Goal: Task Accomplishment & Management: Manage account settings

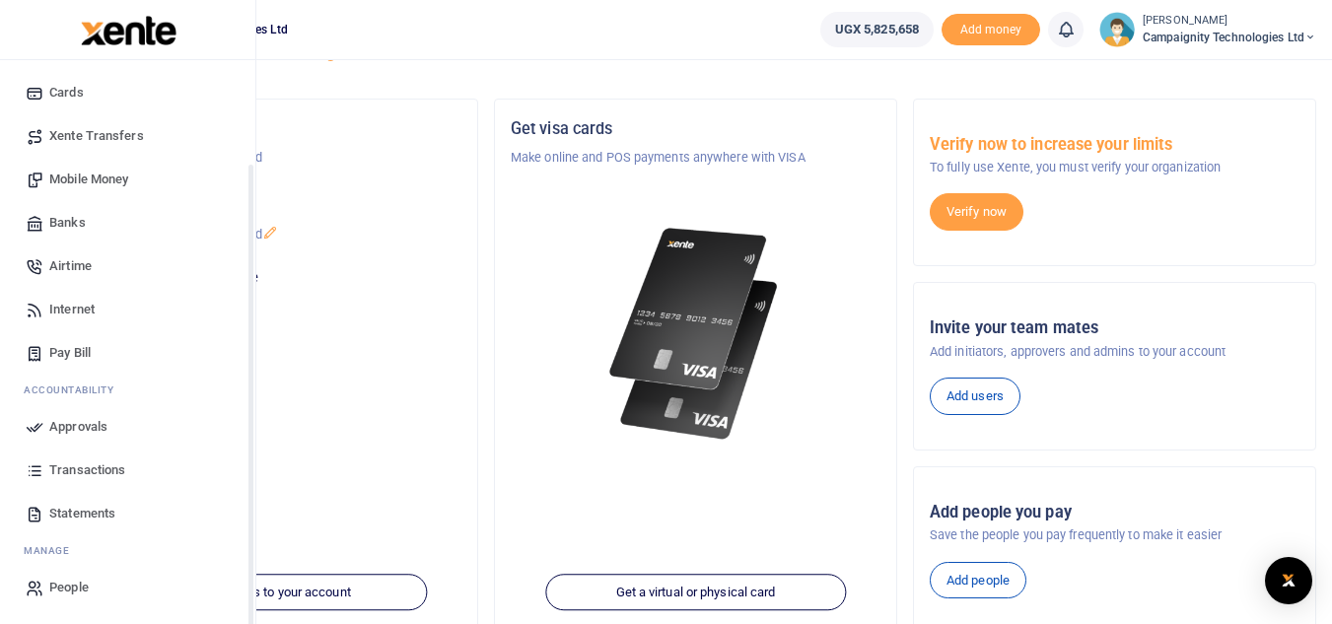
scroll to position [99, 0]
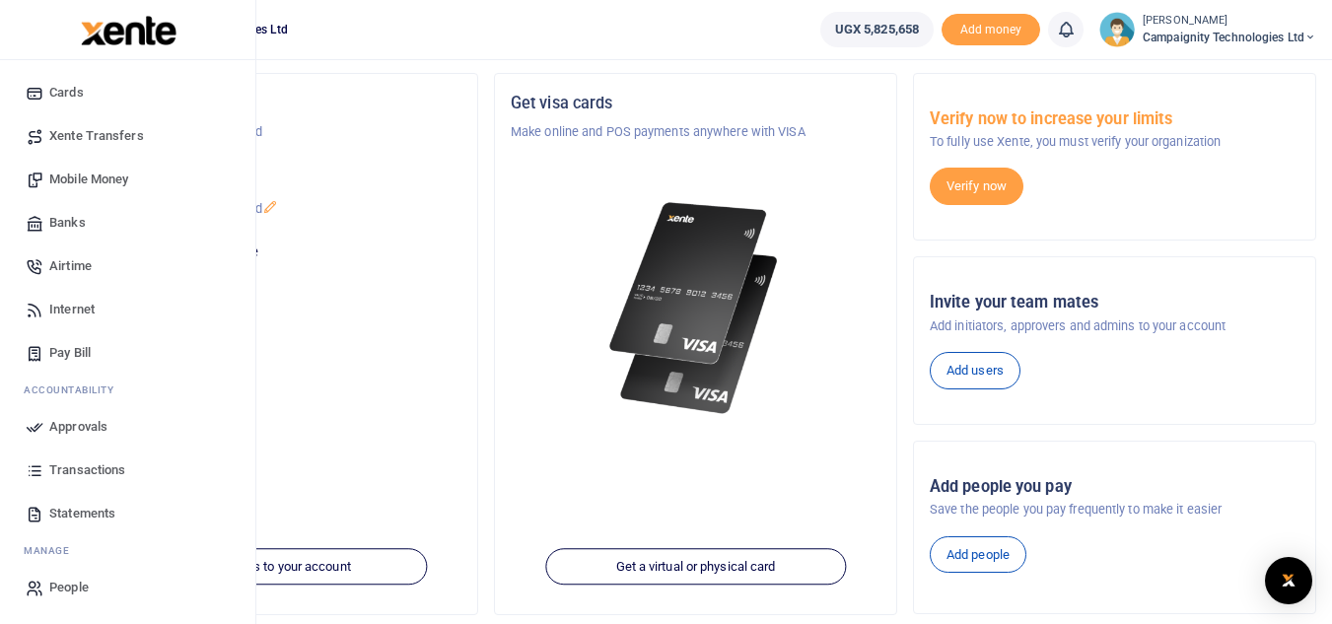
click at [80, 478] on span "Transactions" at bounding box center [87, 470] width 76 height 20
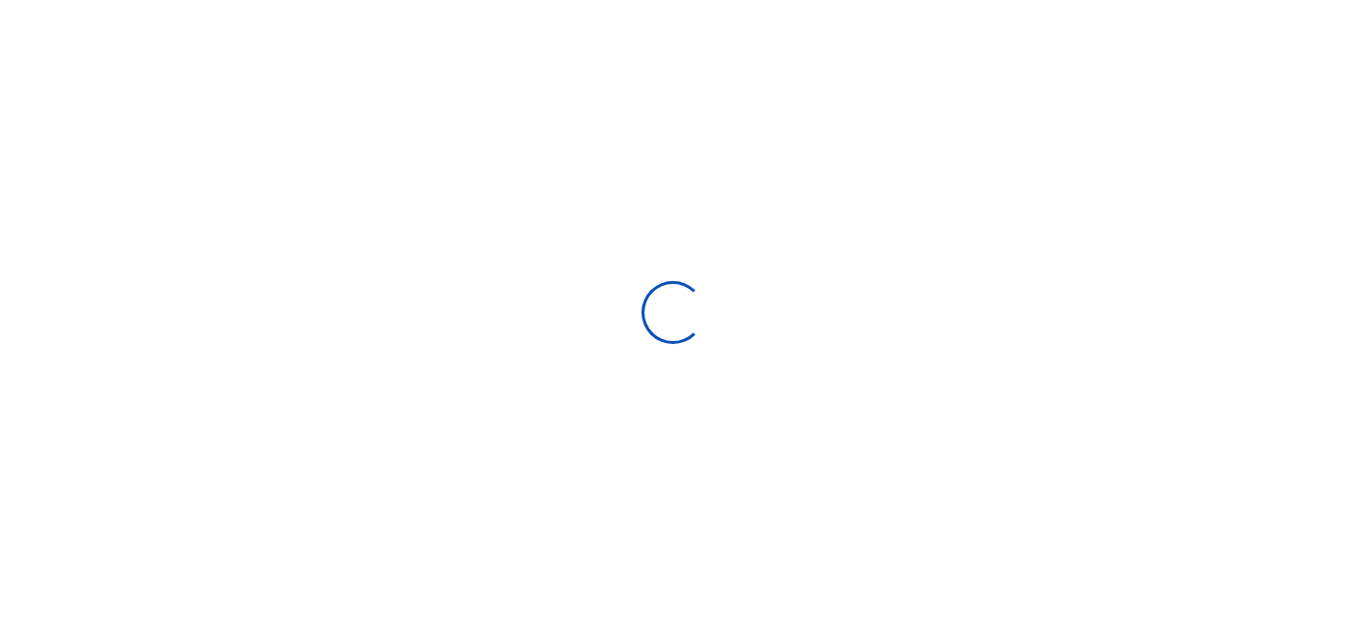
select select
type input "08/14/2025 - 09/12/2025"
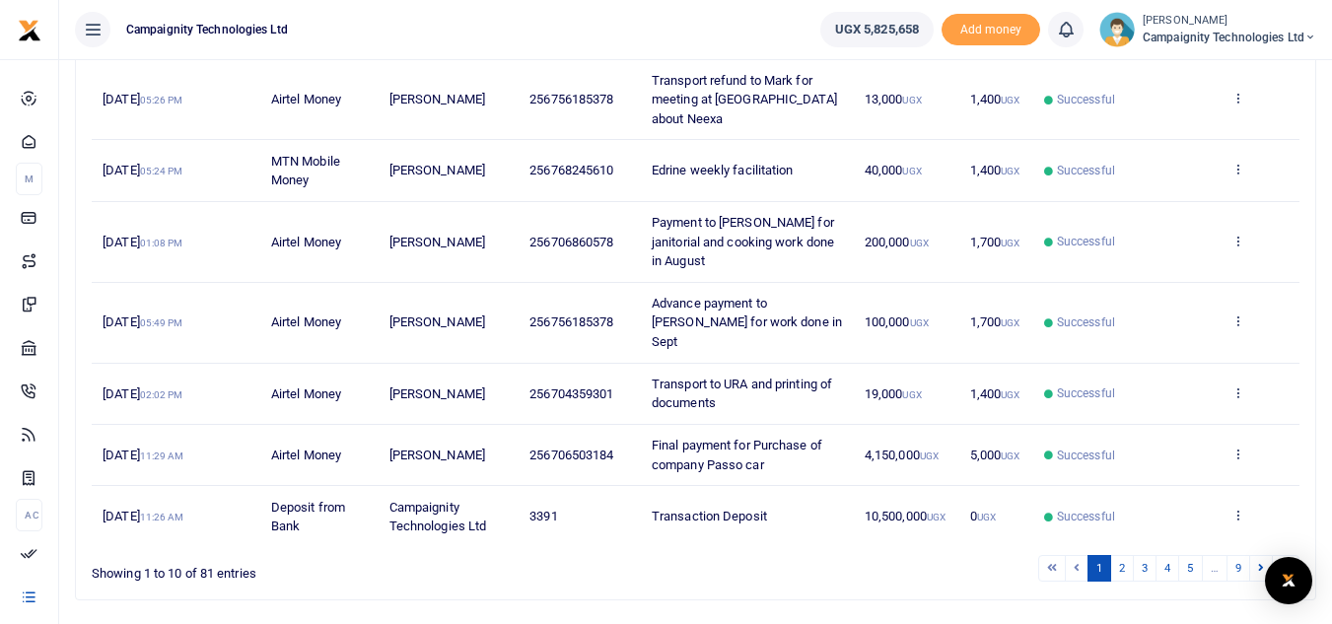
scroll to position [514, 0]
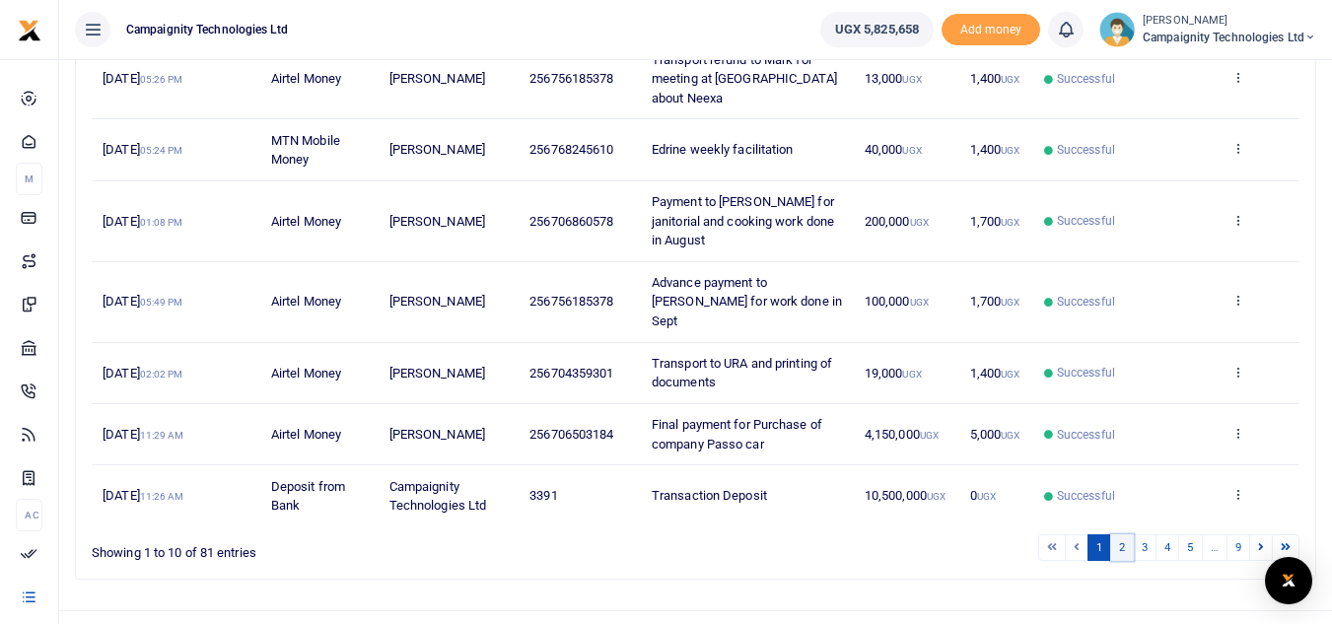
click at [1122, 534] on link "2" at bounding box center [1122, 547] width 24 height 27
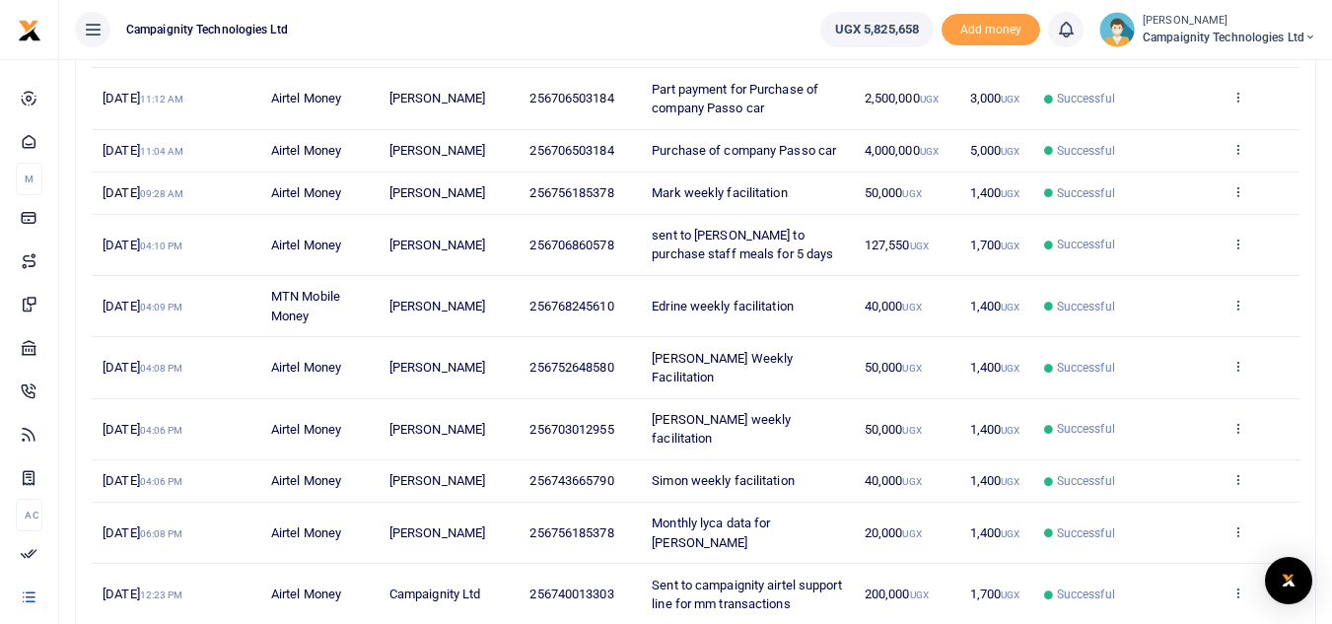
scroll to position [201, 0]
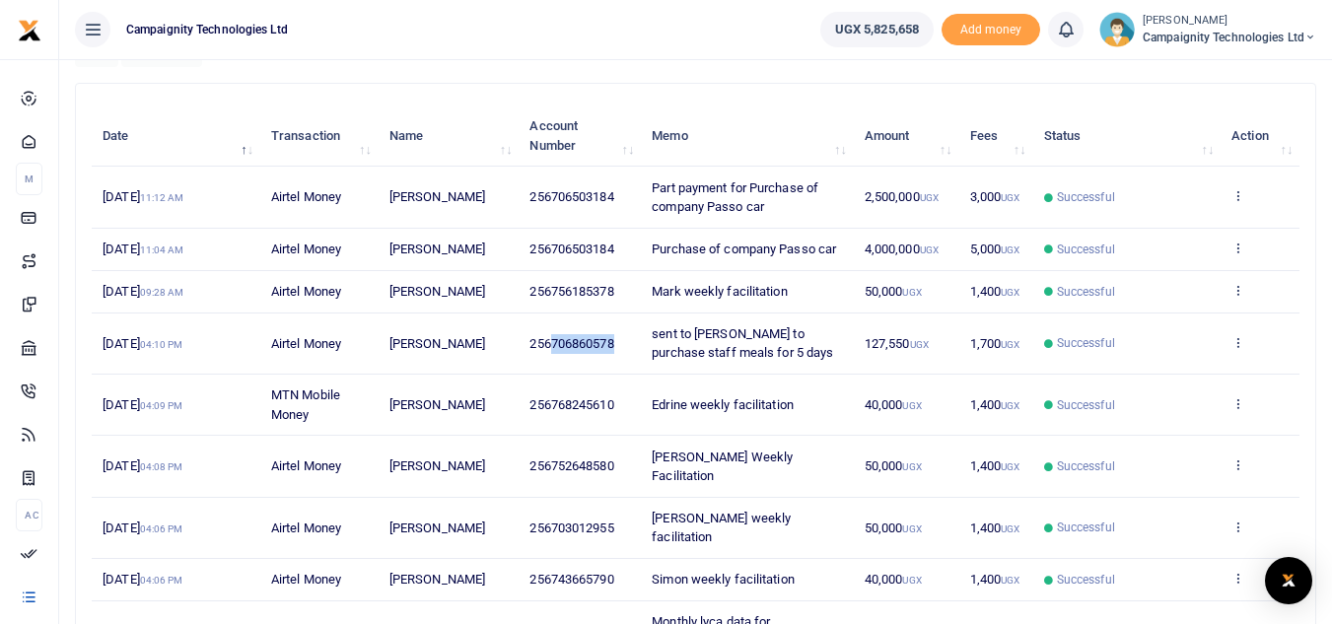
drag, startPoint x: 552, startPoint y: 363, endPoint x: 616, endPoint y: 364, distance: 64.1
click at [613, 351] on span "256706860578" at bounding box center [571, 343] width 84 height 15
copy span "706860578"
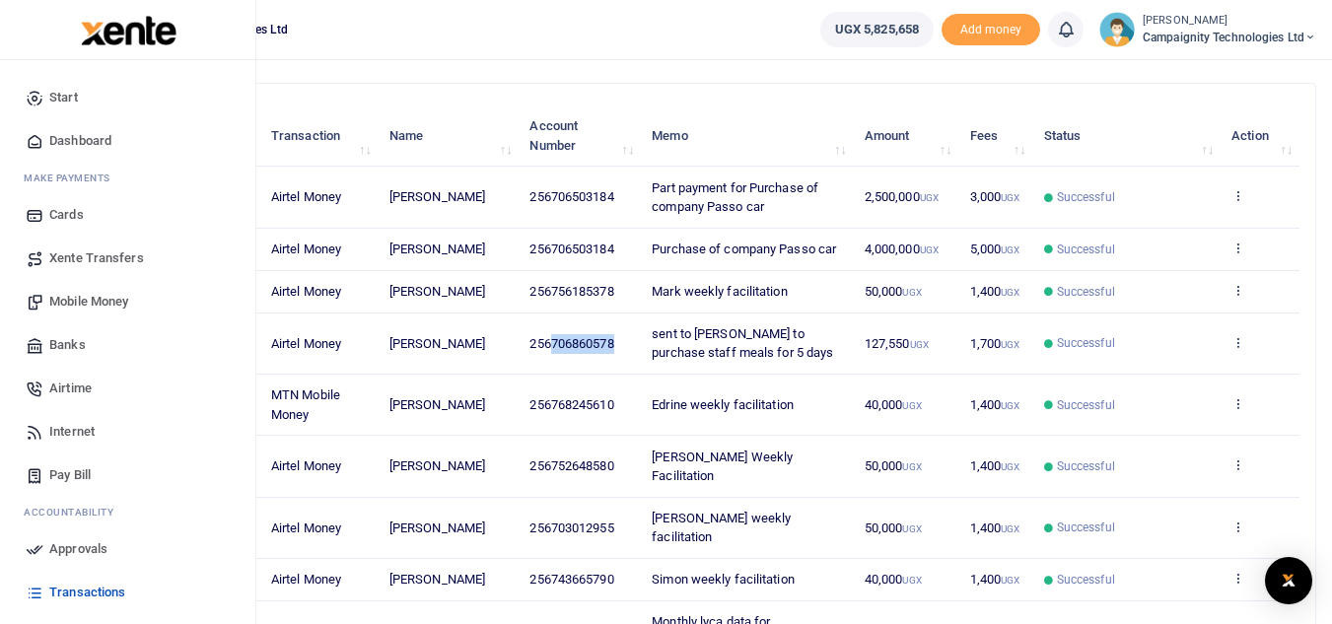
click at [78, 289] on link "Mobile Money" at bounding box center [128, 301] width 224 height 43
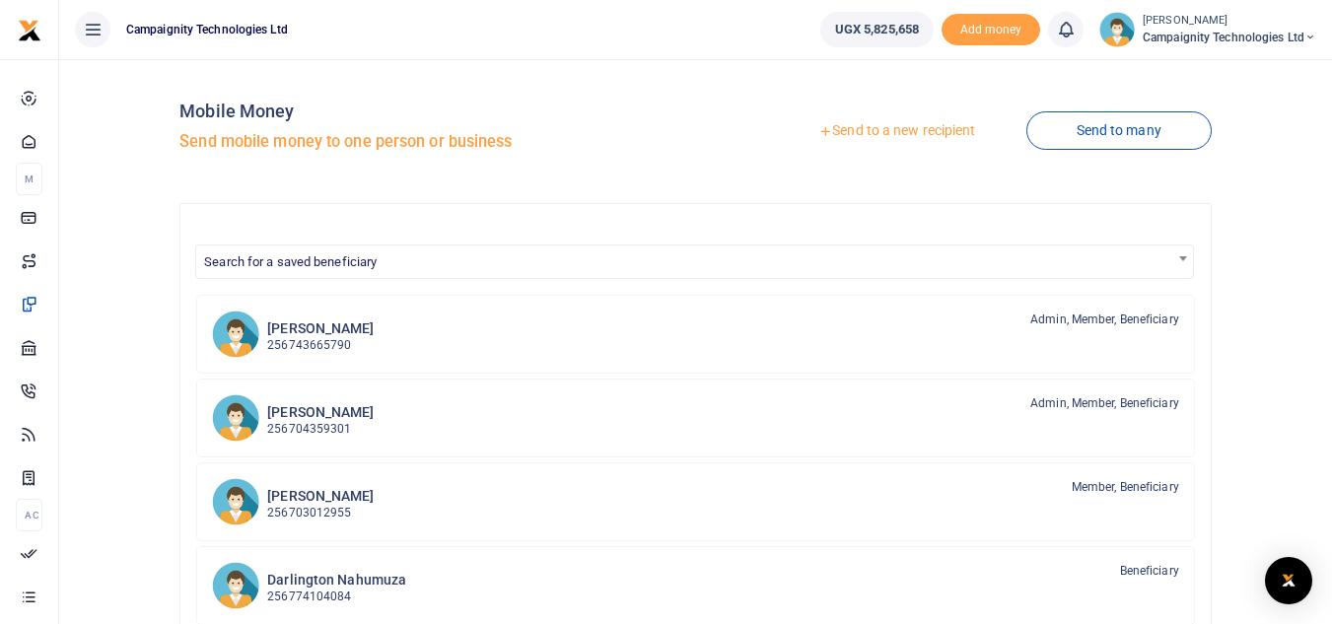
click at [961, 140] on link "Send to a new recipient" at bounding box center [896, 130] width 257 height 35
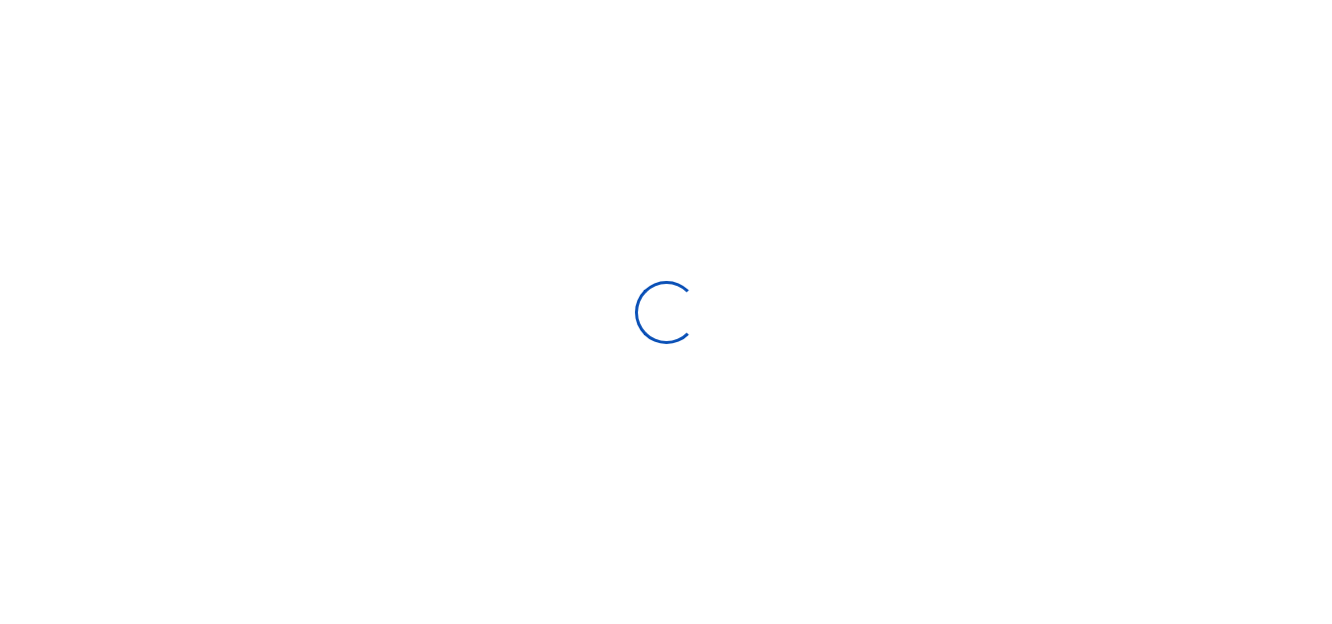
select select
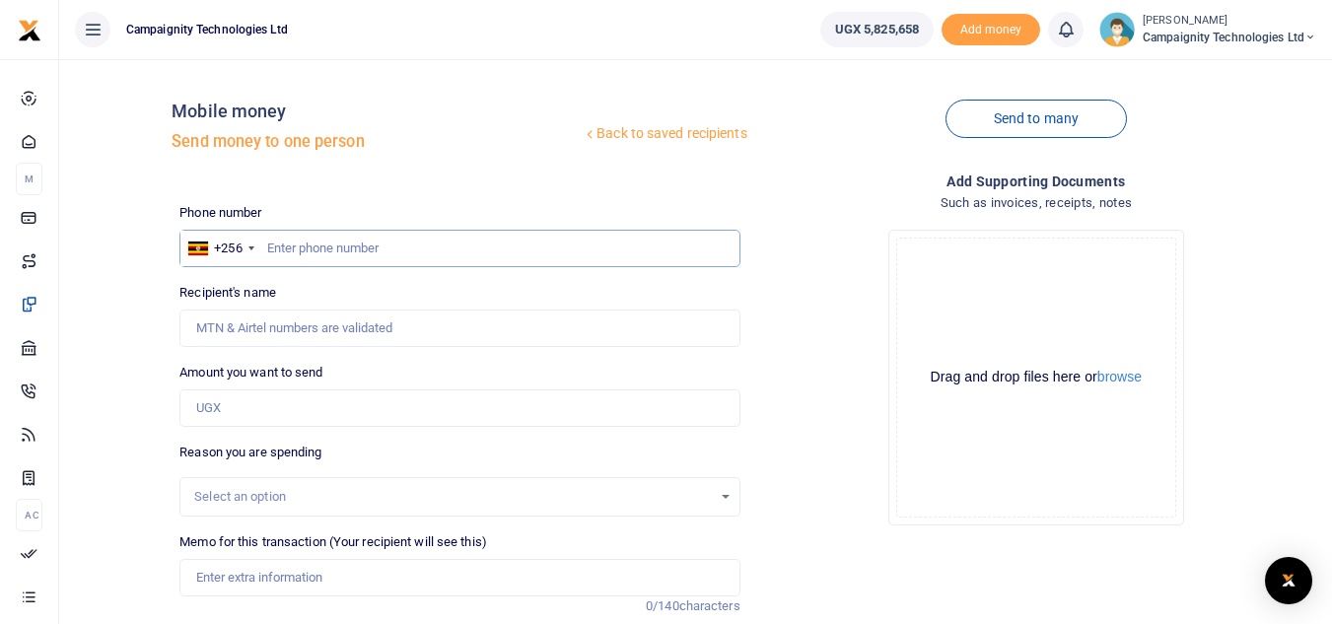
click at [409, 248] on input "text" at bounding box center [459, 248] width 560 height 37
paste input "706860578"
type input "706860578"
click at [253, 408] on input "Amount you want to send" at bounding box center [459, 407] width 560 height 37
type input "6,000"
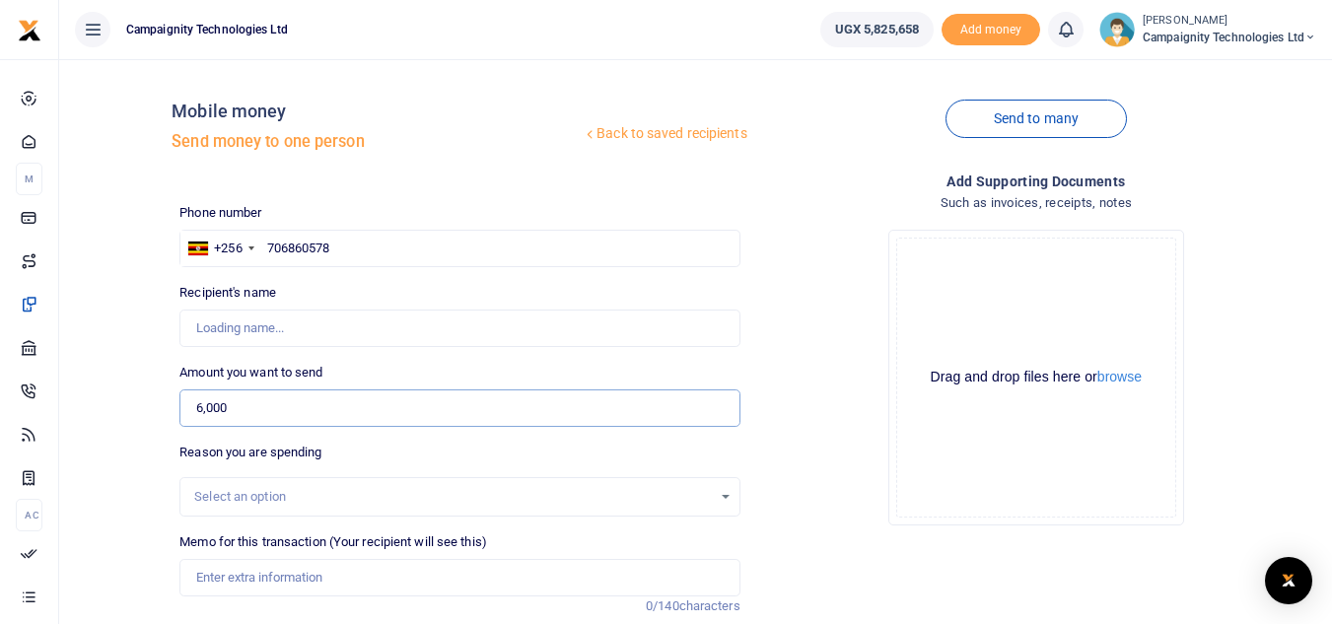
type input "Moses Lubinga"
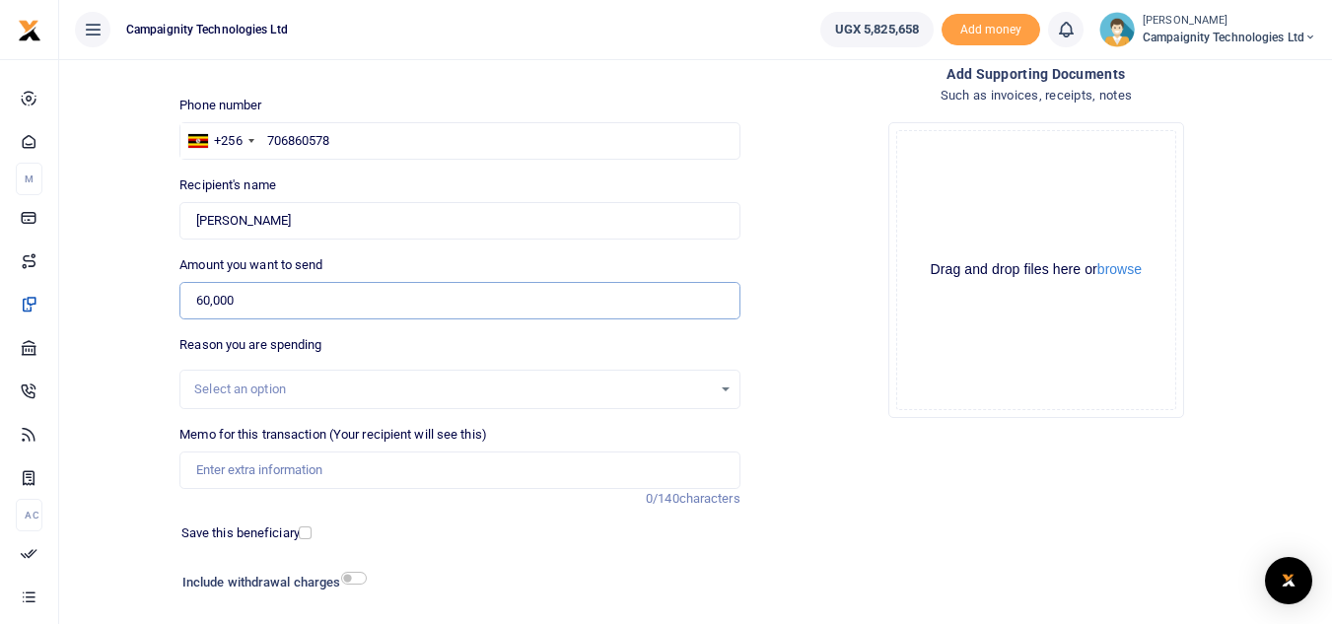
scroll to position [230, 0]
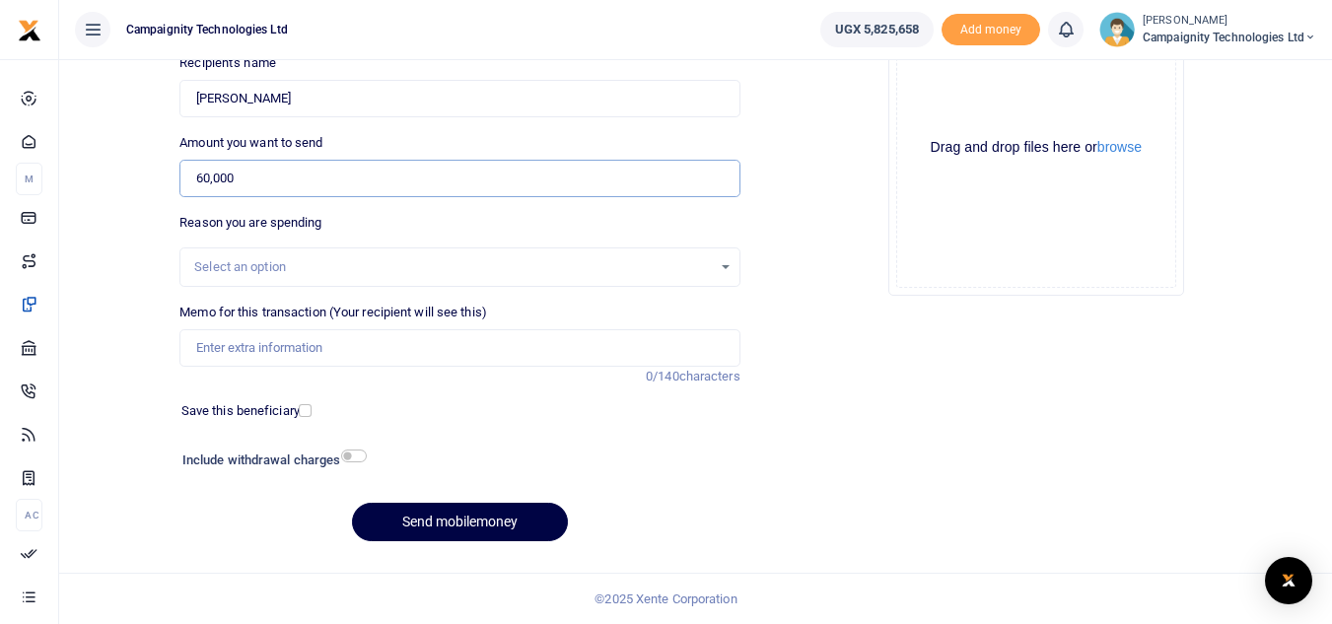
type input "60,000"
click at [321, 356] on input "Memo for this transaction (Your recipient will see this)" at bounding box center [459, 347] width 560 height 37
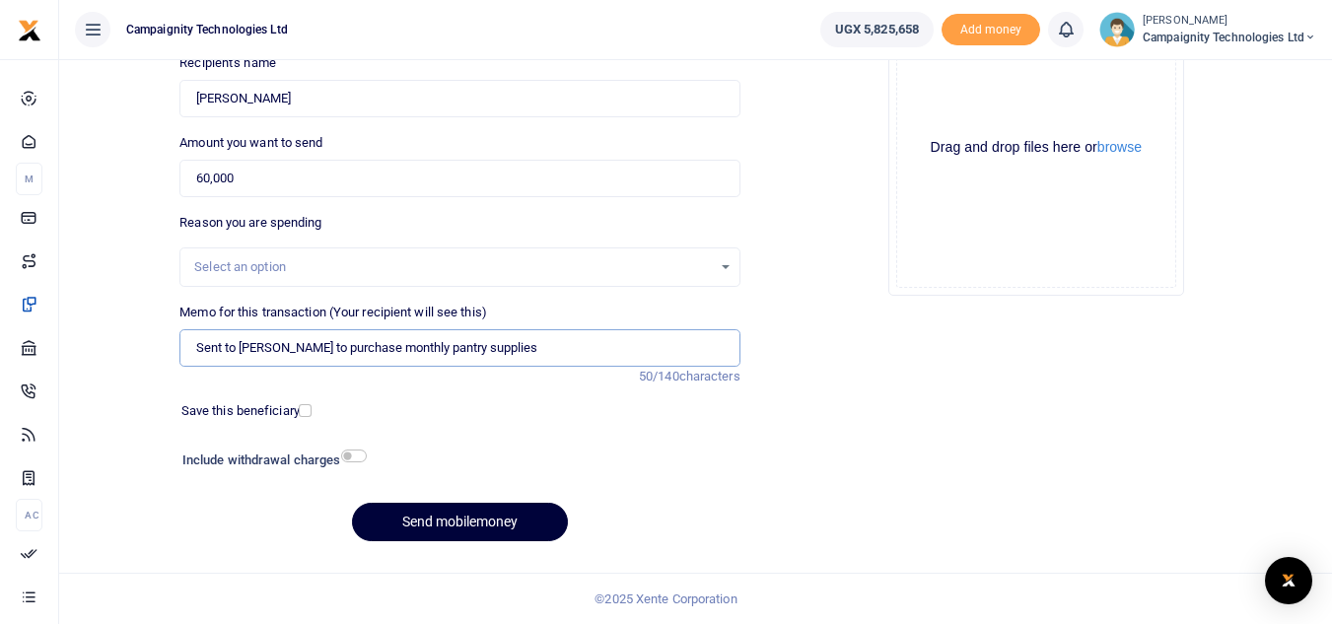
type input "Sent to Sharon to purchase monthly pantry supplies"
click at [484, 516] on button "Send mobilemoney" at bounding box center [460, 522] width 216 height 38
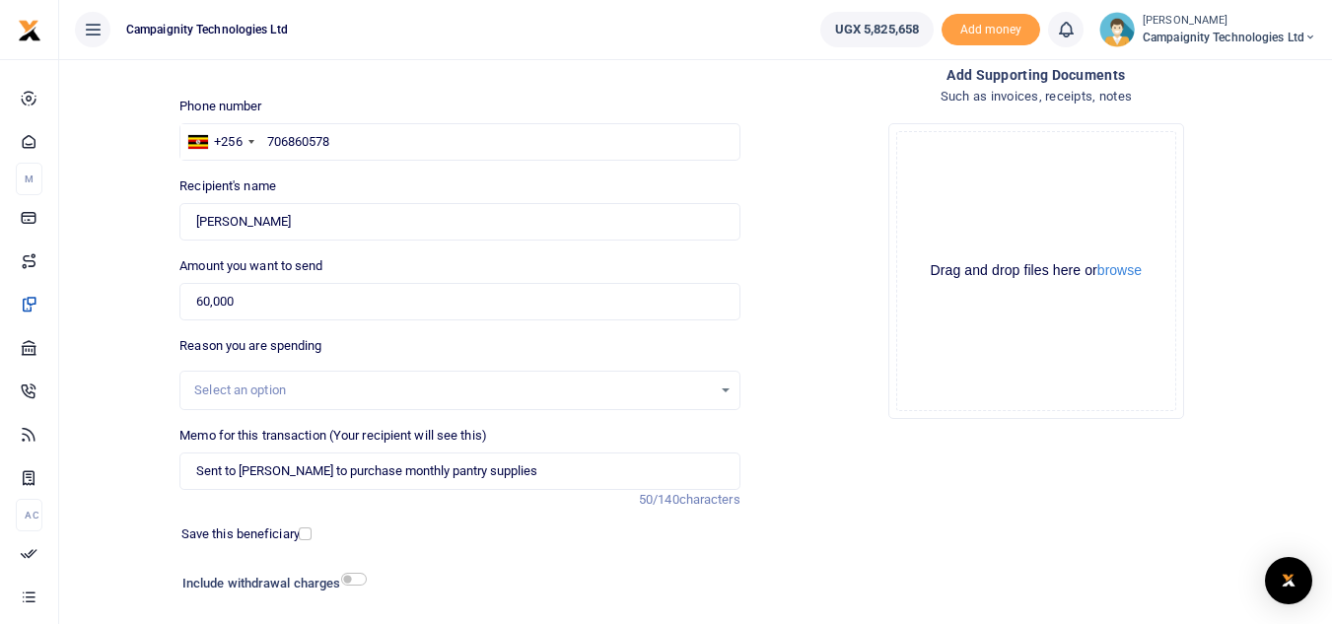
scroll to position [197, 0]
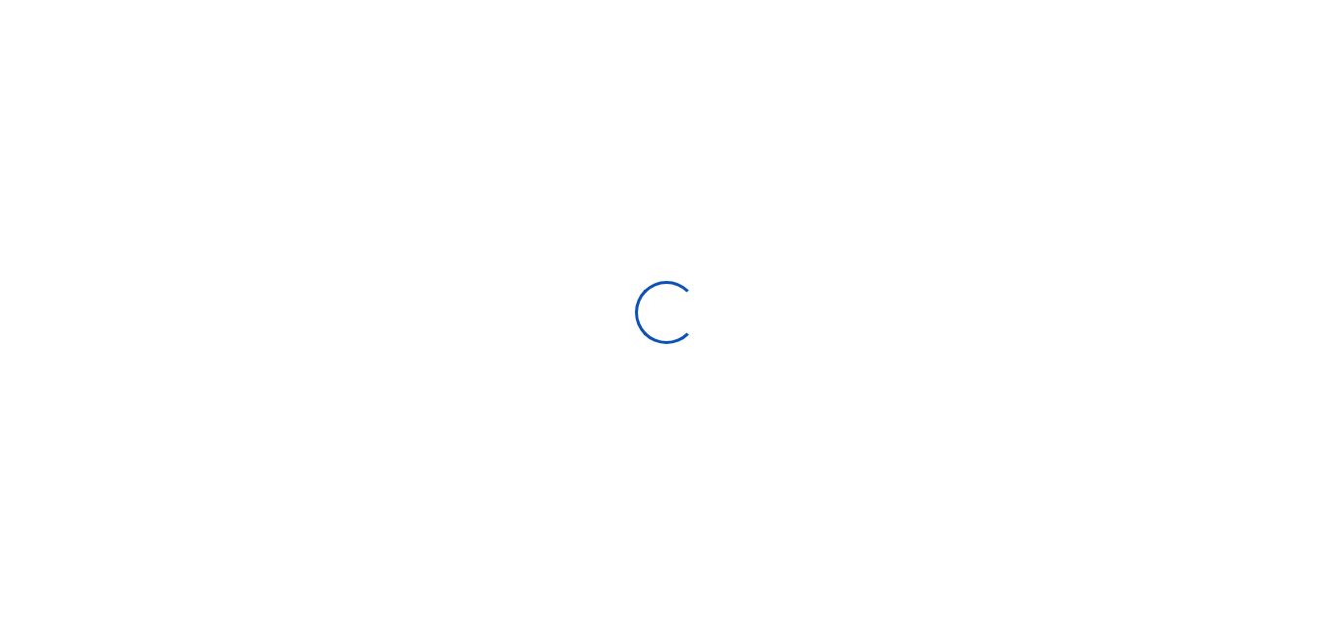
scroll to position [197, 0]
select select "Loading bundles"
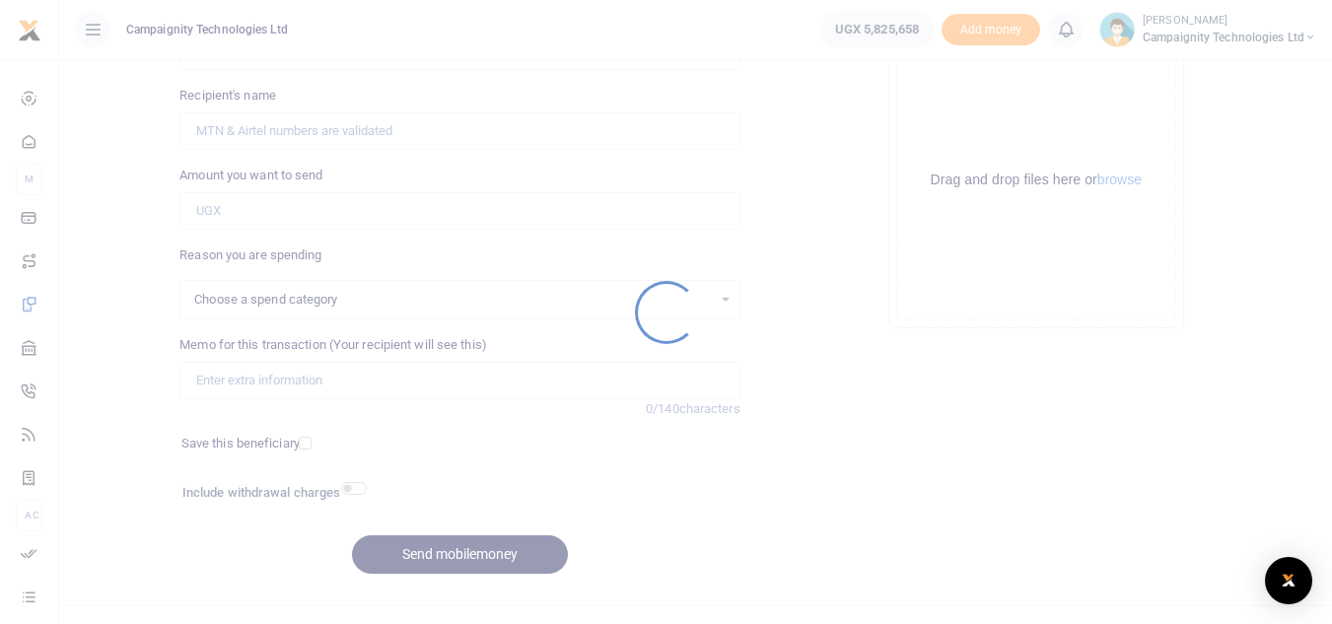
select select
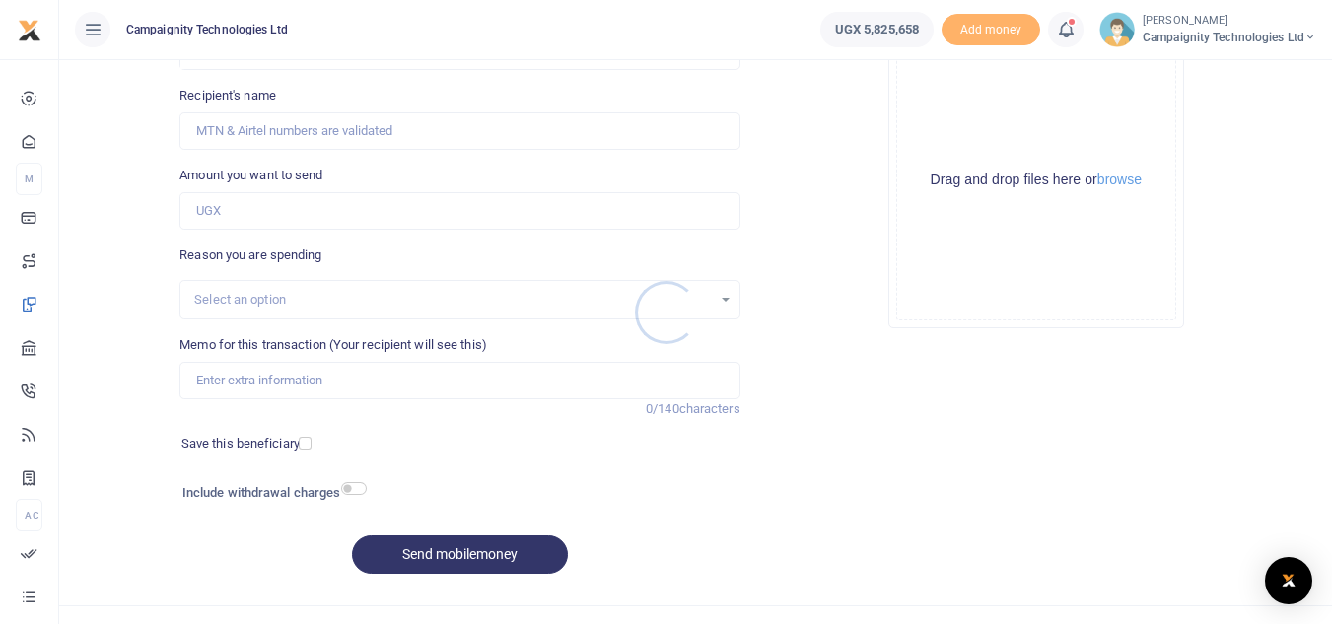
scroll to position [0, 0]
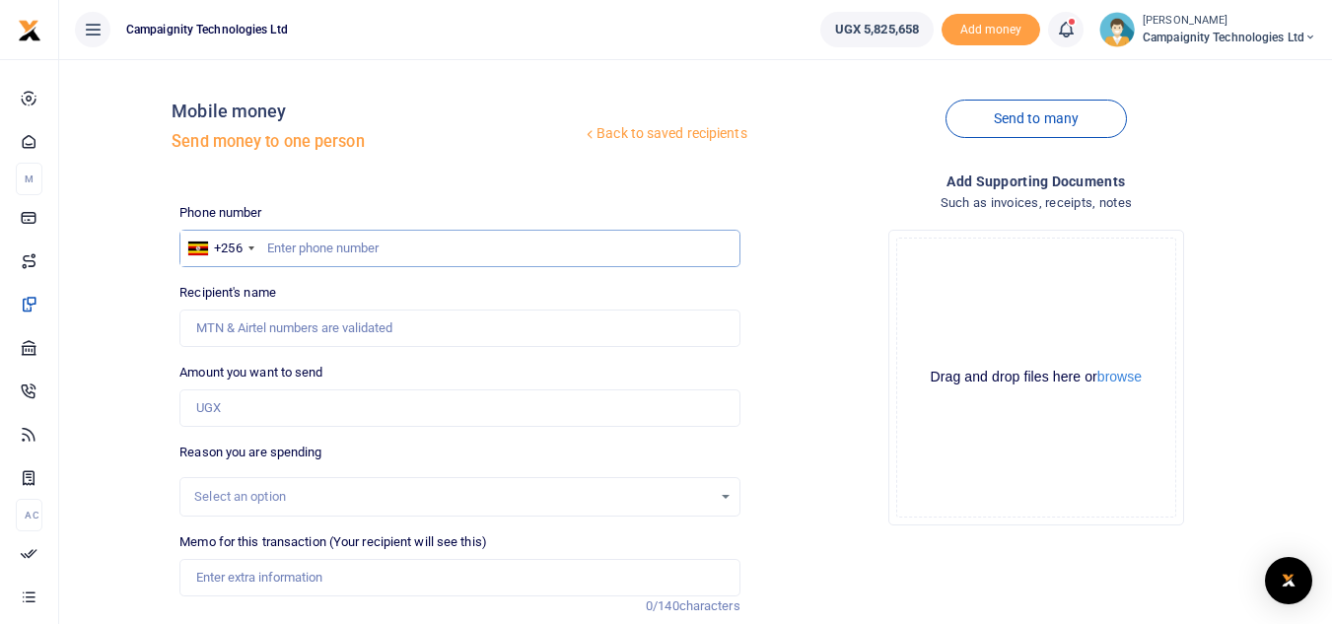
click at [394, 254] on input "text" at bounding box center [459, 248] width 560 height 37
paste input "706860578"
type input "706860578"
click at [234, 419] on input "Amount you want to send" at bounding box center [459, 407] width 560 height 37
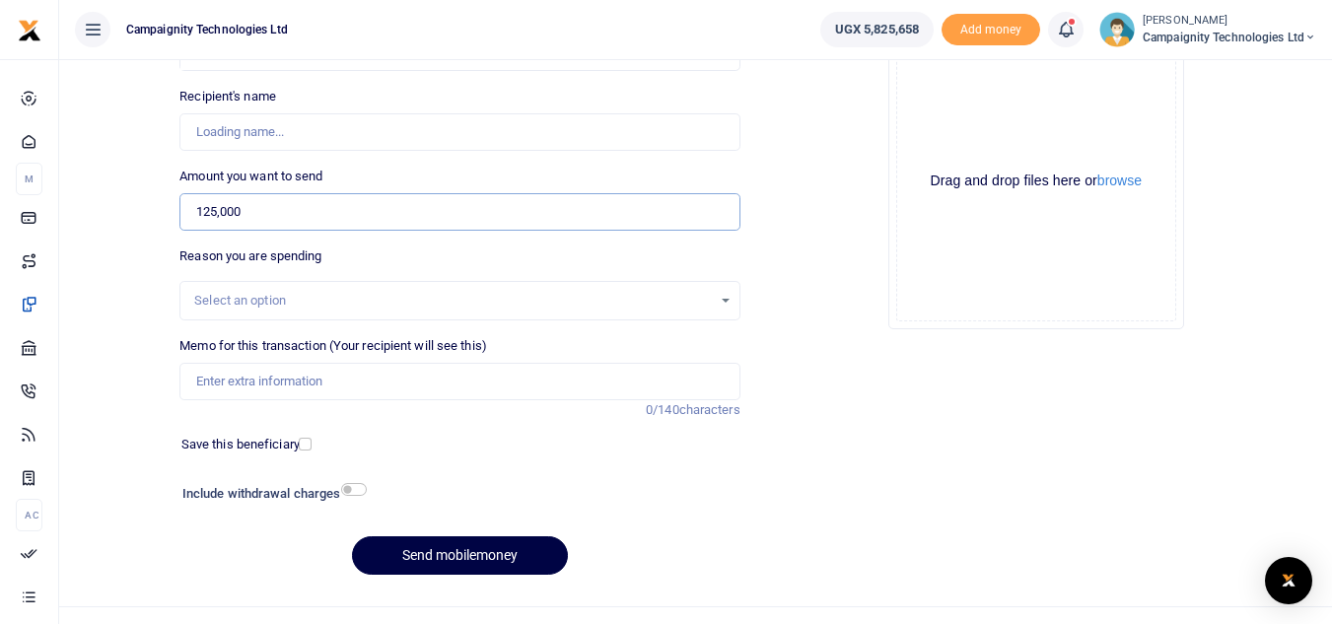
scroll to position [197, 0]
type input "125,000"
click at [362, 491] on input "checkbox" at bounding box center [354, 488] width 26 height 13
checkbox input "true"
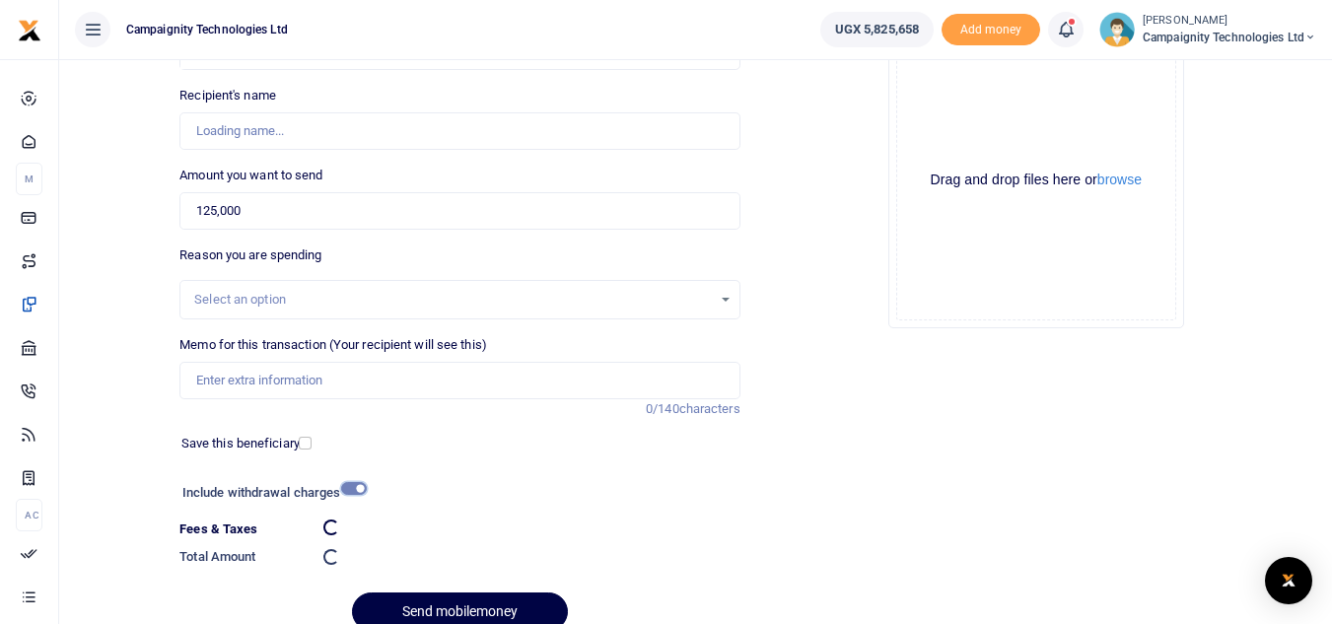
type input "Moses Lubinga"
click at [323, 399] on div "Memo for this transaction (Your recipient will see this) Reason is required. 0/…" at bounding box center [460, 377] width 576 height 84
click at [323, 395] on input "Memo for this transaction (Your recipient will see this)" at bounding box center [459, 380] width 560 height 37
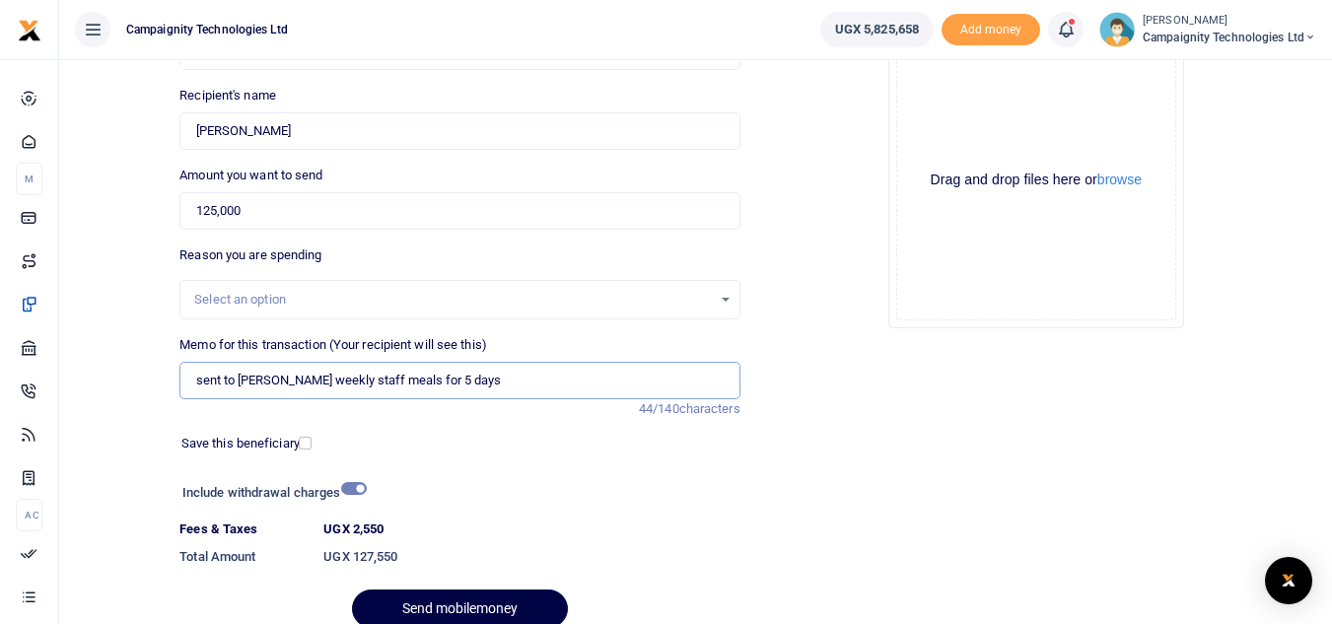
scroll to position [284, 0]
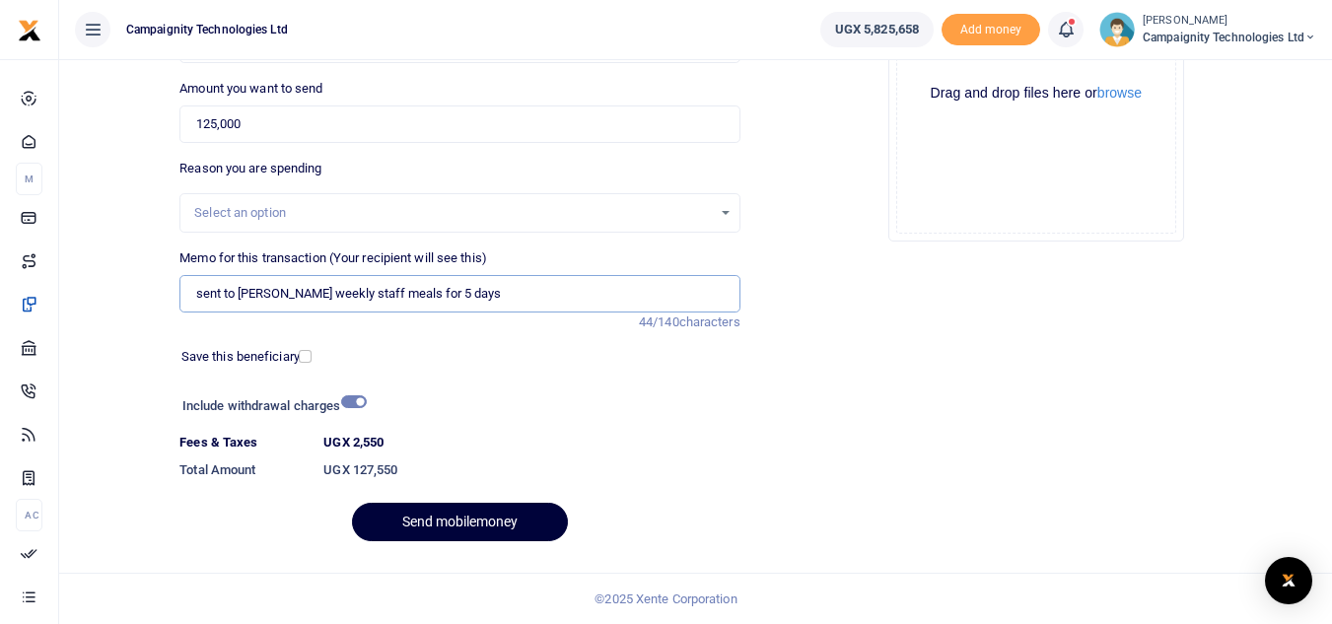
type input "sent to Sharon weekly staff meals for 5 days"
click at [473, 515] on button "Send mobilemoney" at bounding box center [460, 522] width 216 height 38
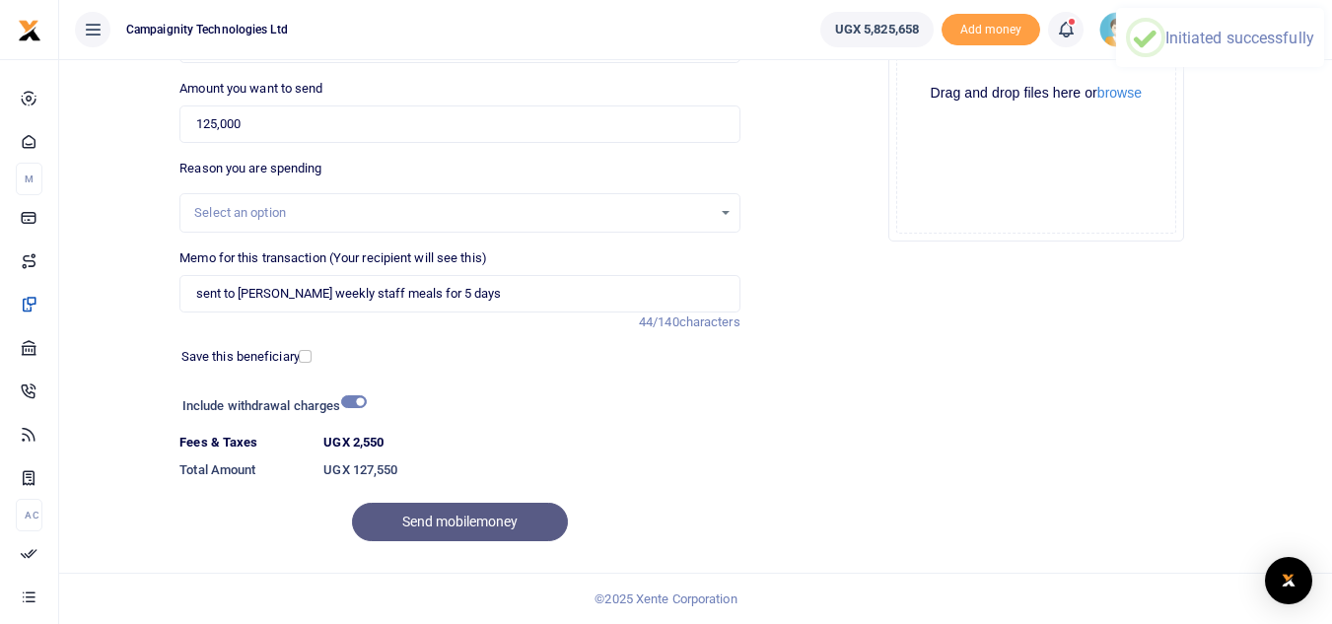
scroll to position [0, 0]
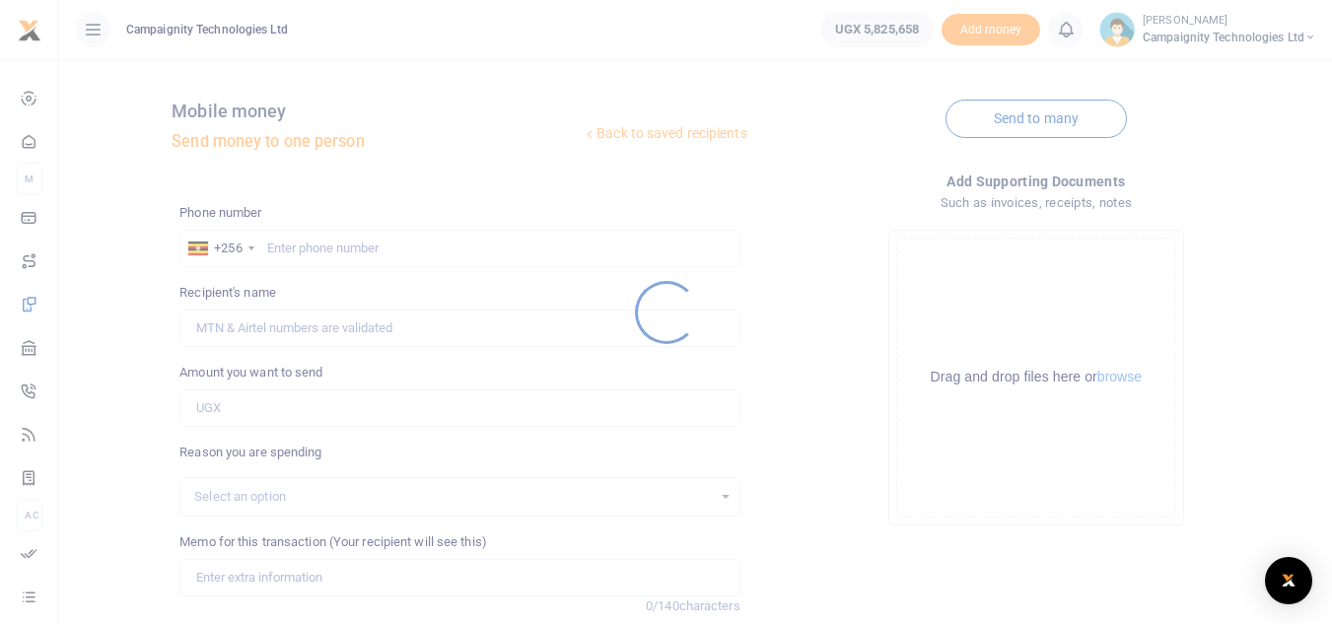
click at [415, 255] on div at bounding box center [666, 312] width 1332 height 624
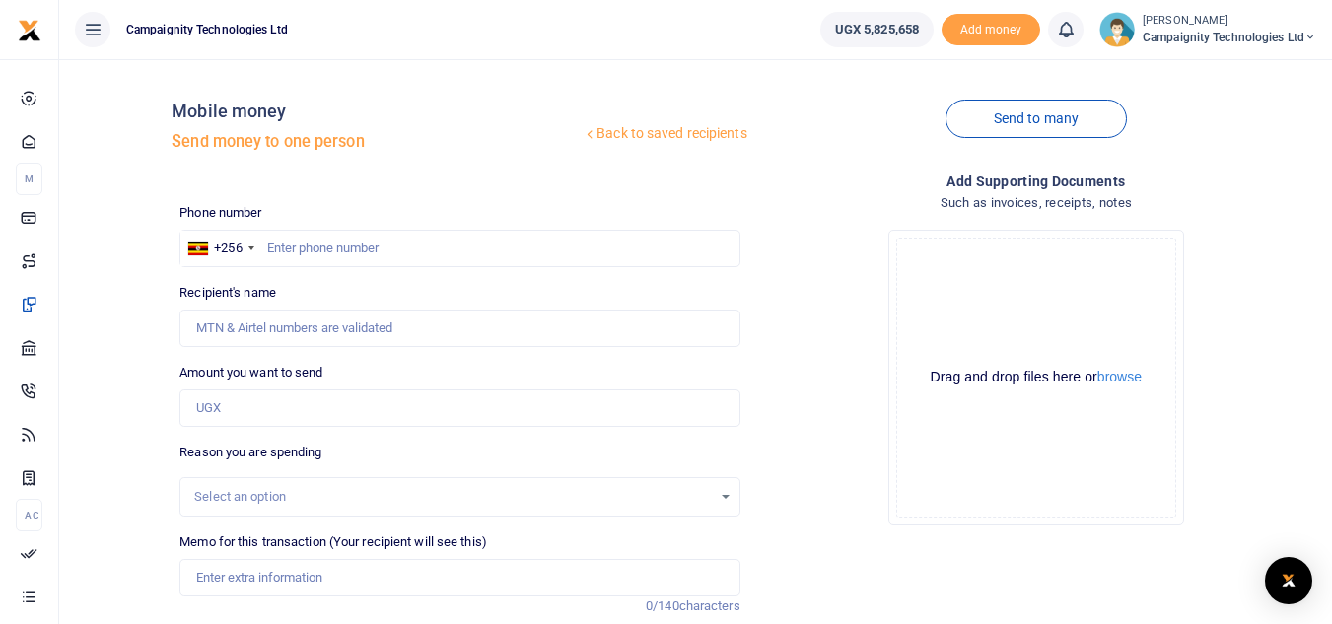
click at [415, 253] on div at bounding box center [666, 312] width 1332 height 624
click at [415, 253] on input "text" at bounding box center [459, 248] width 560 height 37
type input "0"
type input "703012955"
click at [282, 415] on input "Amount you want to send" at bounding box center [459, 407] width 560 height 37
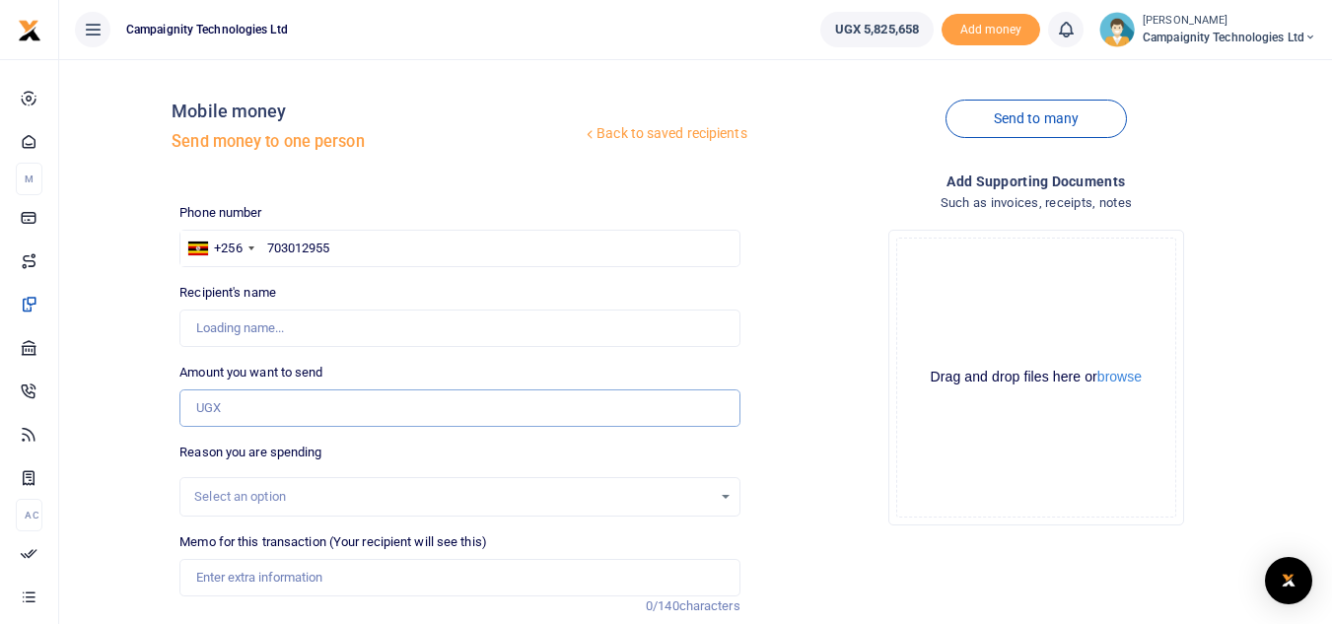
type input "[PERSON_NAME]"
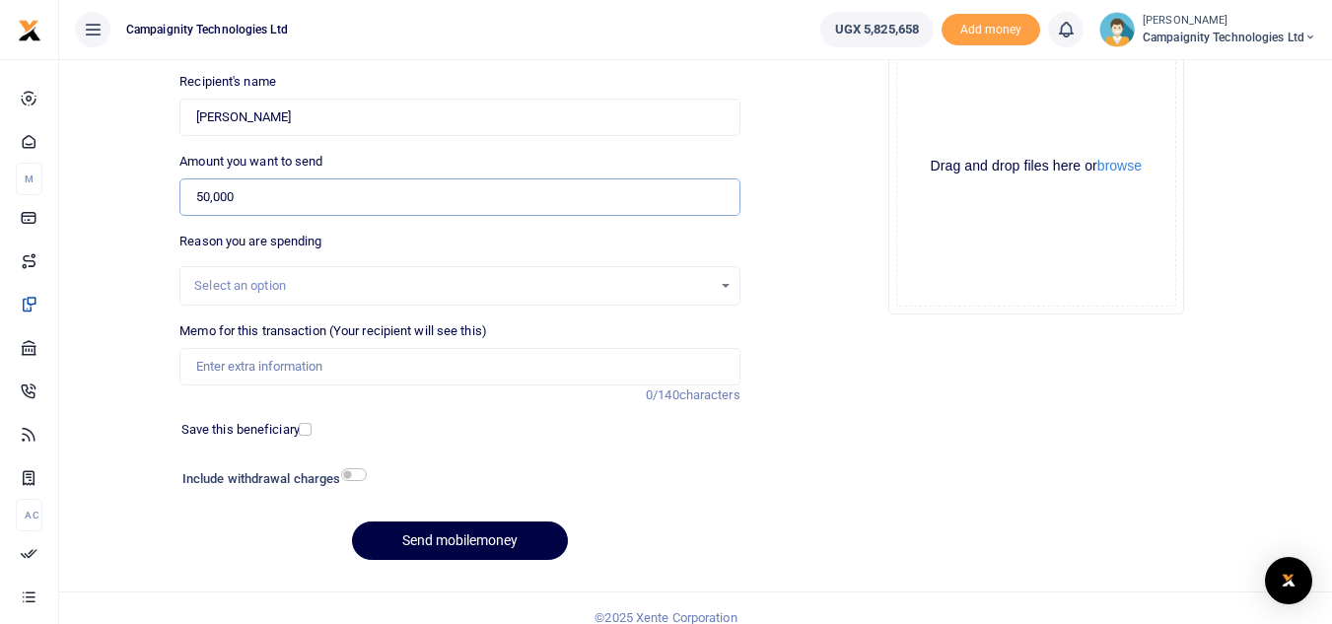
scroll to position [230, 0]
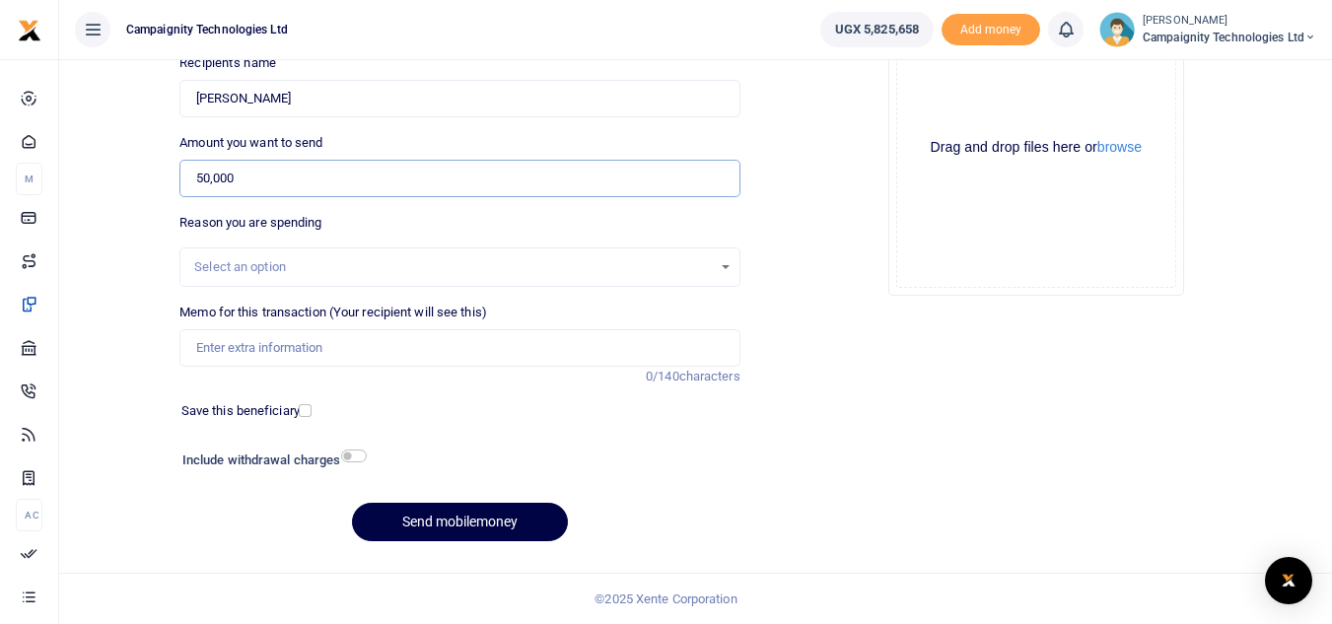
type input "50,000"
click at [299, 356] on input "Memo for this transaction (Your recipient will see this)" at bounding box center [459, 347] width 560 height 37
type input "Sheila weekly facilitation"
click at [473, 525] on button "Send mobilemoney" at bounding box center [460, 522] width 216 height 38
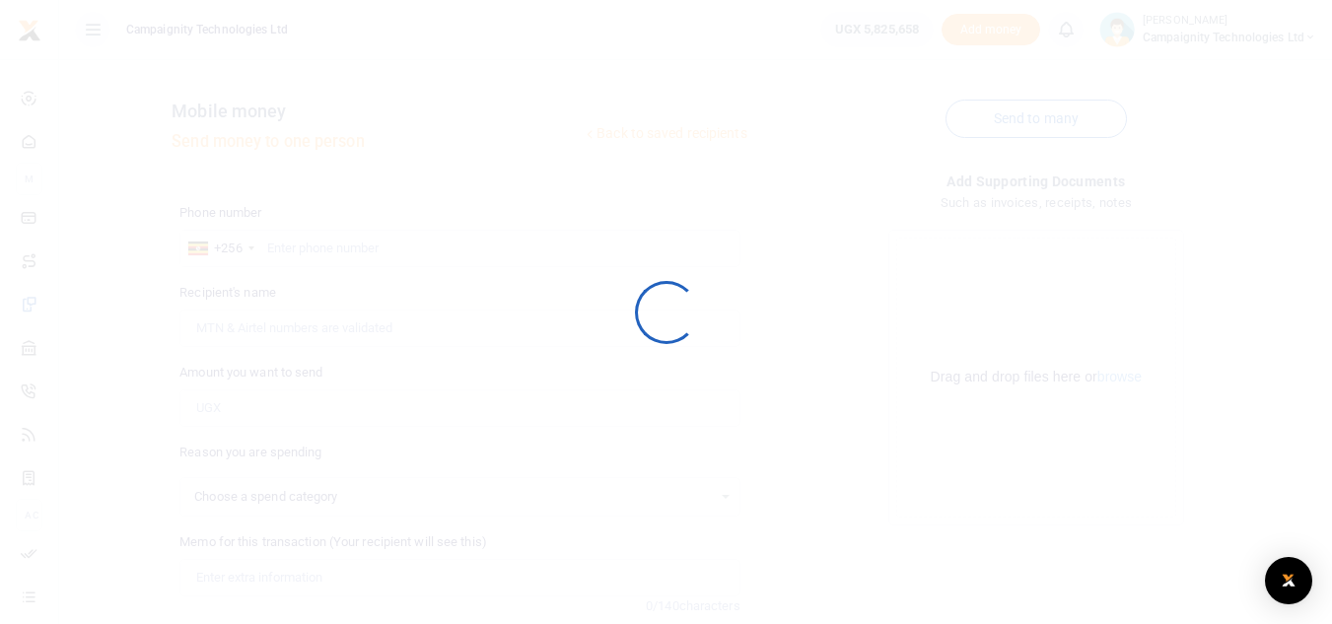
scroll to position [230, 0]
select select
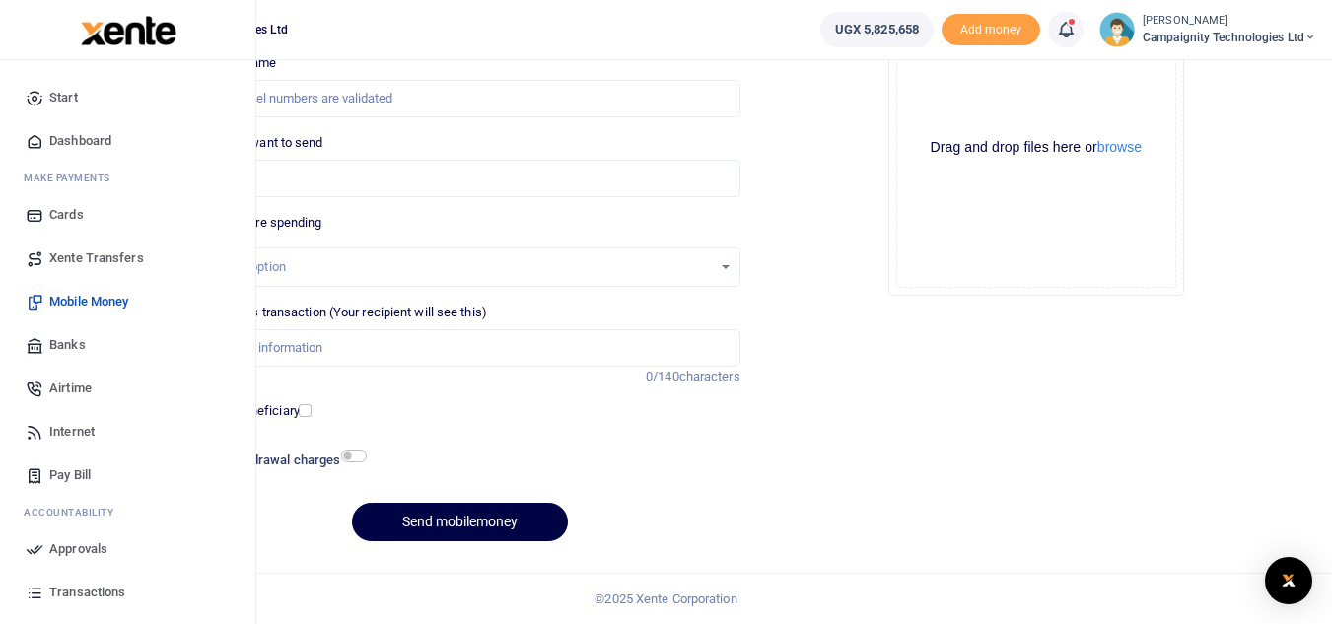
click at [100, 295] on span "Mobile Money" at bounding box center [88, 302] width 79 height 20
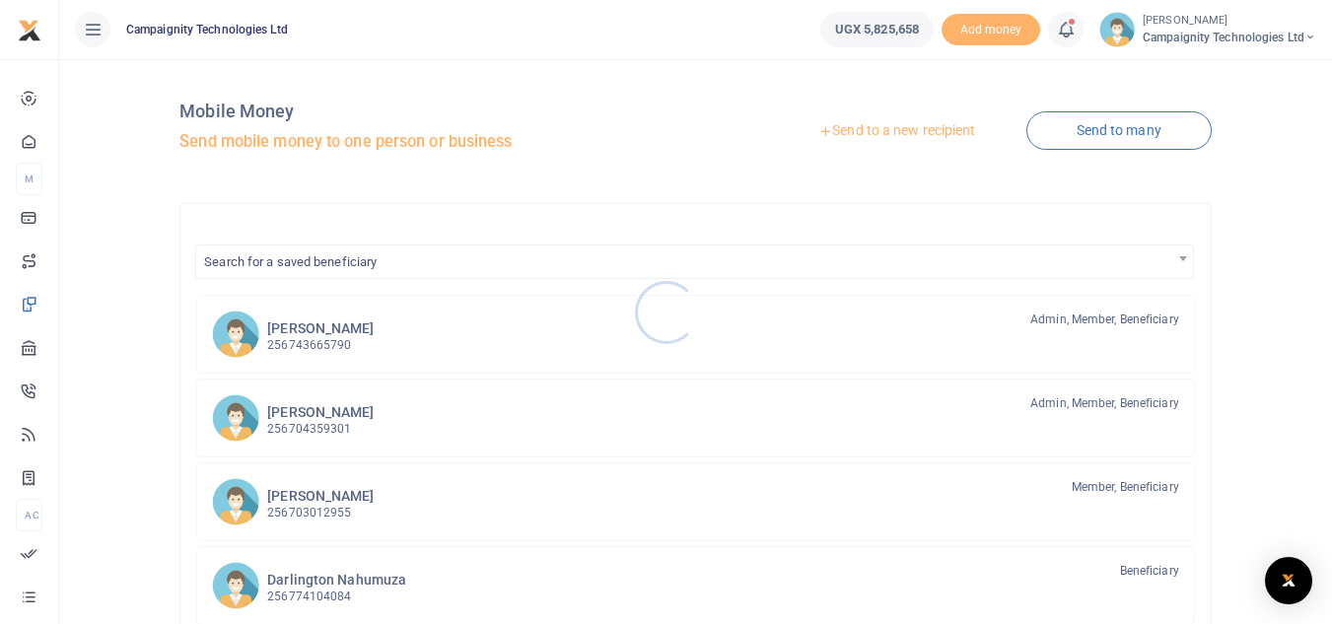
click at [328, 342] on div at bounding box center [666, 312] width 1332 height 624
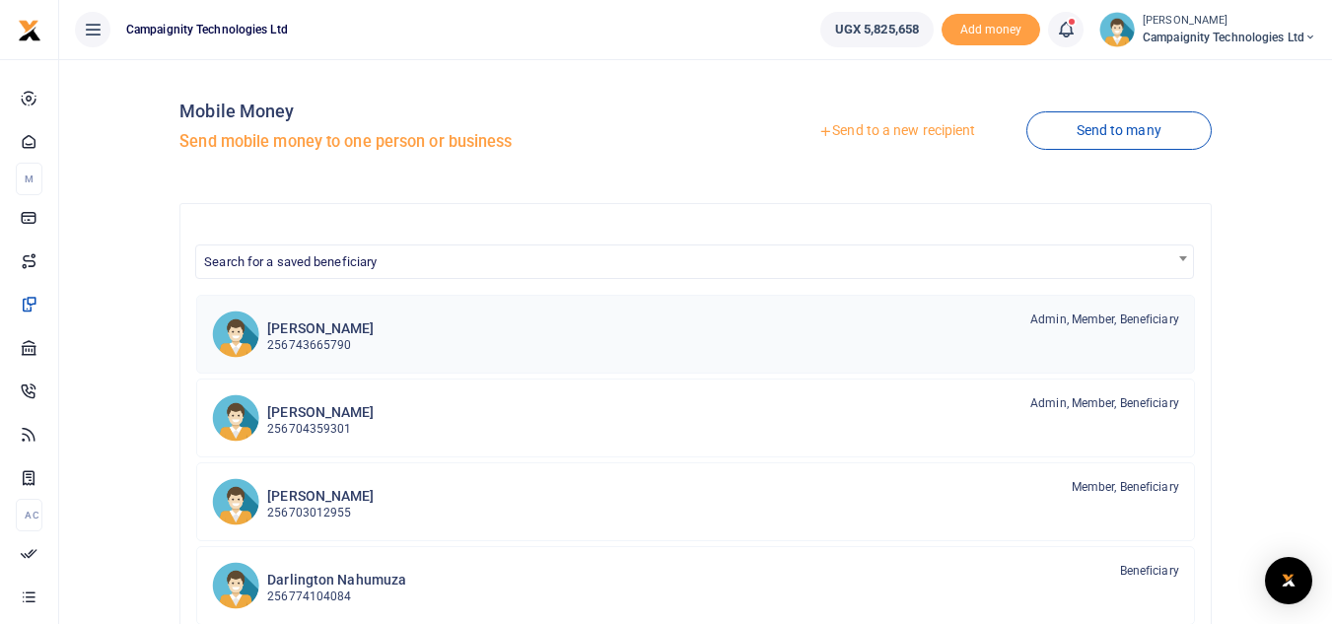
click at [328, 342] on p "256743665790" at bounding box center [320, 345] width 106 height 19
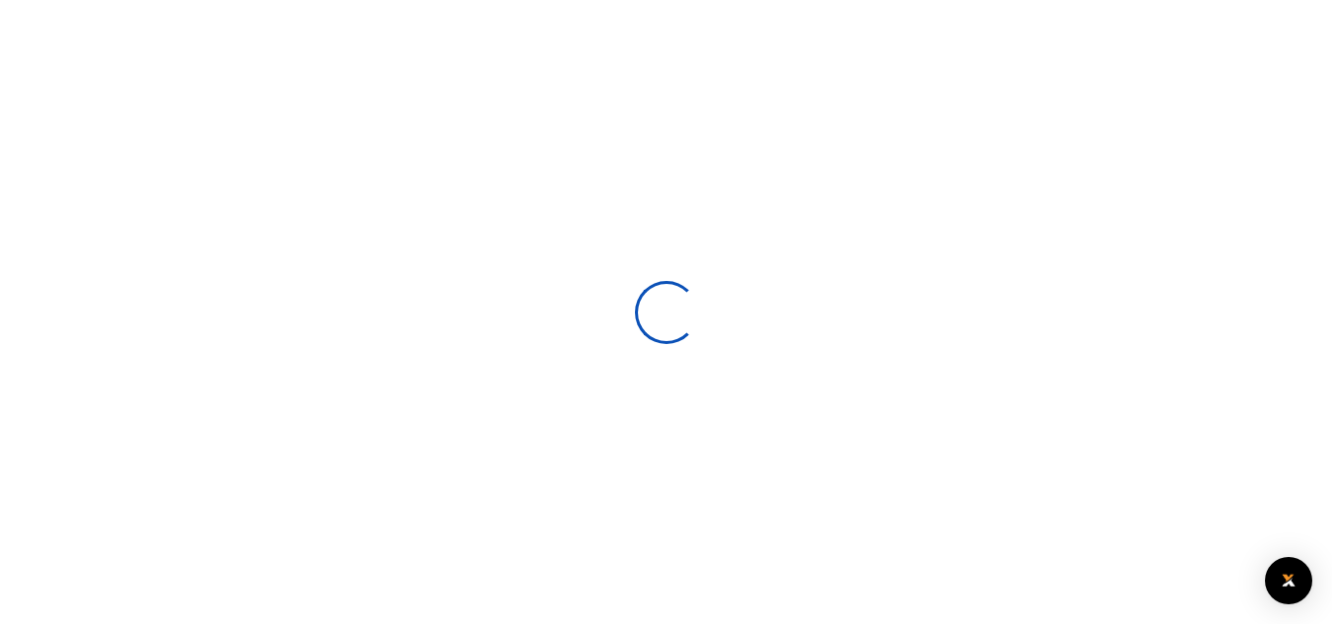
select select
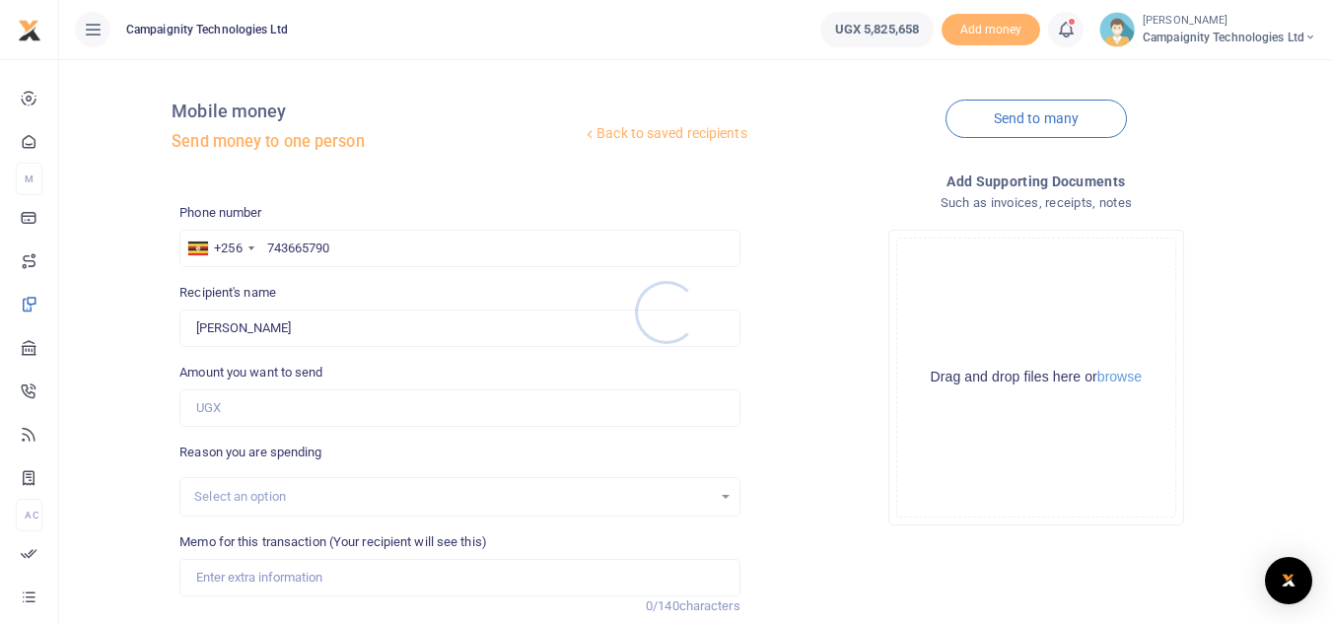
click at [260, 397] on div at bounding box center [666, 312] width 1332 height 624
click at [257, 406] on input "Amount you want to send" at bounding box center [459, 407] width 560 height 37
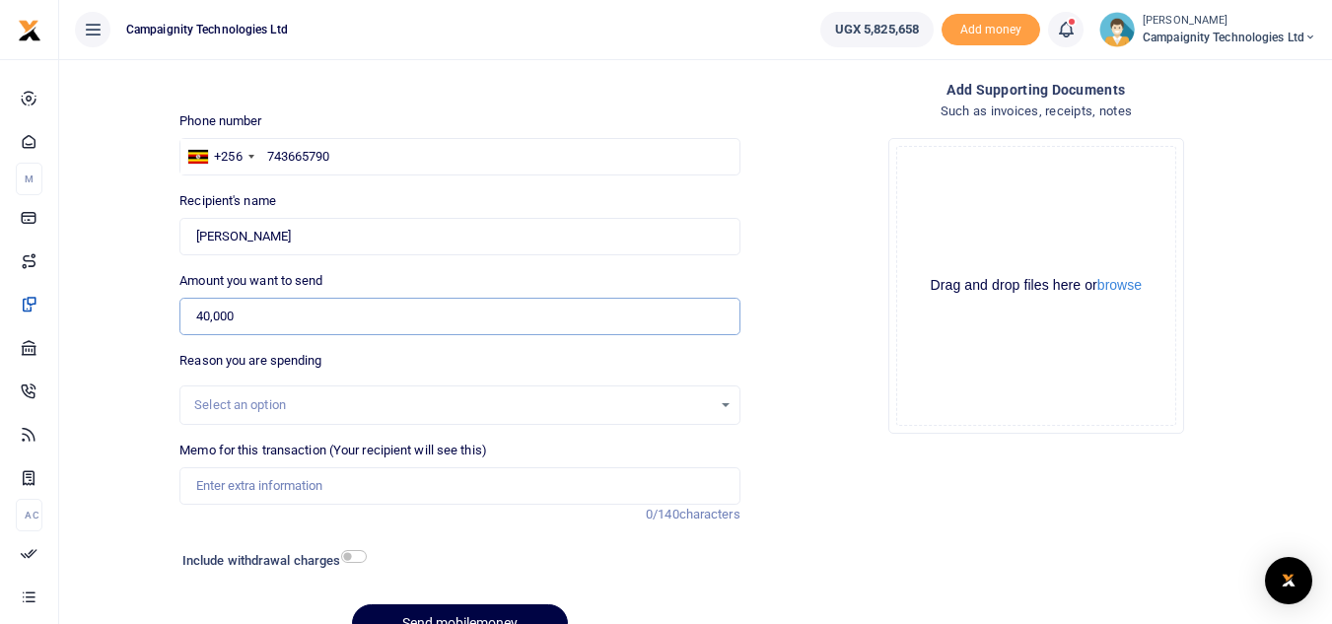
scroll to position [193, 0]
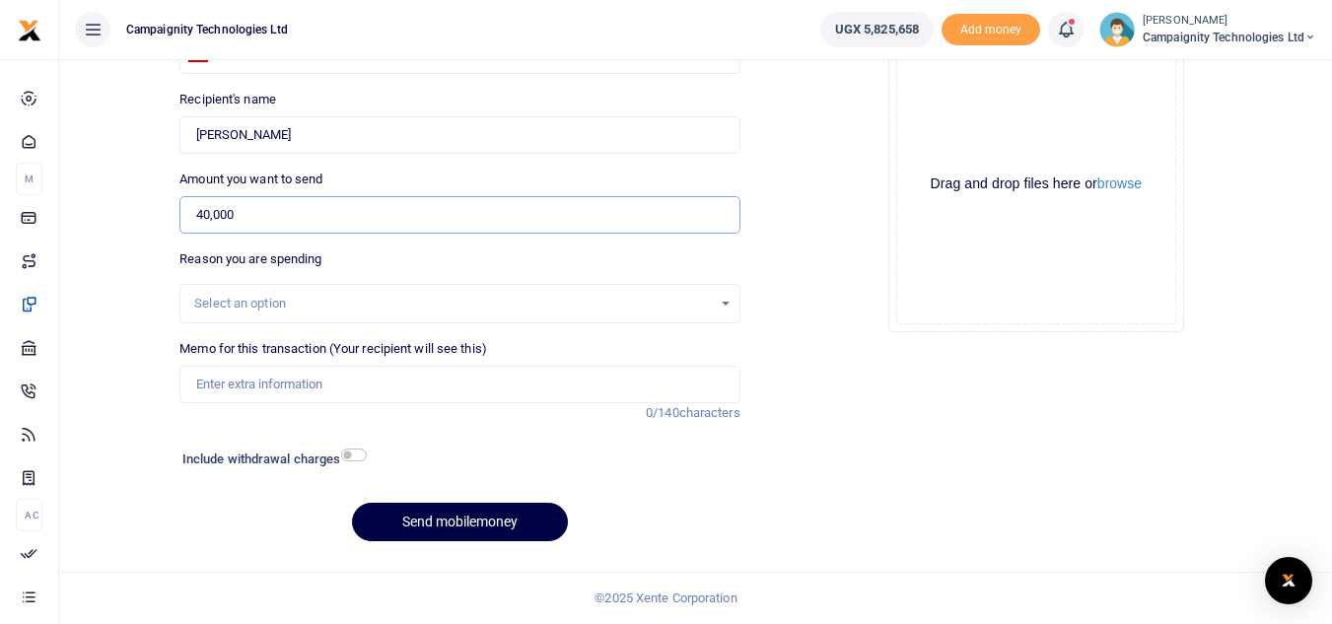
type input "40,000"
click at [251, 376] on input "Memo for this transaction (Your recipient will see this)" at bounding box center [459, 384] width 560 height 37
type input "Simon weekly facilitation"
click at [452, 510] on button "Send mobilemoney" at bounding box center [460, 522] width 216 height 38
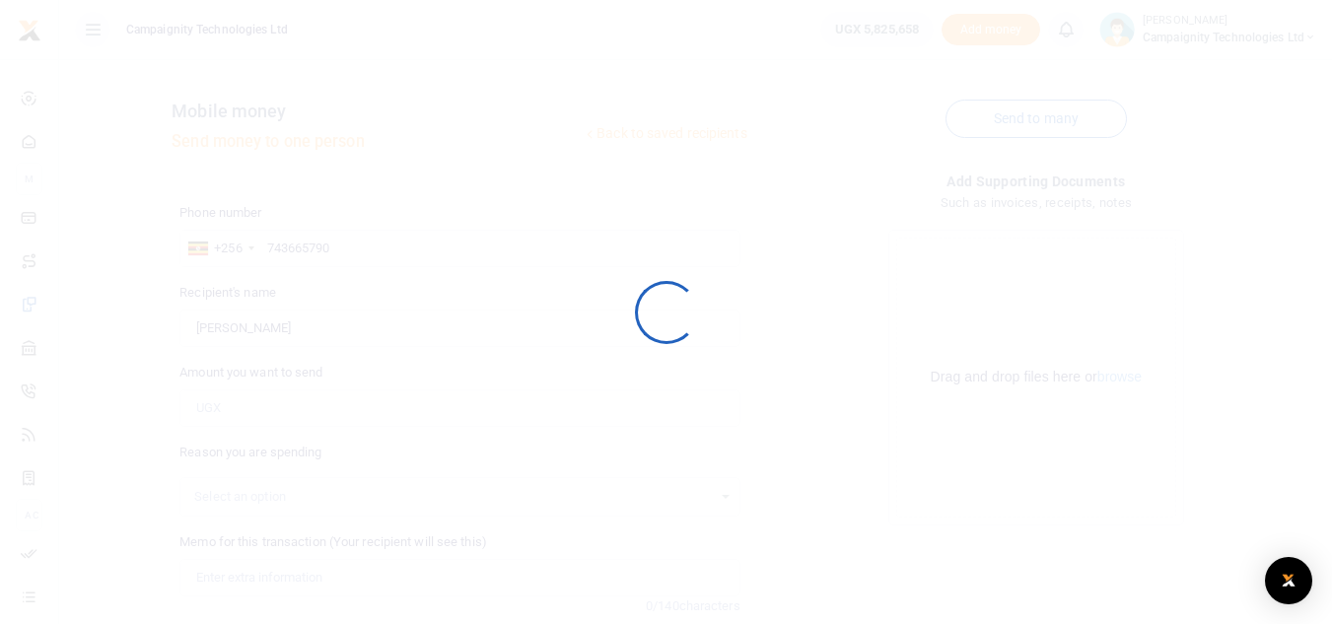
scroll to position [193, 0]
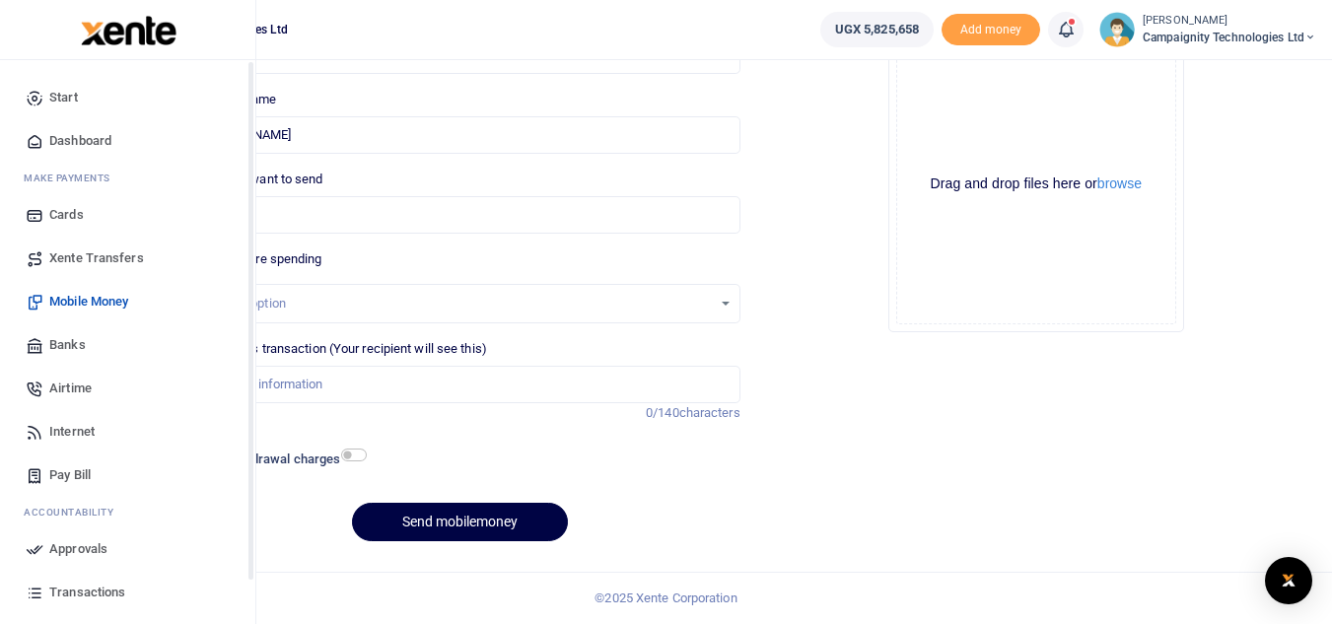
click at [69, 593] on span "Transactions" at bounding box center [87, 593] width 76 height 20
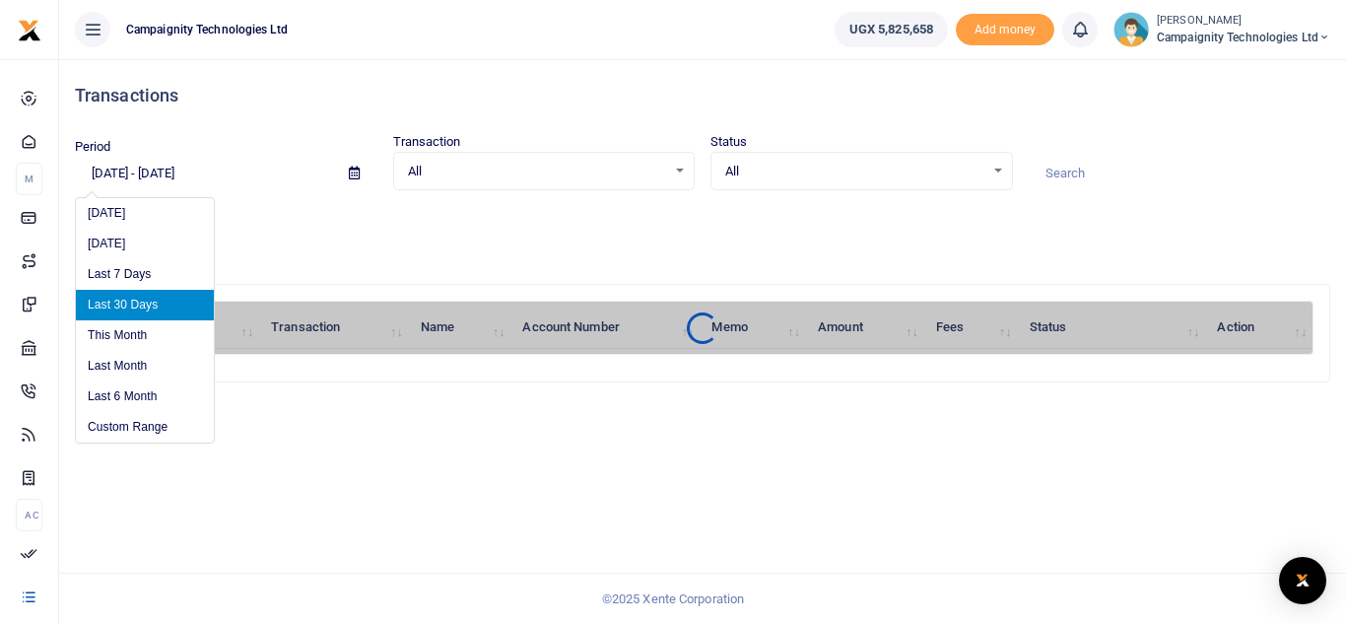
click at [229, 173] on input "[DATE] - [DATE]" at bounding box center [204, 174] width 258 height 34
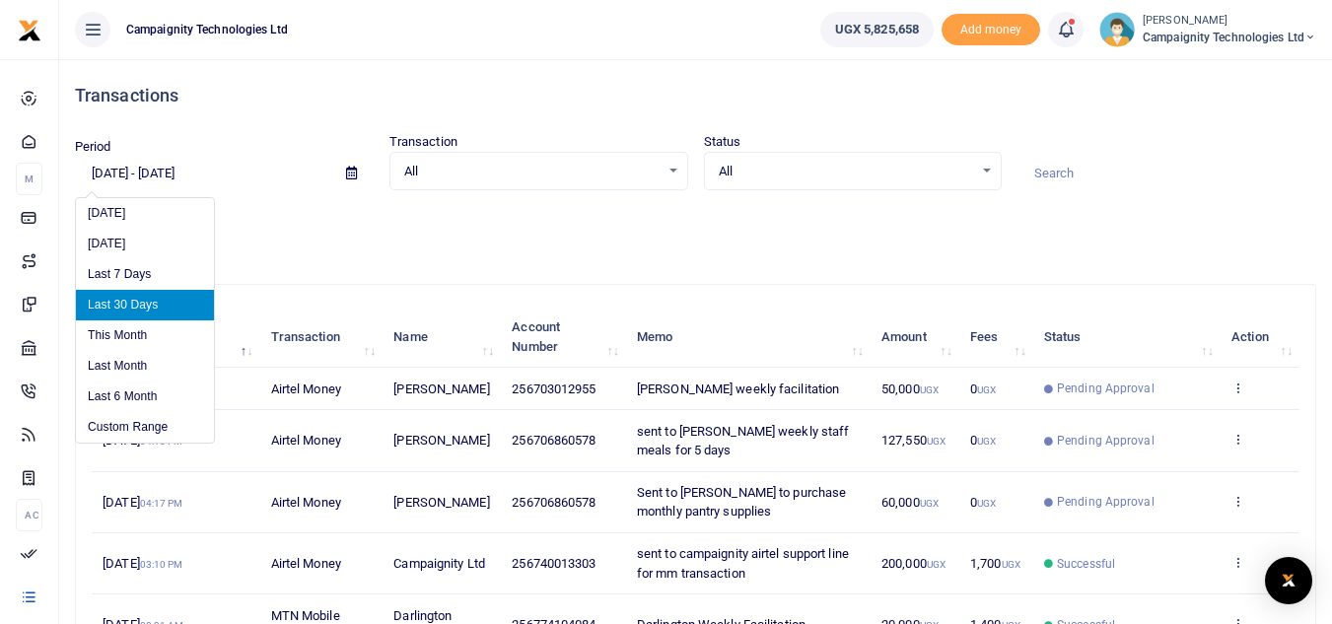
click at [125, 318] on li "Last 30 Days" at bounding box center [145, 305] width 138 height 31
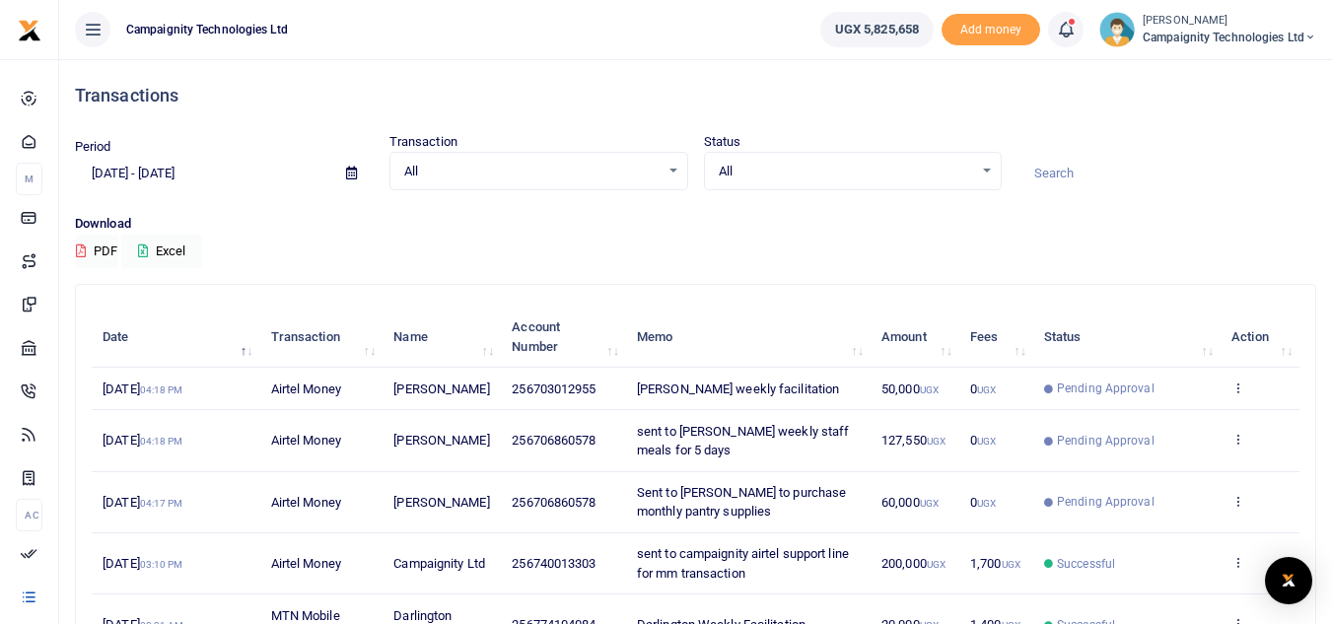
click at [201, 166] on input "[DATE] - [DATE]" at bounding box center [202, 174] width 255 height 34
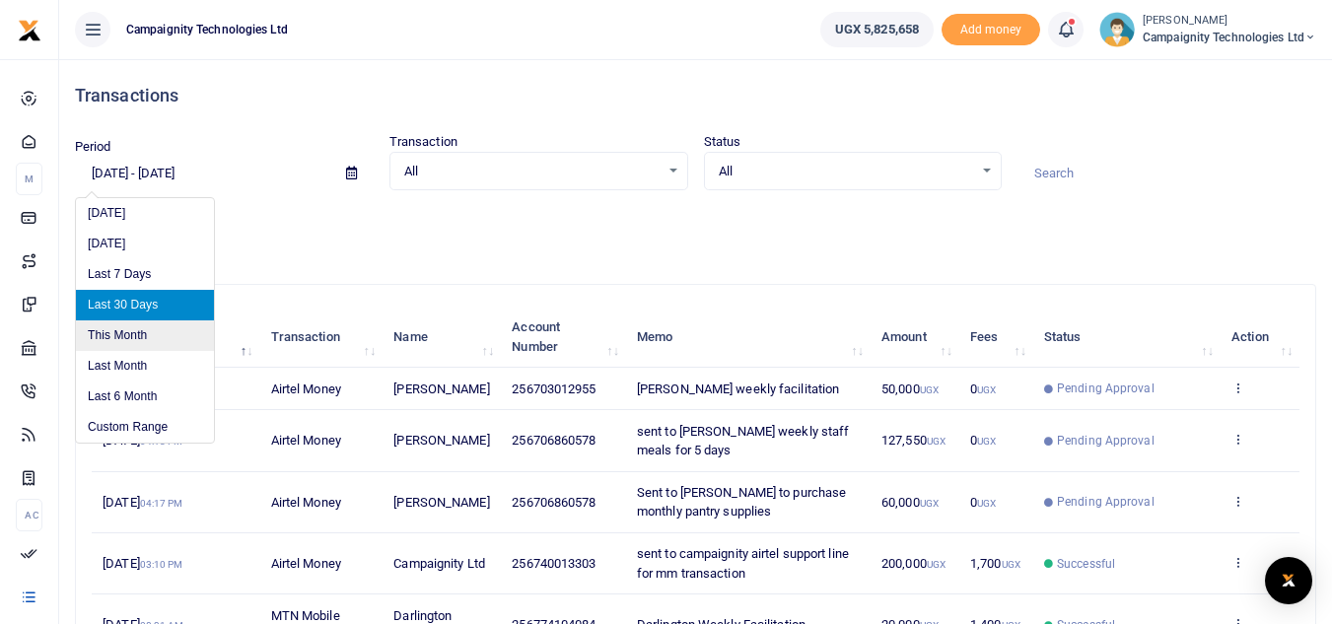
click at [139, 341] on li "This Month" at bounding box center [145, 335] width 138 height 31
type input "[DATE] - [DATE]"
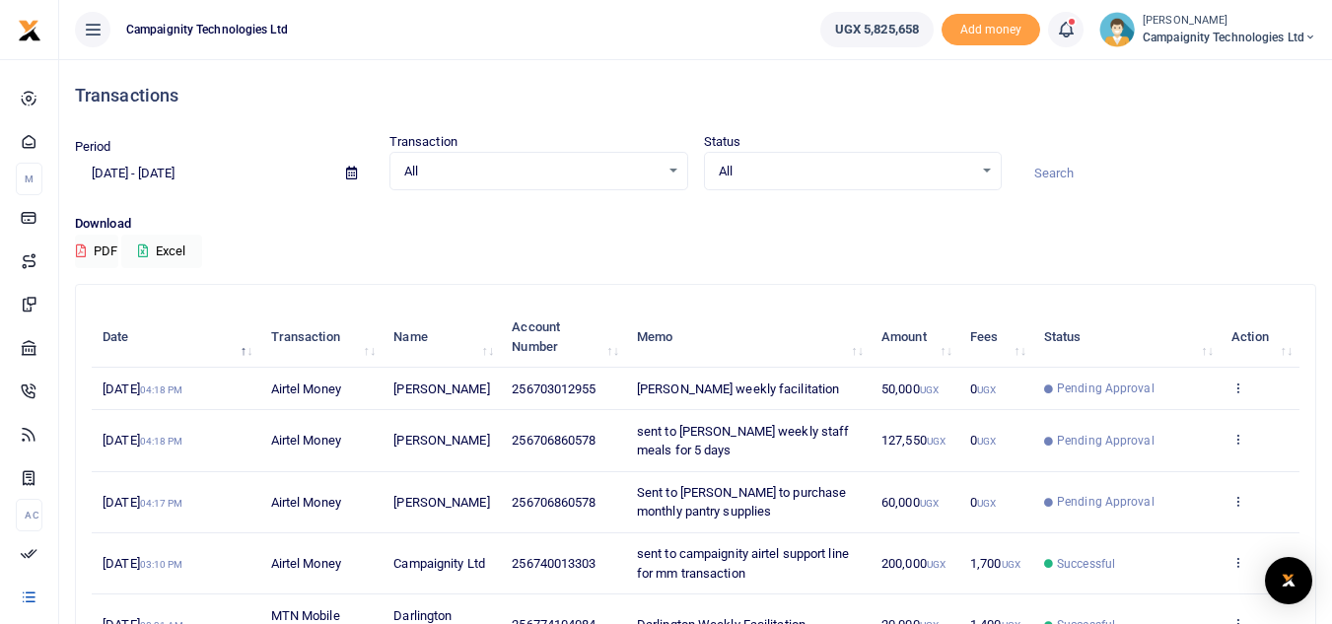
click at [1084, 177] on input at bounding box center [1166, 174] width 299 height 34
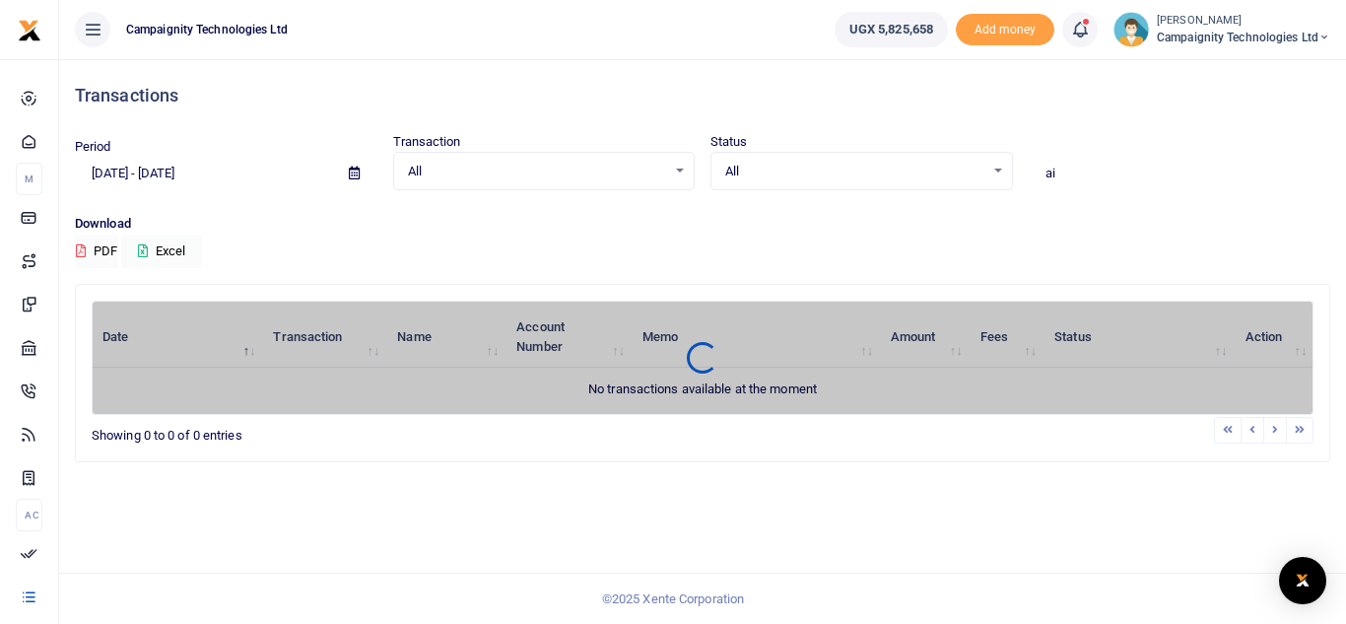
type input "a"
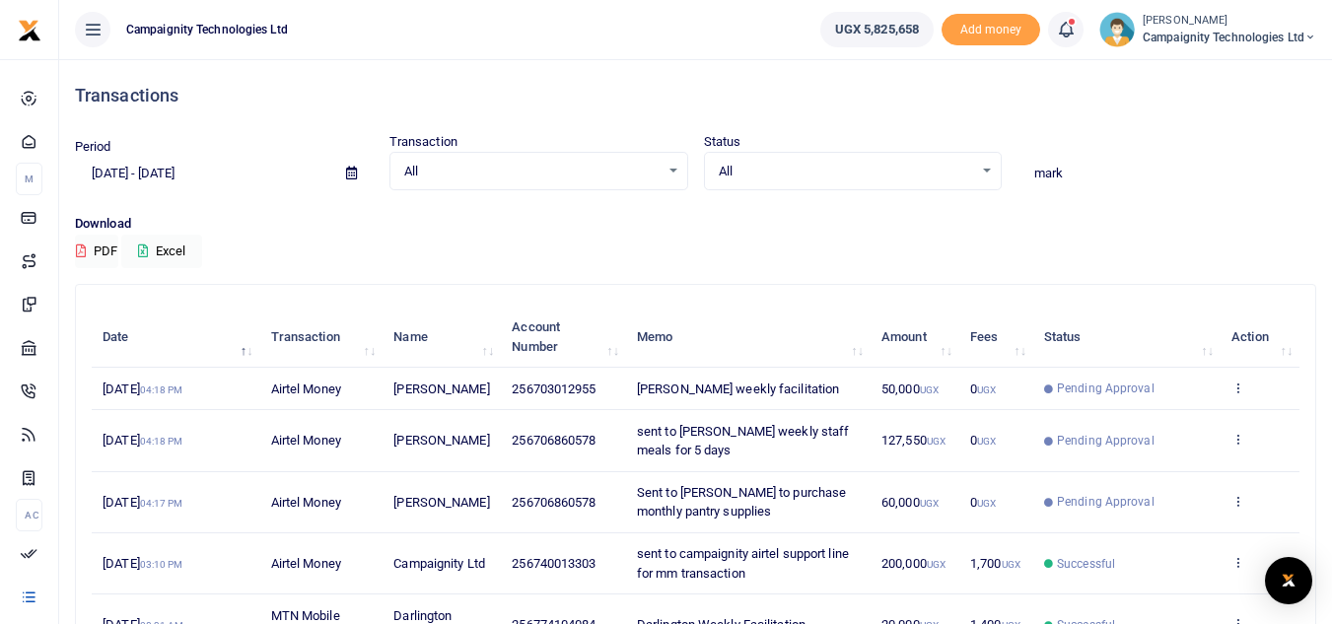
type input "mark"
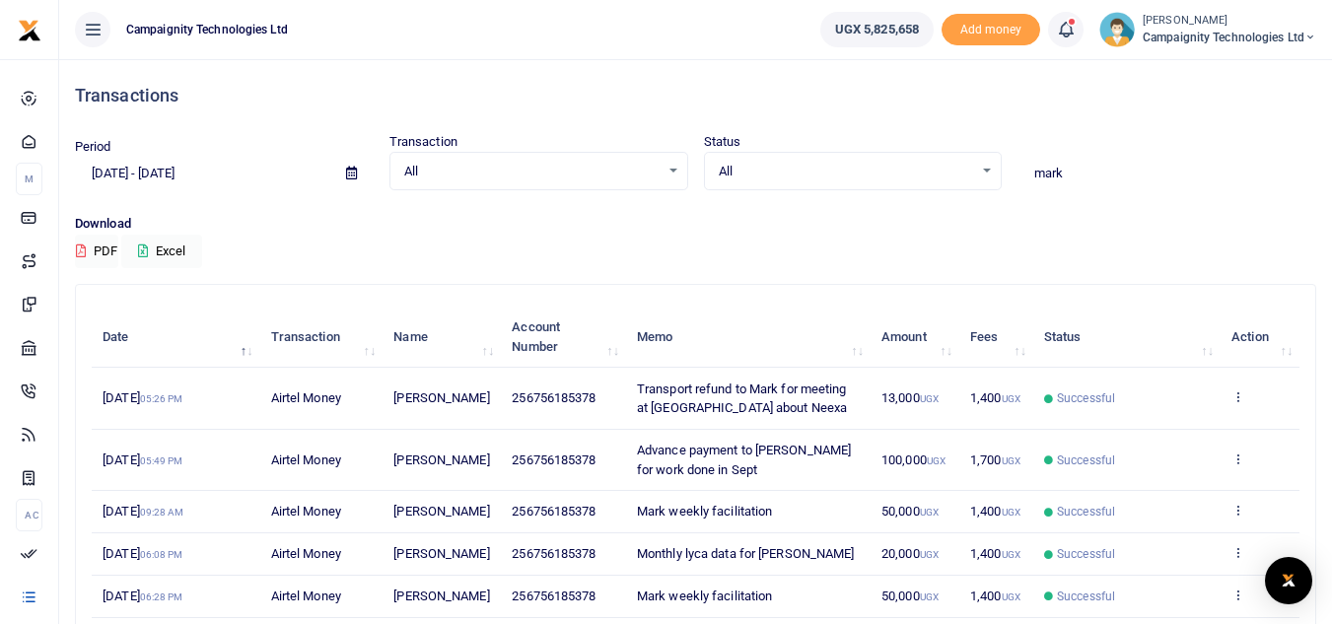
click at [207, 175] on input "09/01/2025 - 09/30/2025" at bounding box center [202, 174] width 255 height 34
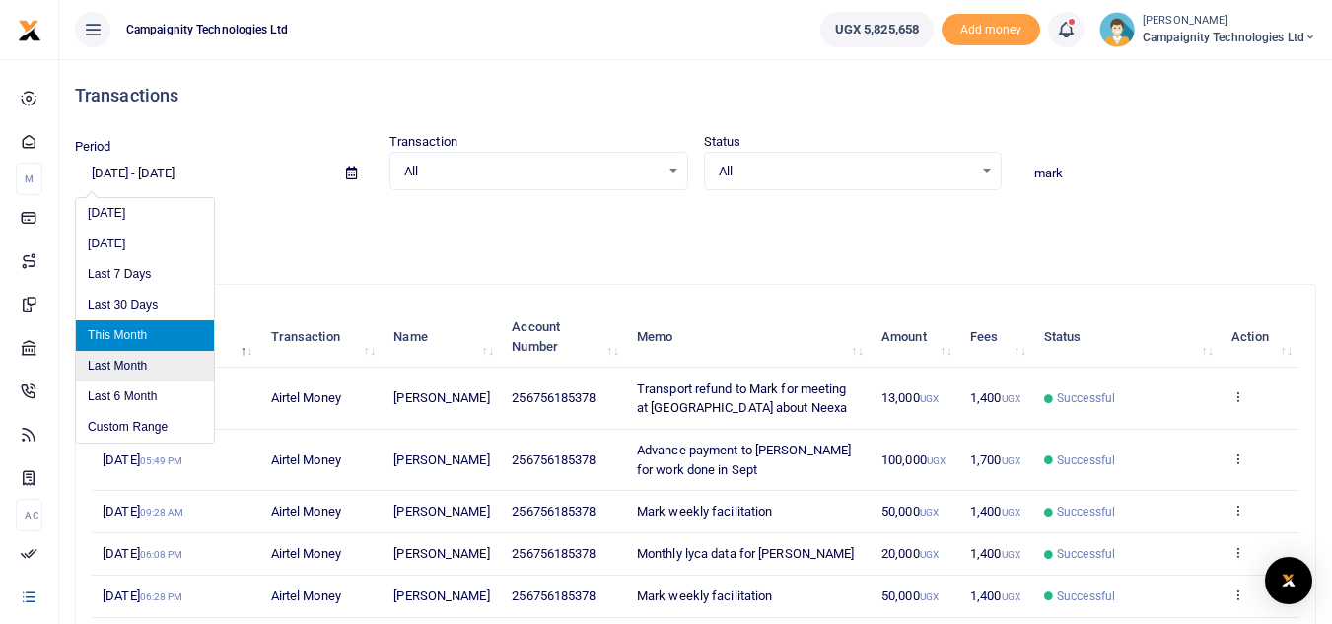
click at [145, 358] on li "Last Month" at bounding box center [145, 366] width 138 height 31
type input "08/01/2025 - 08/31/2025"
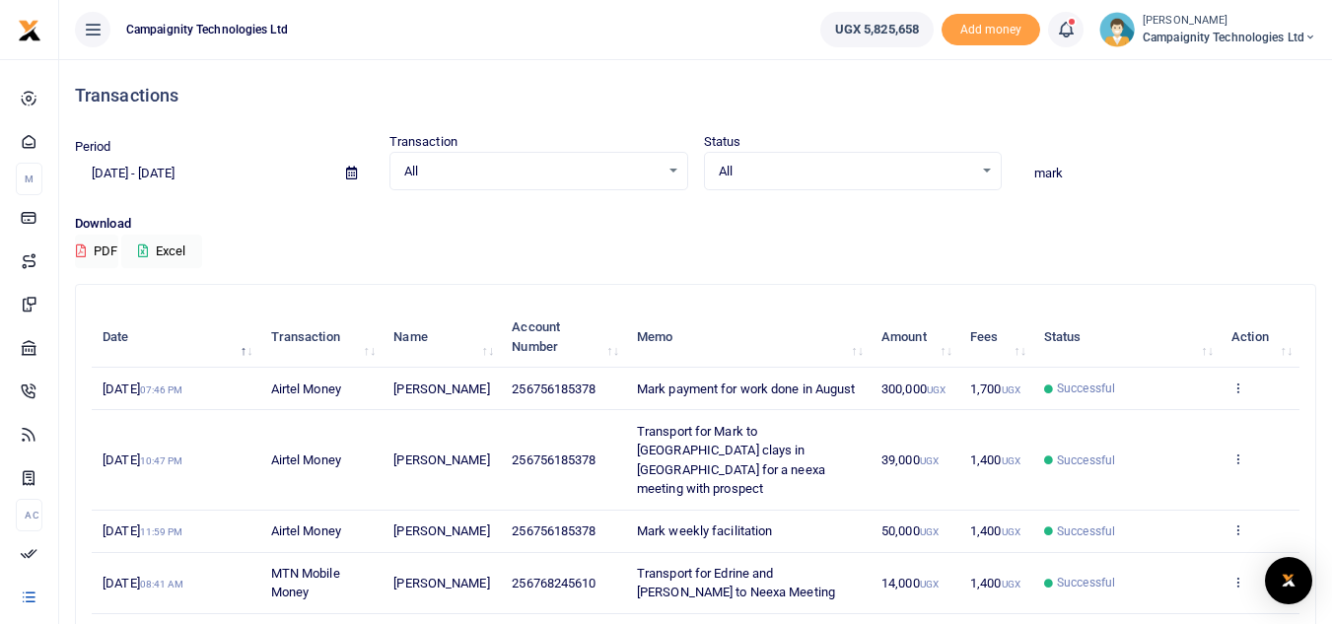
click at [1085, 174] on input "mark" at bounding box center [1166, 174] width 299 height 34
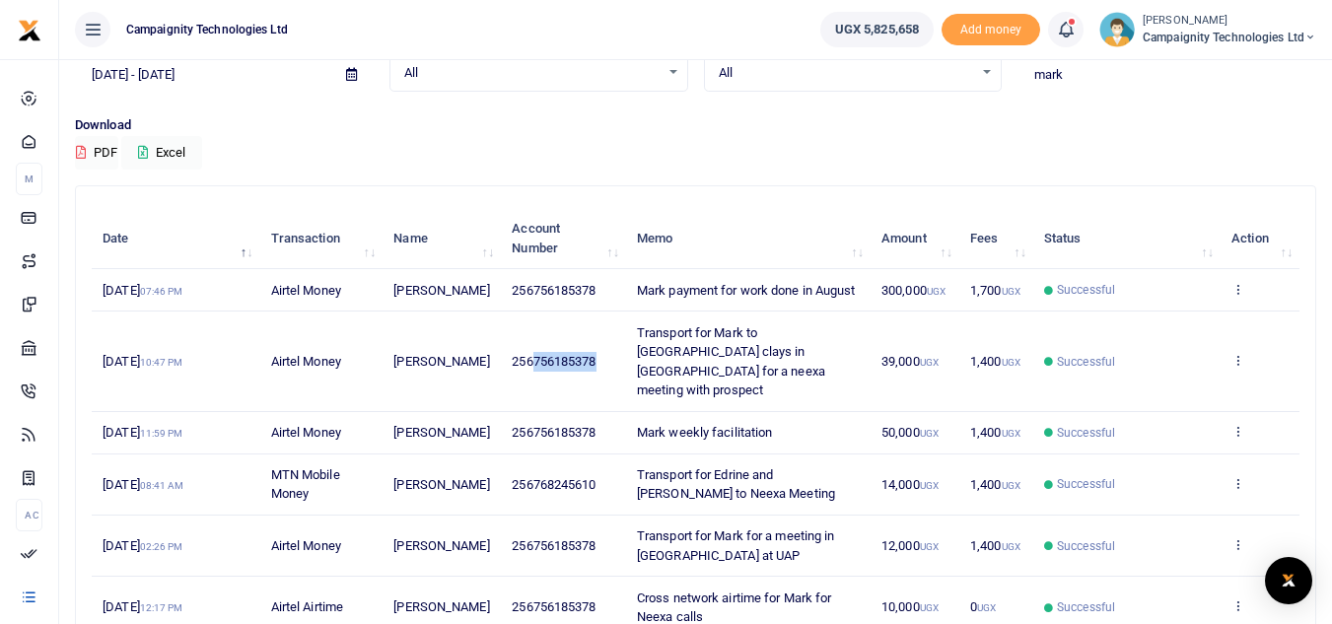
drag, startPoint x: 535, startPoint y: 375, endPoint x: 602, endPoint y: 378, distance: 67.1
click at [602, 378] on td "256756185378" at bounding box center [563, 361] width 125 height 100
copy span "756185378"
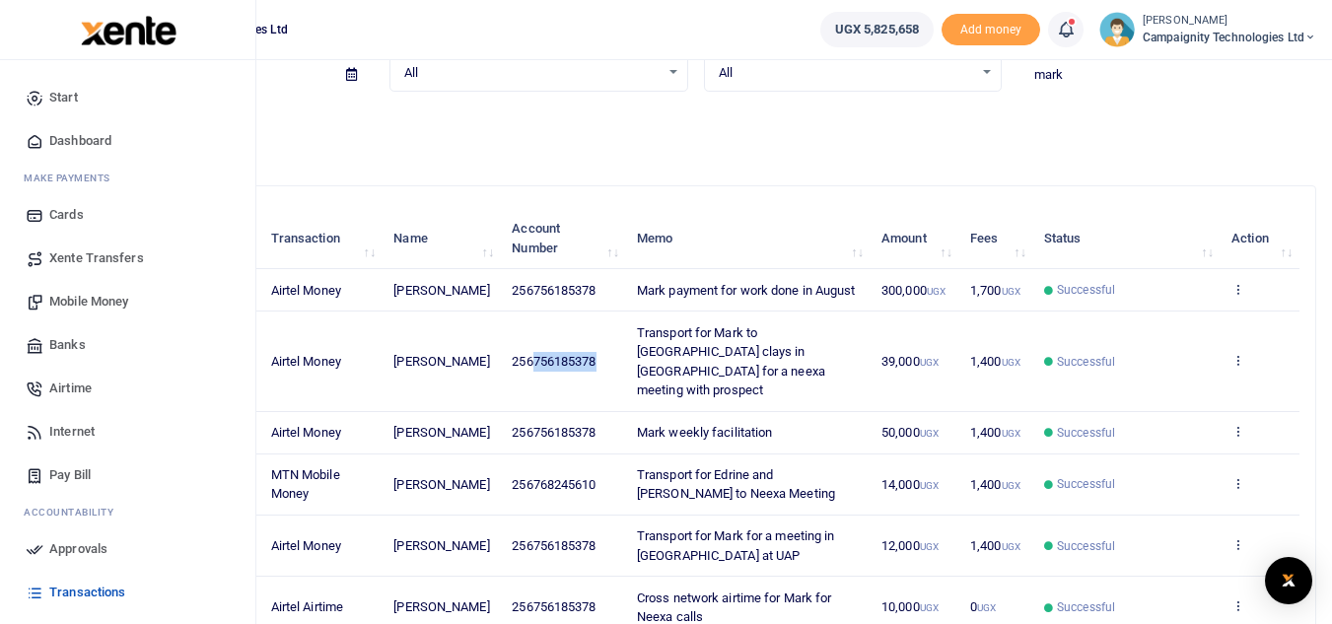
click at [75, 295] on span "Mobile Money" at bounding box center [88, 302] width 79 height 20
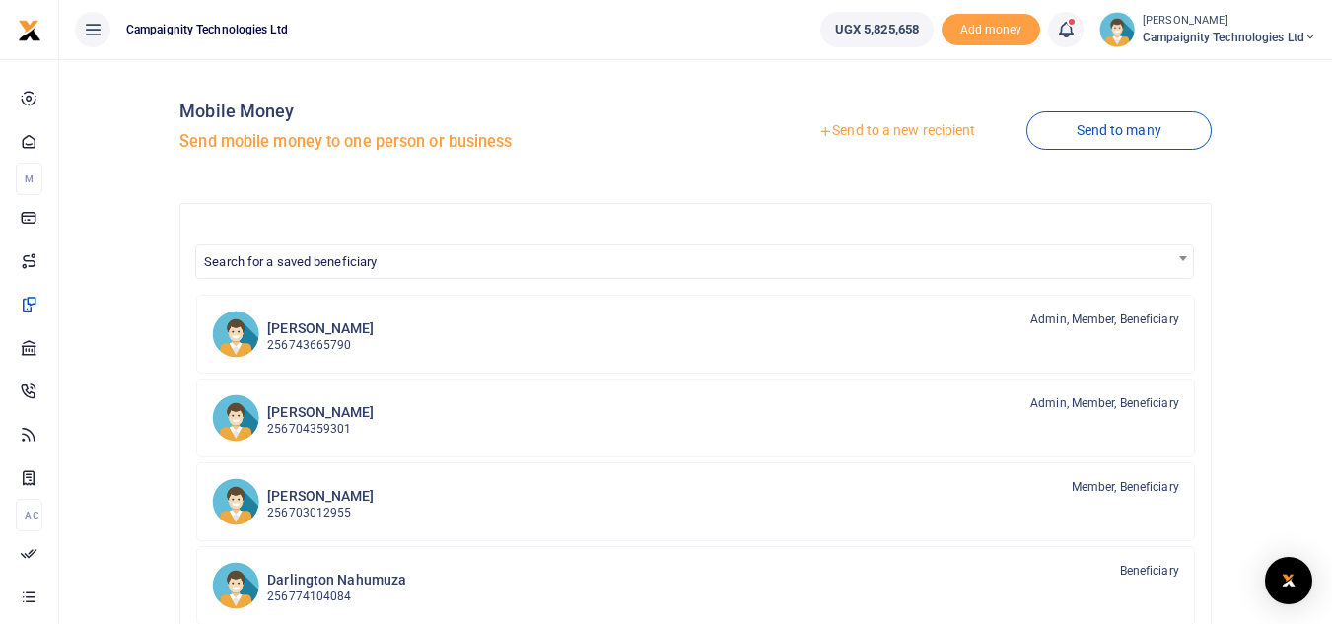
click at [948, 134] on link "Send to a new recipient" at bounding box center [896, 130] width 257 height 35
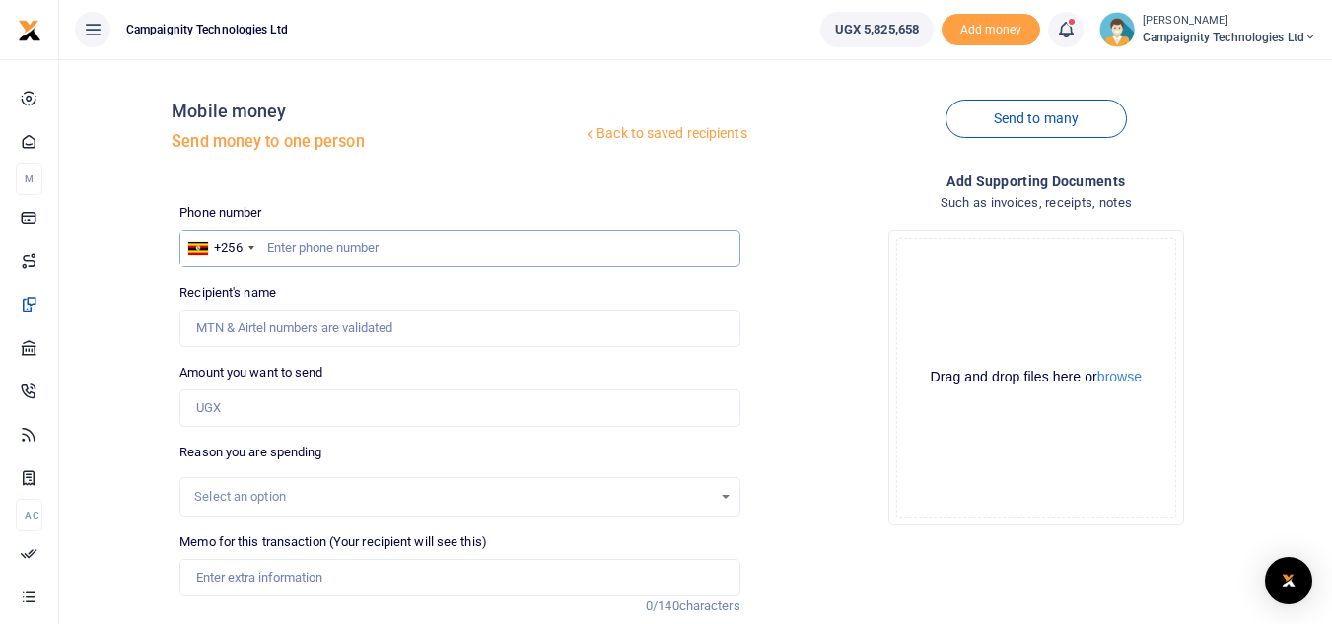
click at [378, 248] on input "text" at bounding box center [459, 248] width 560 height 37
paste input "756185378"
type input "756185378"
type input "Mark Nakibinge"
type input "756185378"
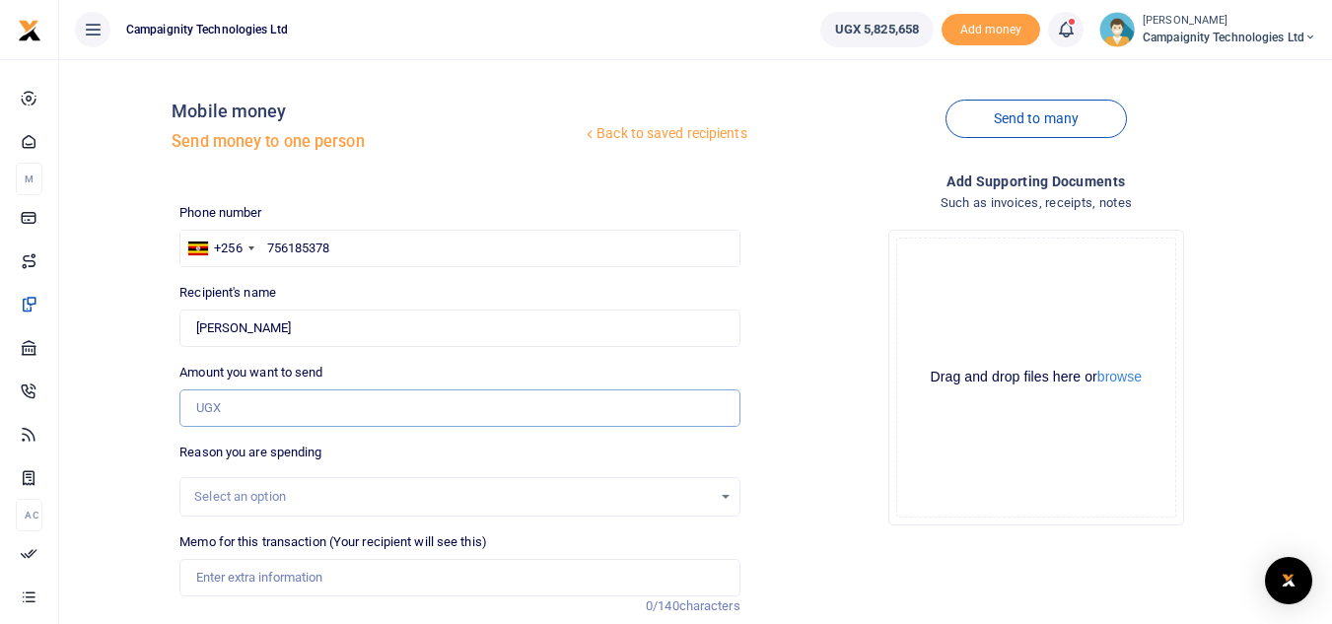
click at [267, 423] on input "Amount you want to send" at bounding box center [459, 407] width 560 height 37
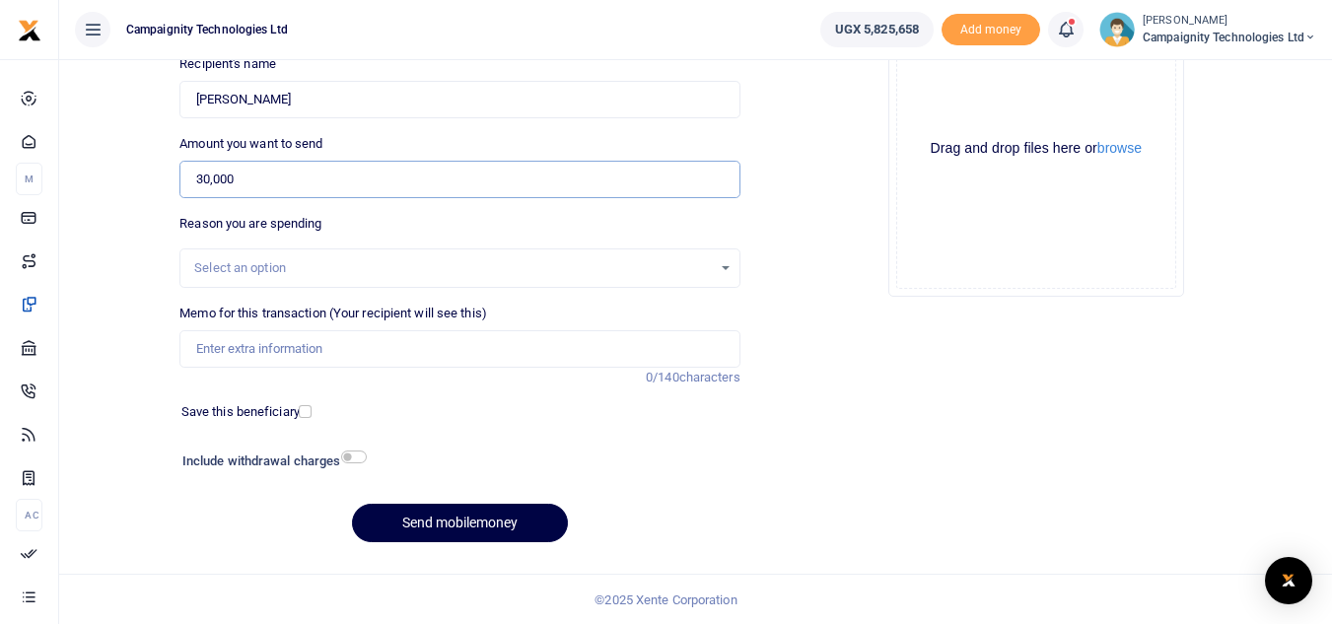
scroll to position [230, 0]
type input "30,000"
click at [265, 341] on input "Memo for this transaction (Your recipient will see this)" at bounding box center [459, 347] width 560 height 37
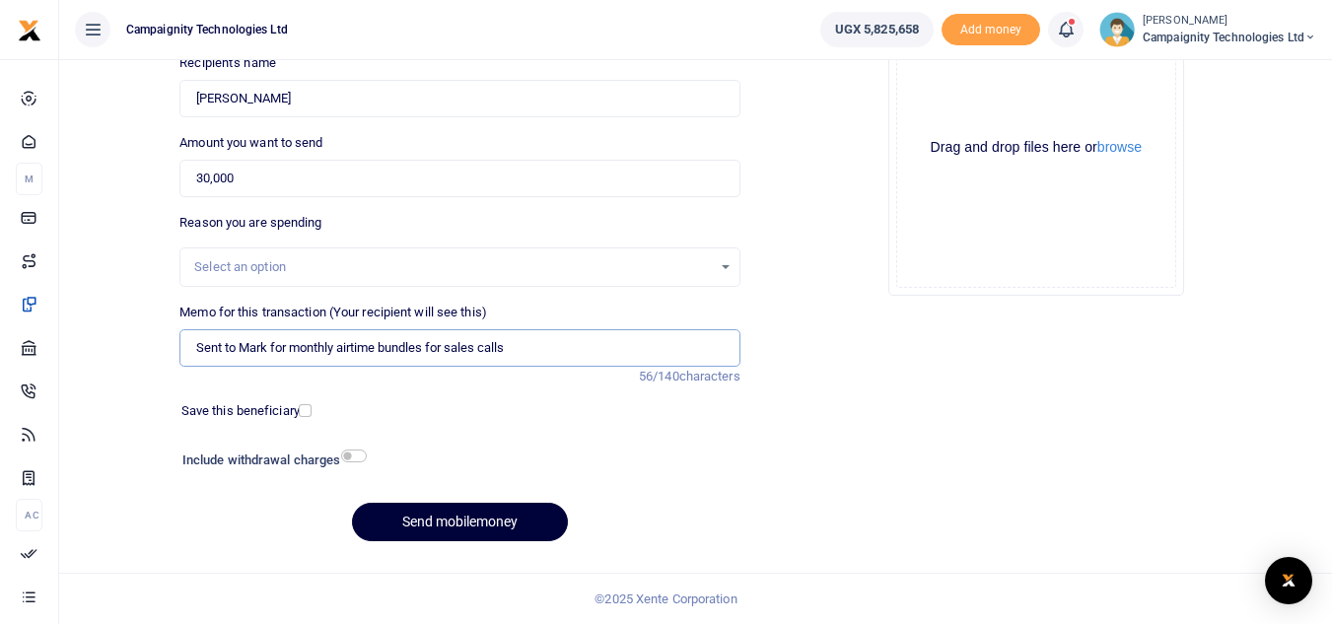
type input "Sent to Mark for monthly airtime bundles for sales calls"
click at [466, 511] on button "Send mobilemoney" at bounding box center [460, 522] width 216 height 38
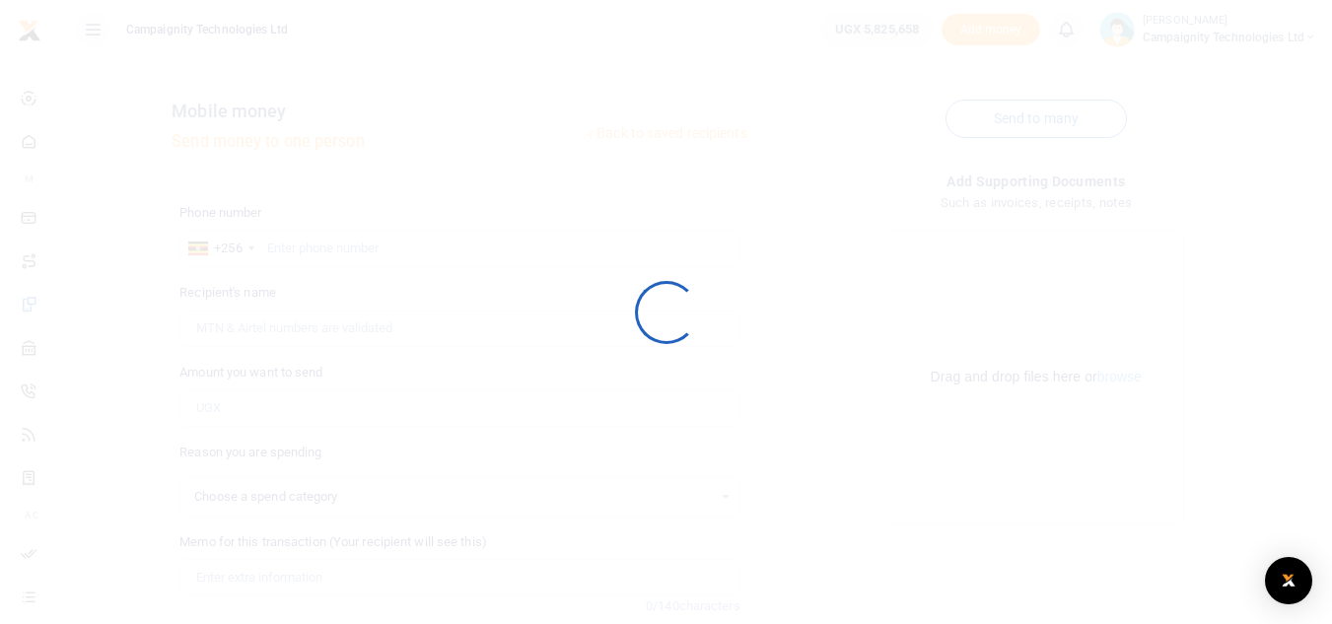
select select
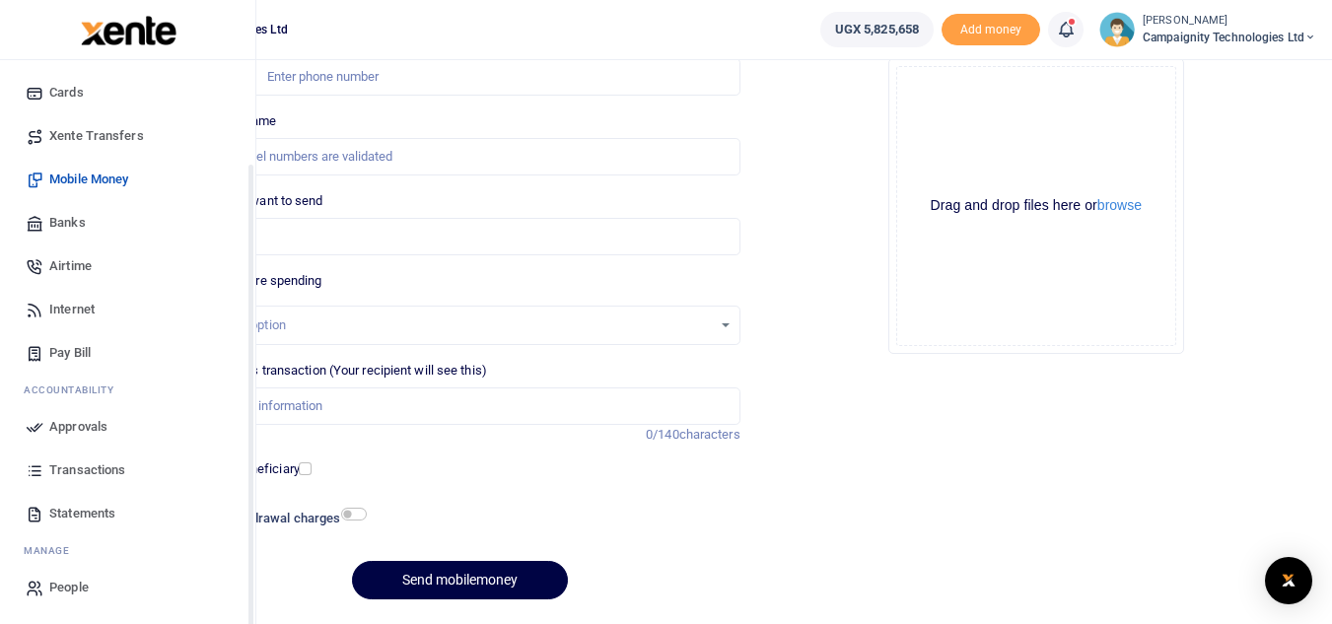
scroll to position [230, 0]
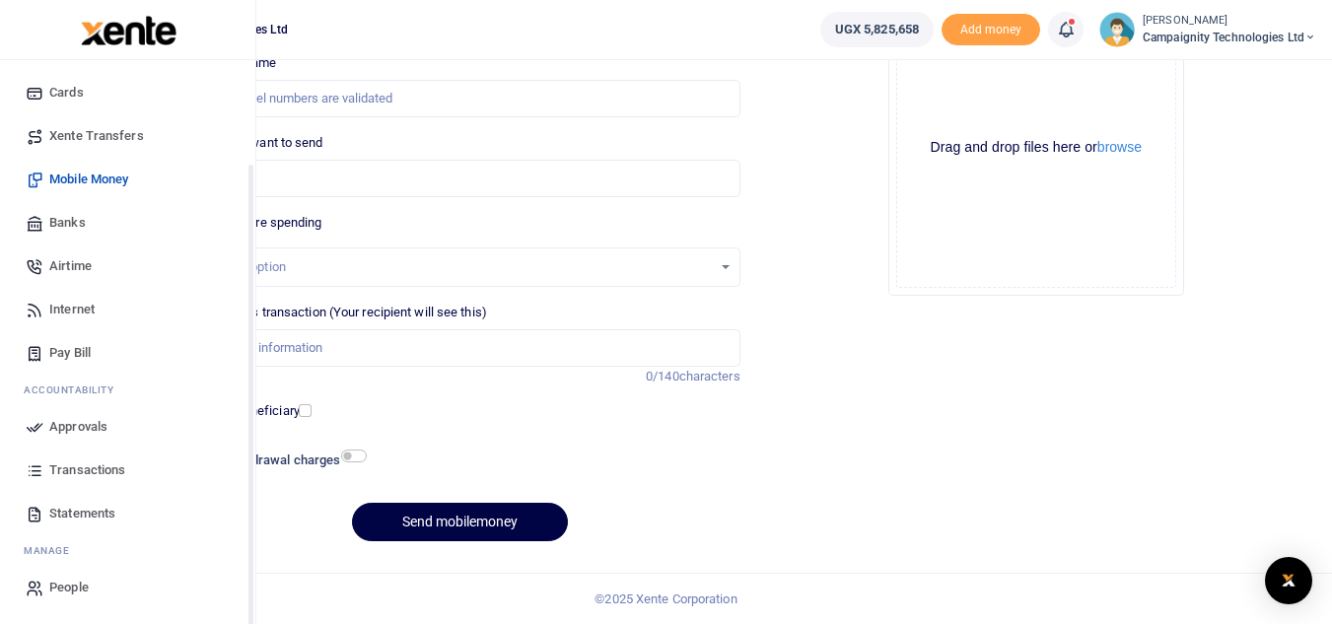
click at [90, 520] on span "Statements" at bounding box center [82, 514] width 66 height 20
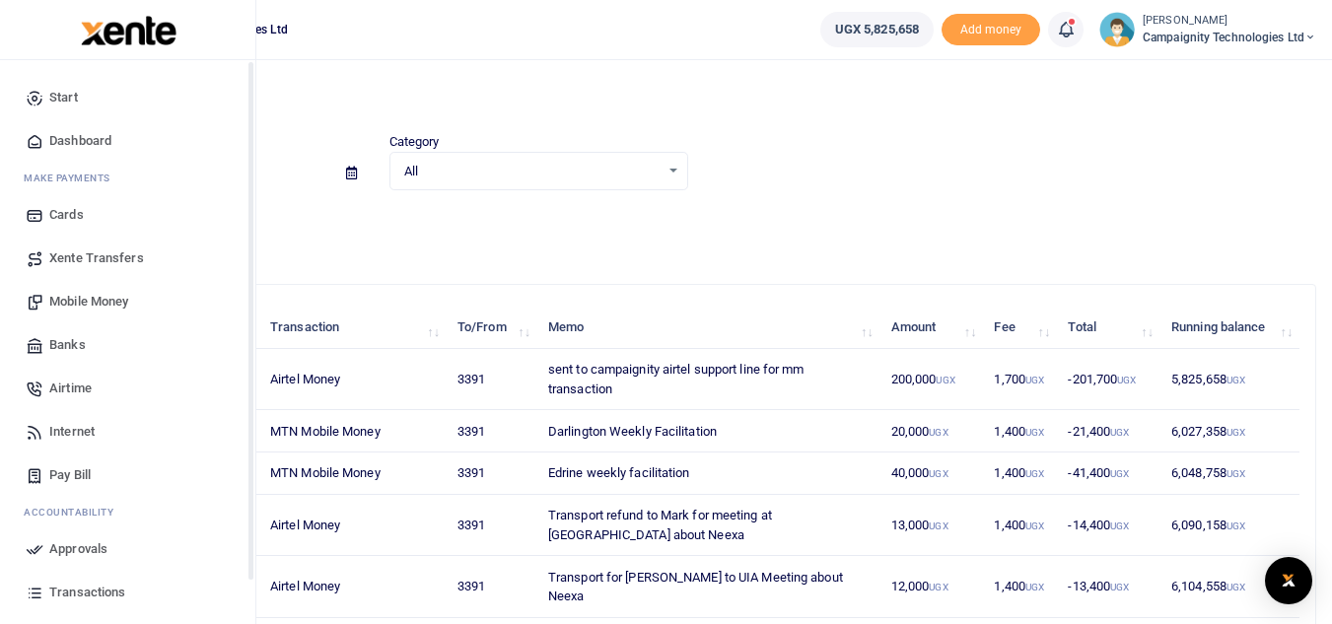
click at [78, 544] on span "Approvals" at bounding box center [78, 549] width 58 height 20
click at [80, 585] on span "Transactions" at bounding box center [87, 593] width 76 height 20
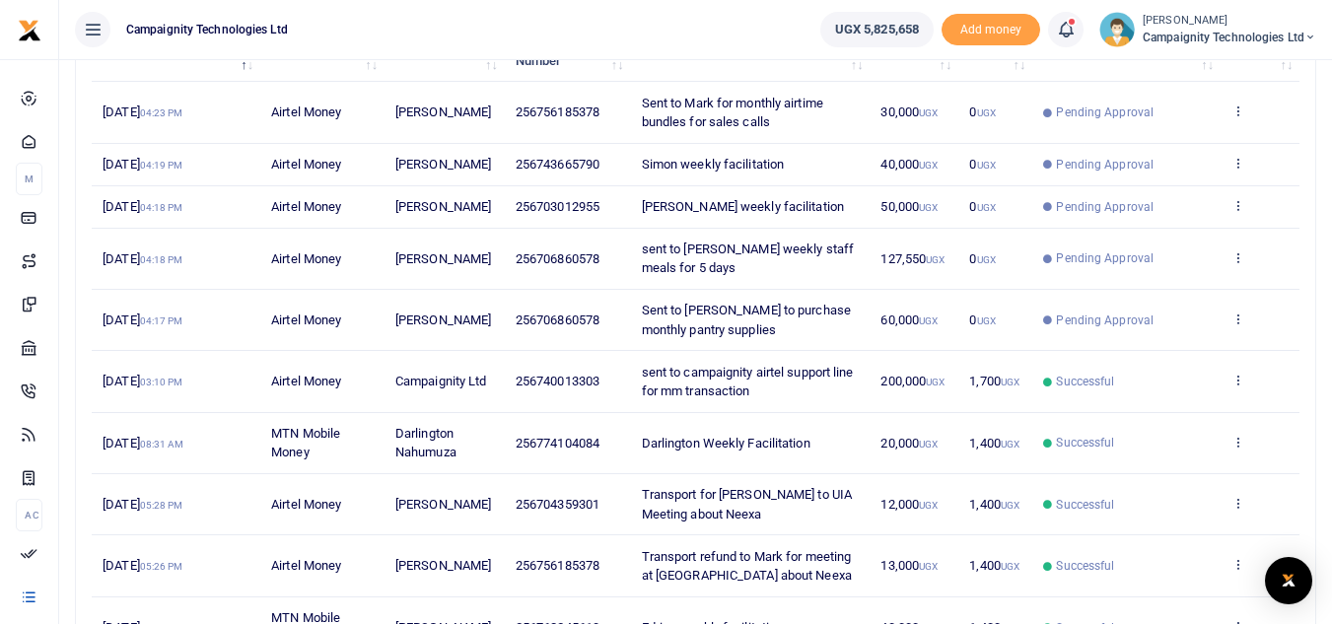
scroll to position [475, 0]
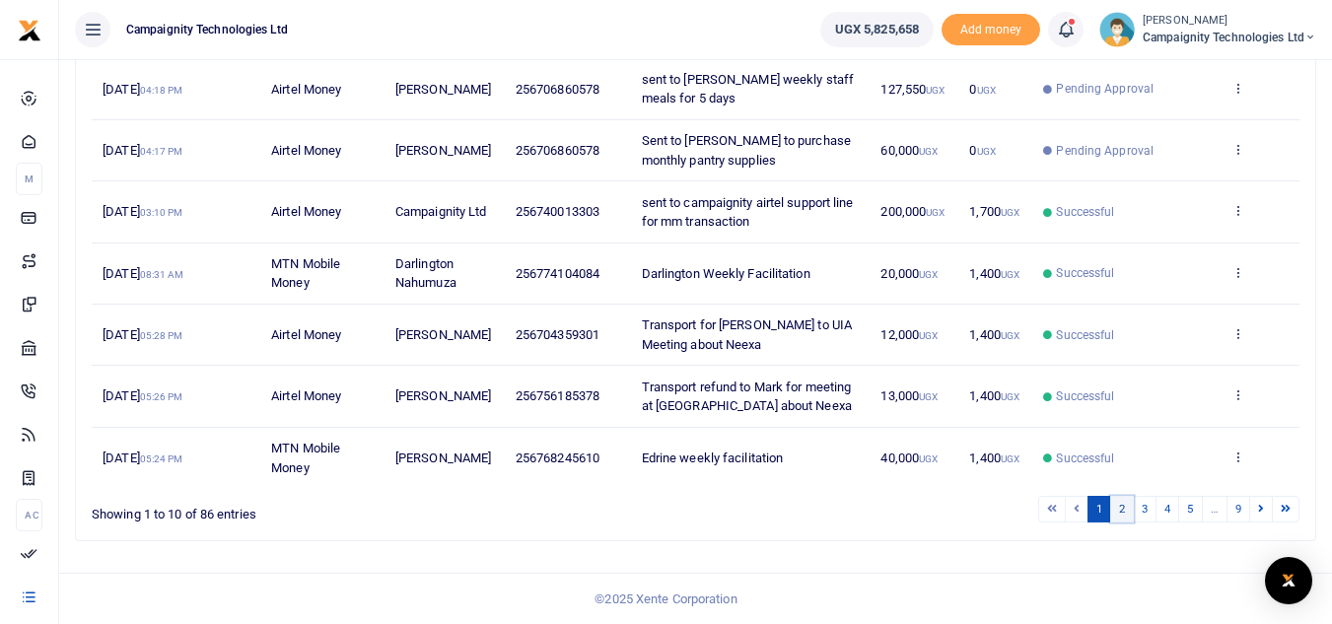
click at [1115, 501] on link "2" at bounding box center [1122, 509] width 24 height 27
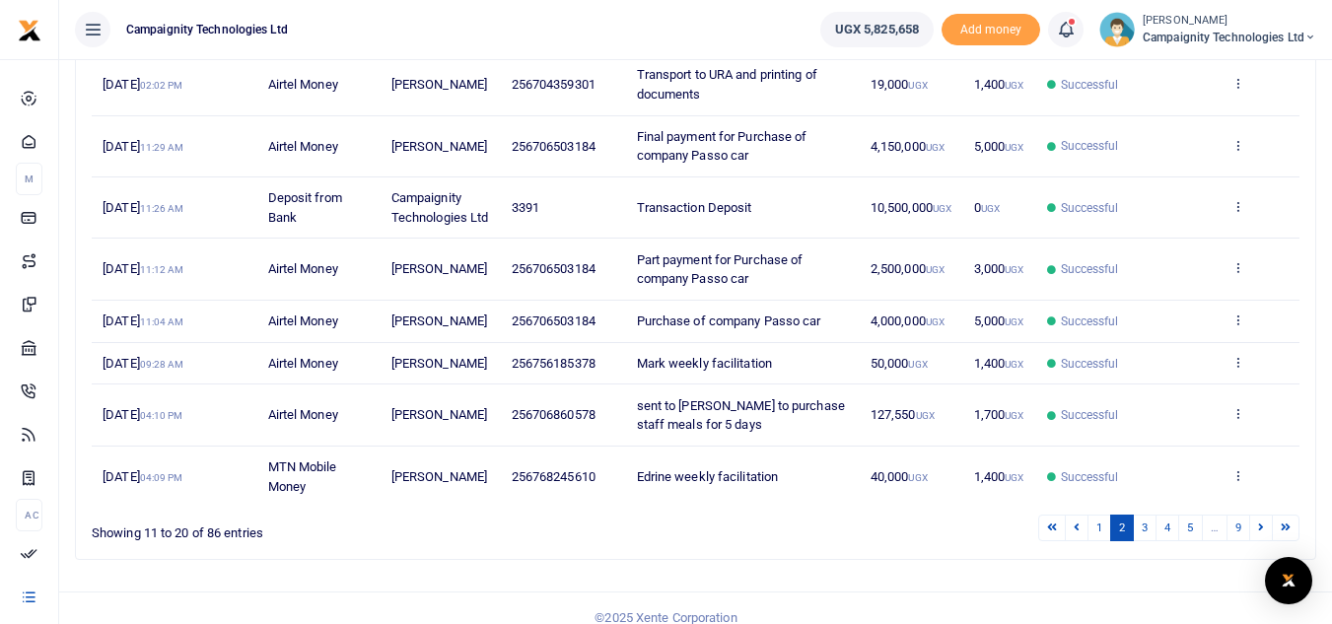
scroll to position [494, 0]
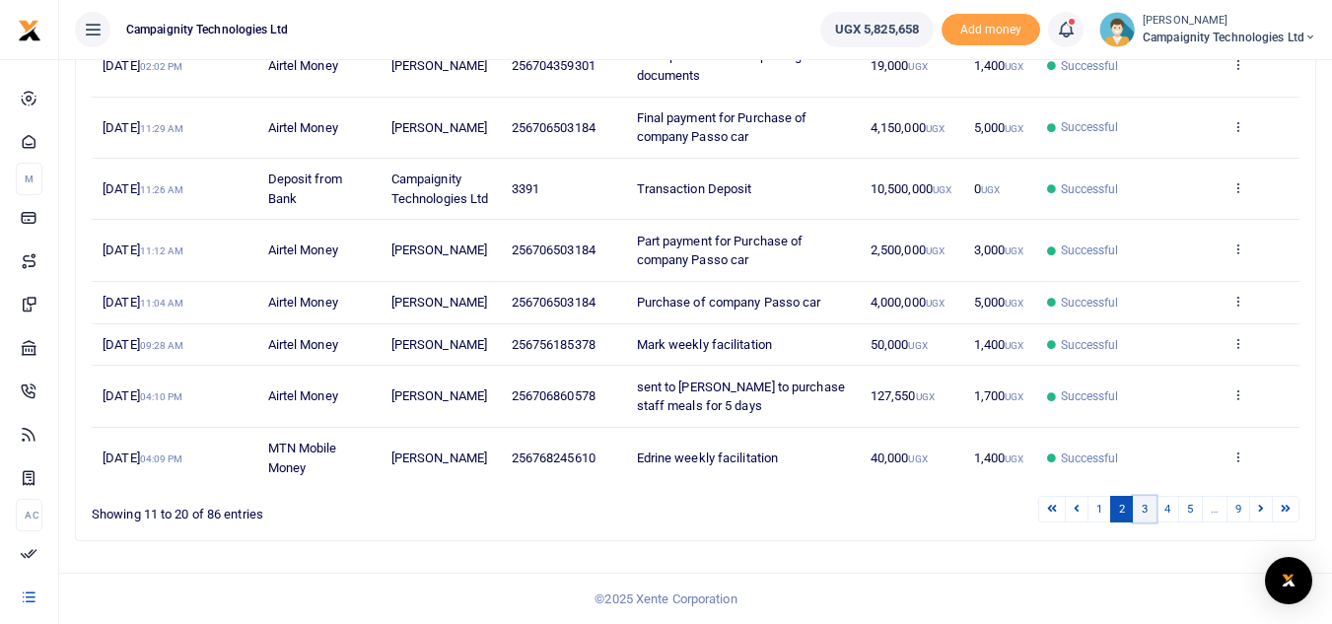
click at [1150, 512] on link "3" at bounding box center [1145, 509] width 24 height 27
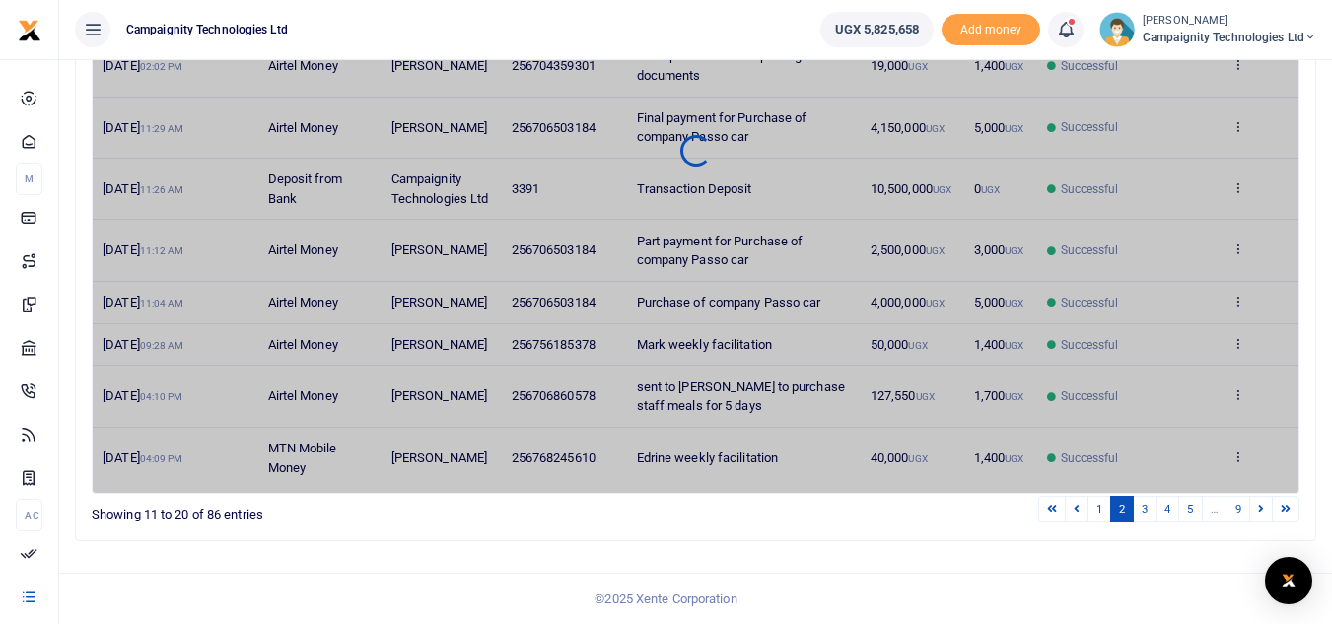
click at [882, 546] on div "Search: Date Transaction Name Account Number Memo Amount Fees Status Action 10t…" at bounding box center [695, 173] width 1257 height 767
click at [1147, 510] on link "3" at bounding box center [1145, 509] width 24 height 27
click at [1133, 516] on link "3" at bounding box center [1145, 509] width 24 height 27
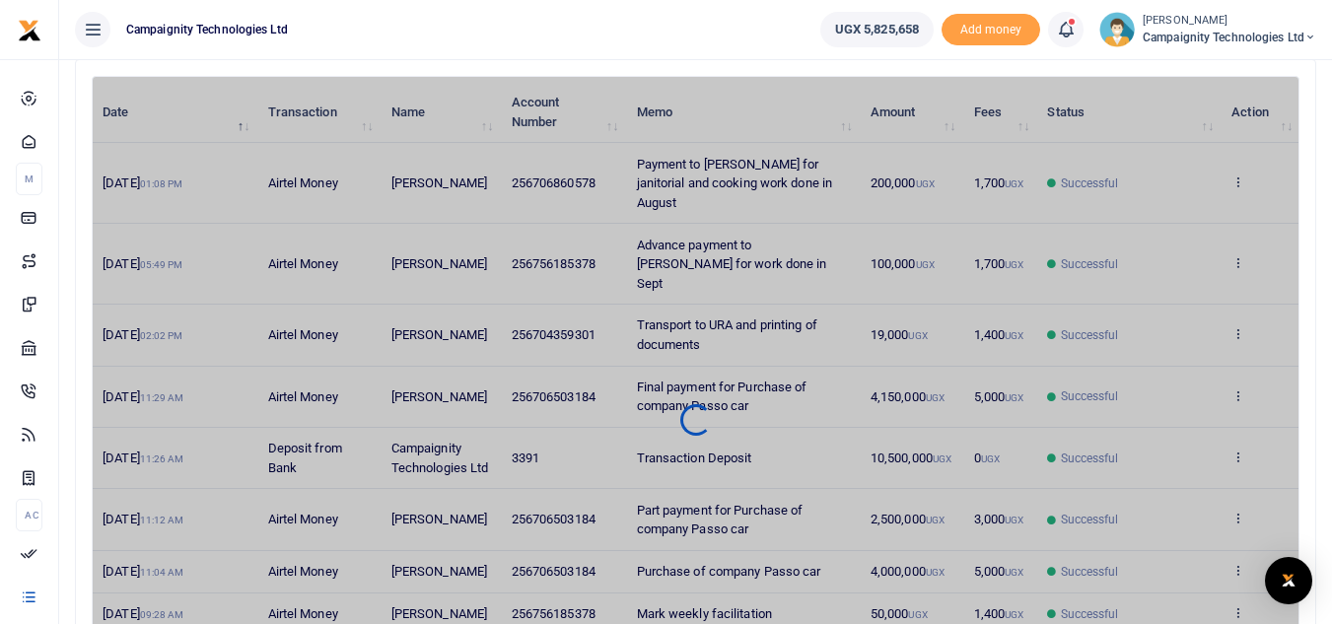
scroll to position [100, 0]
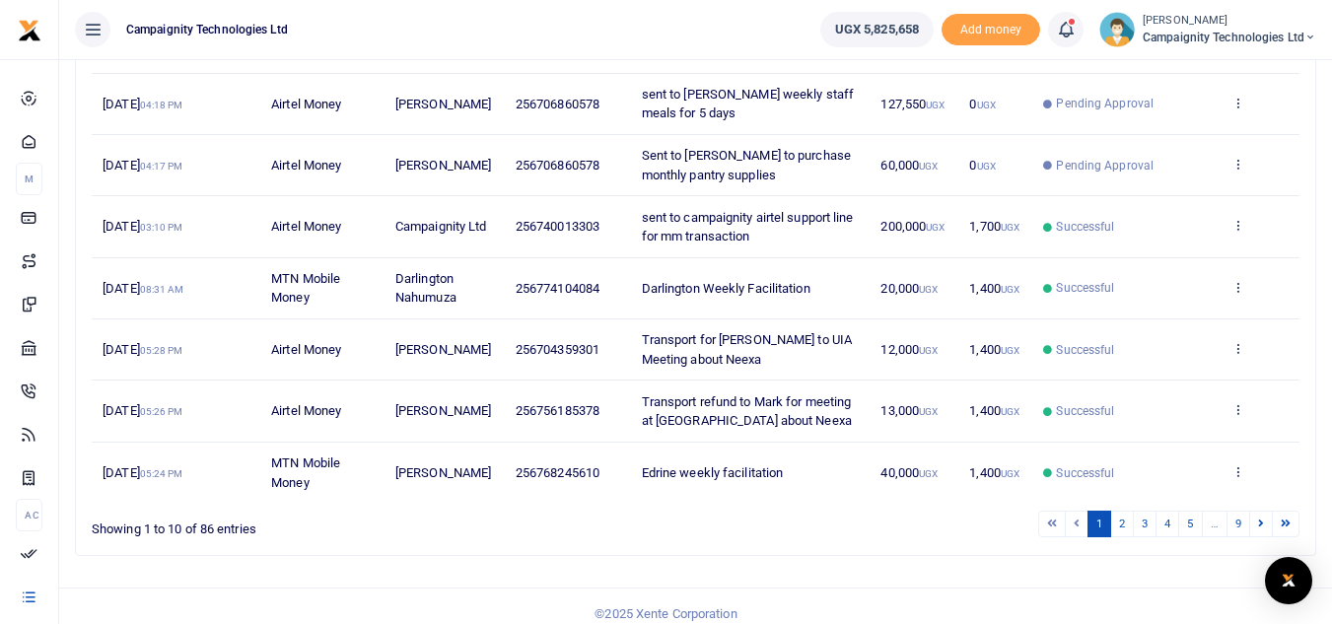
scroll to position [475, 0]
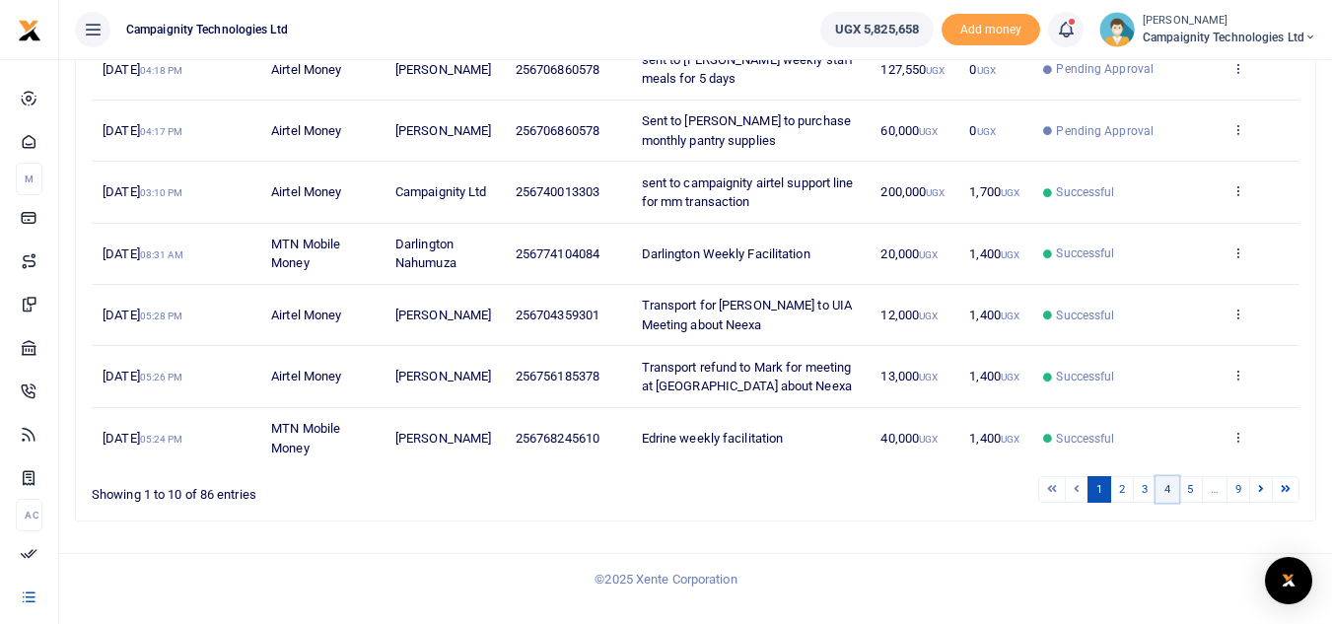
click at [1162, 503] on link "4" at bounding box center [1167, 489] width 24 height 27
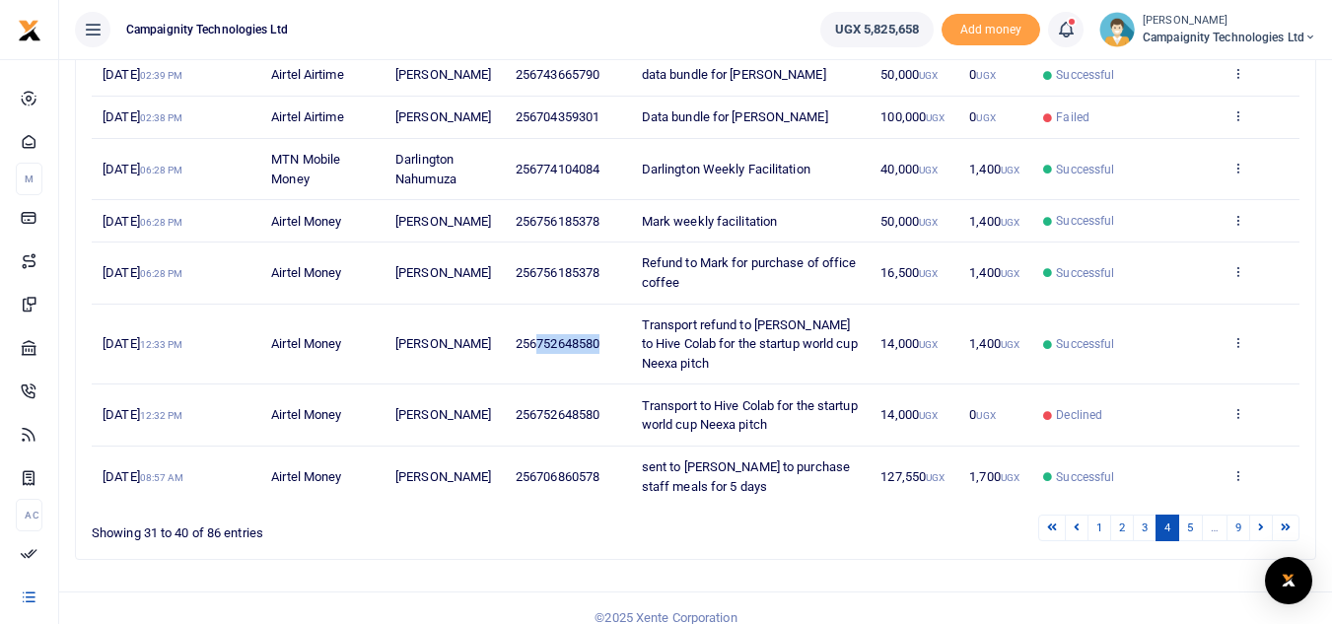
drag, startPoint x: 539, startPoint y: 325, endPoint x: 606, endPoint y: 330, distance: 67.2
click at [606, 330] on td "256752648580" at bounding box center [568, 345] width 126 height 81
copy span "752648580"
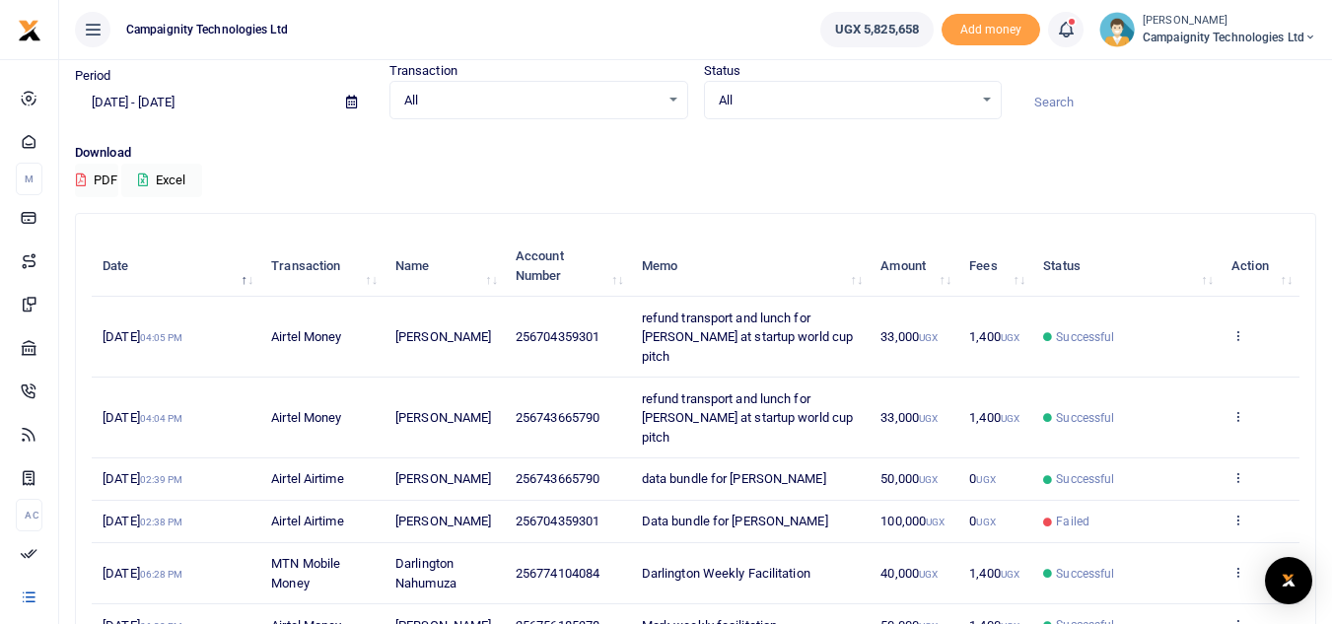
scroll to position [99, 0]
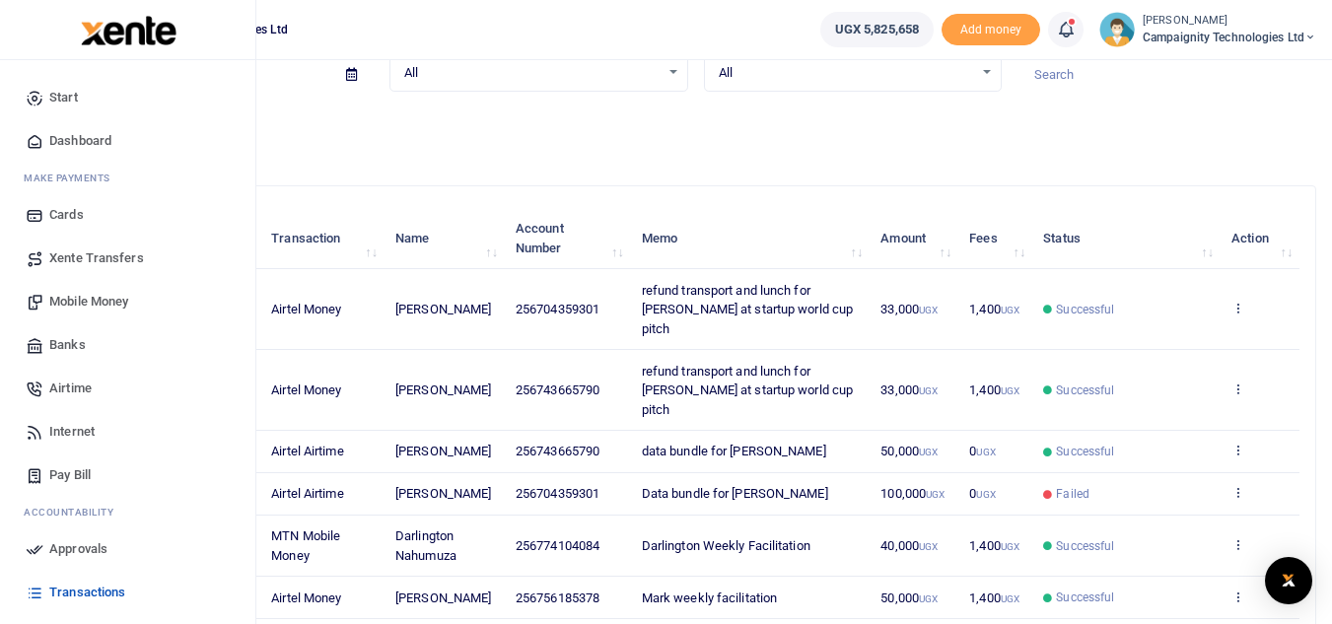
click at [115, 306] on span "Mobile Money" at bounding box center [88, 302] width 79 height 20
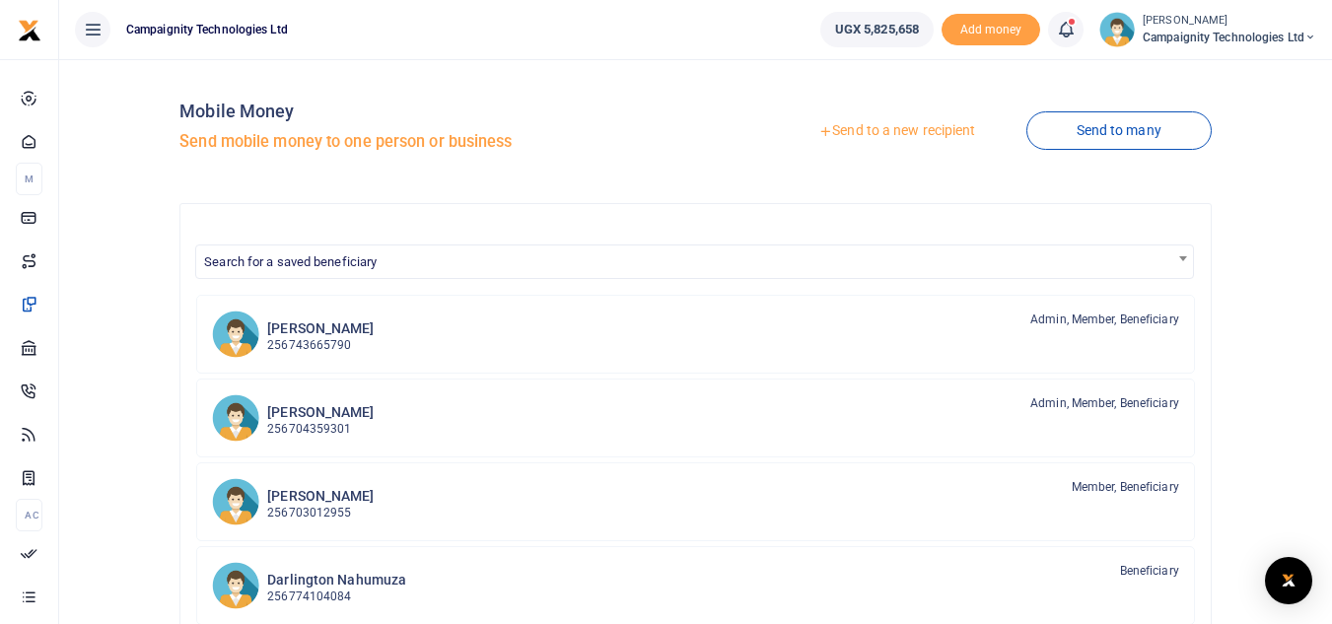
click at [918, 115] on link "Send to a new recipient" at bounding box center [896, 130] width 257 height 35
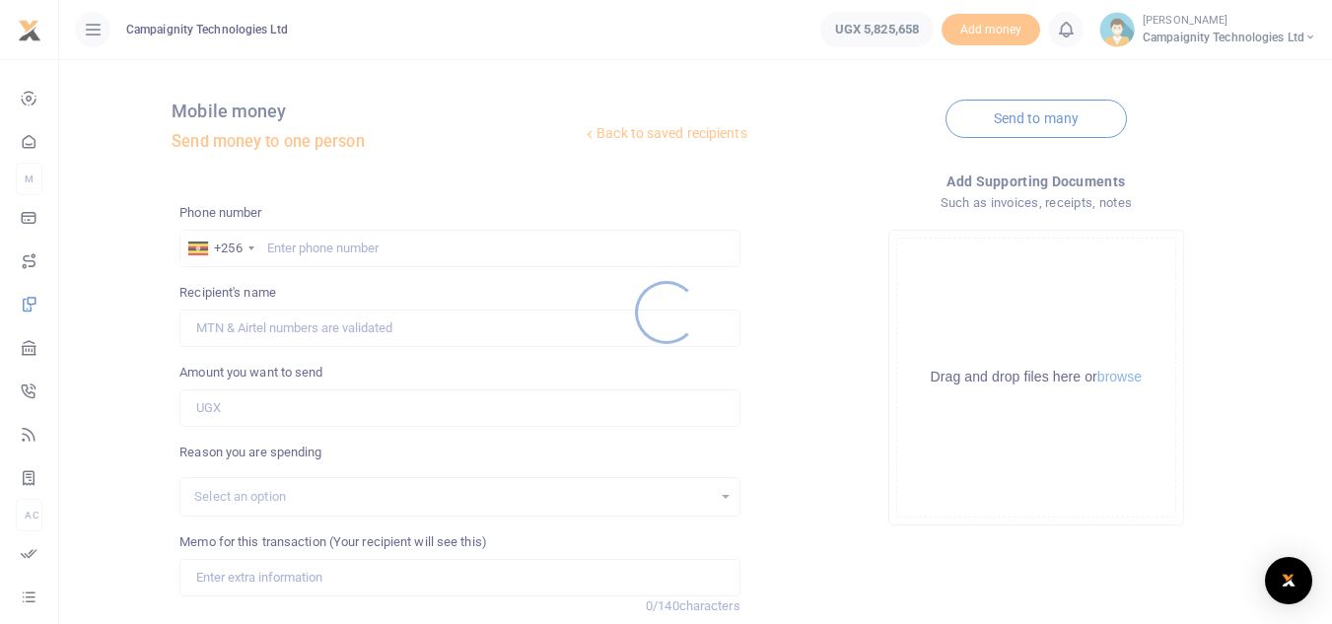
click at [356, 244] on div at bounding box center [666, 312] width 1332 height 624
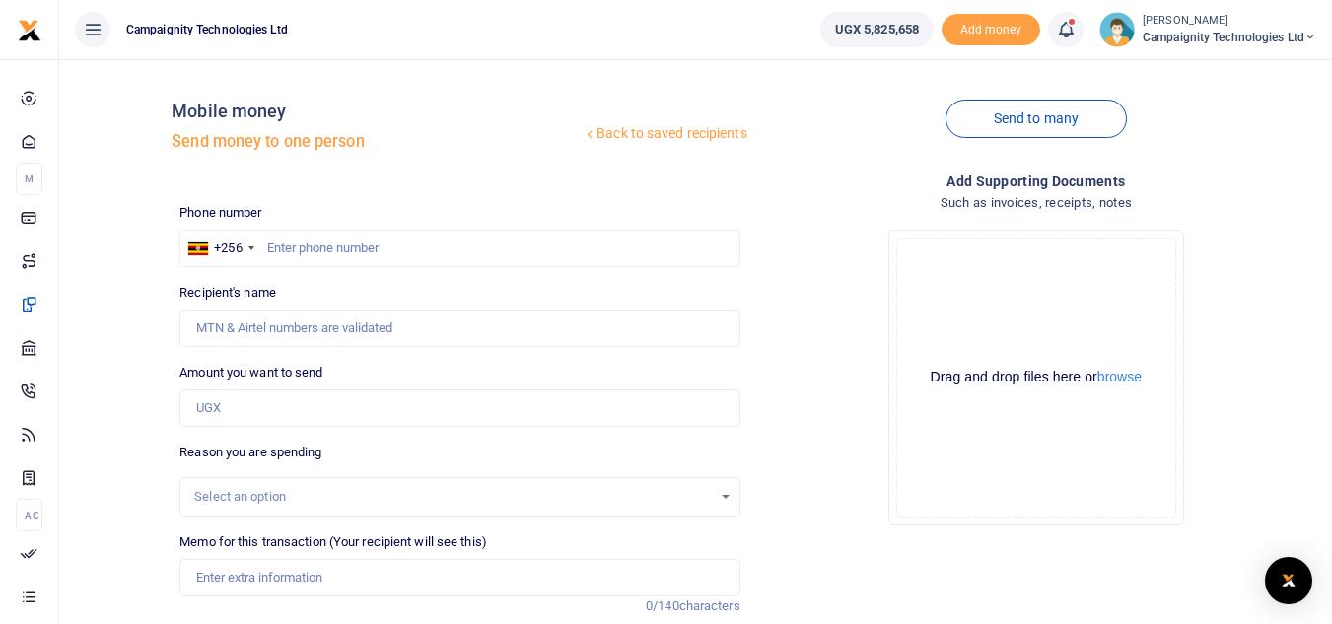
click at [352, 237] on div at bounding box center [666, 312] width 1332 height 624
click at [338, 245] on input "text" at bounding box center [459, 248] width 560 height 37
paste input "752648580"
type input "752648580"
click at [236, 415] on input "Amount you want to send" at bounding box center [459, 407] width 560 height 37
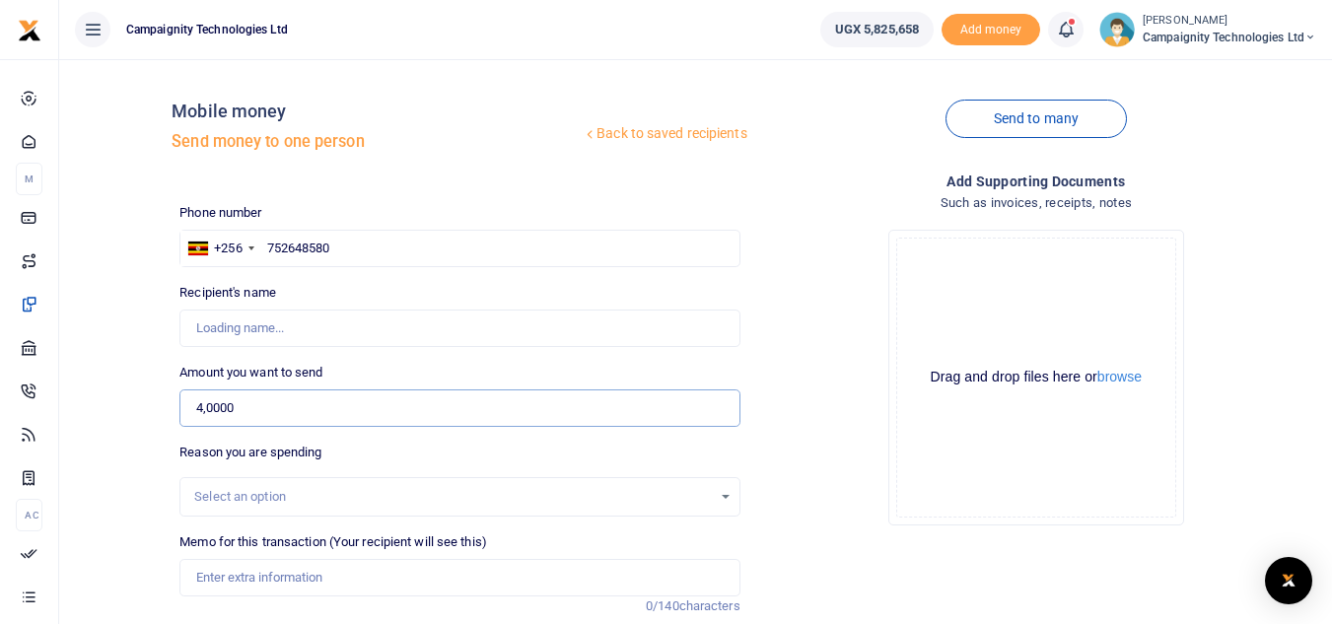
type input "40,000"
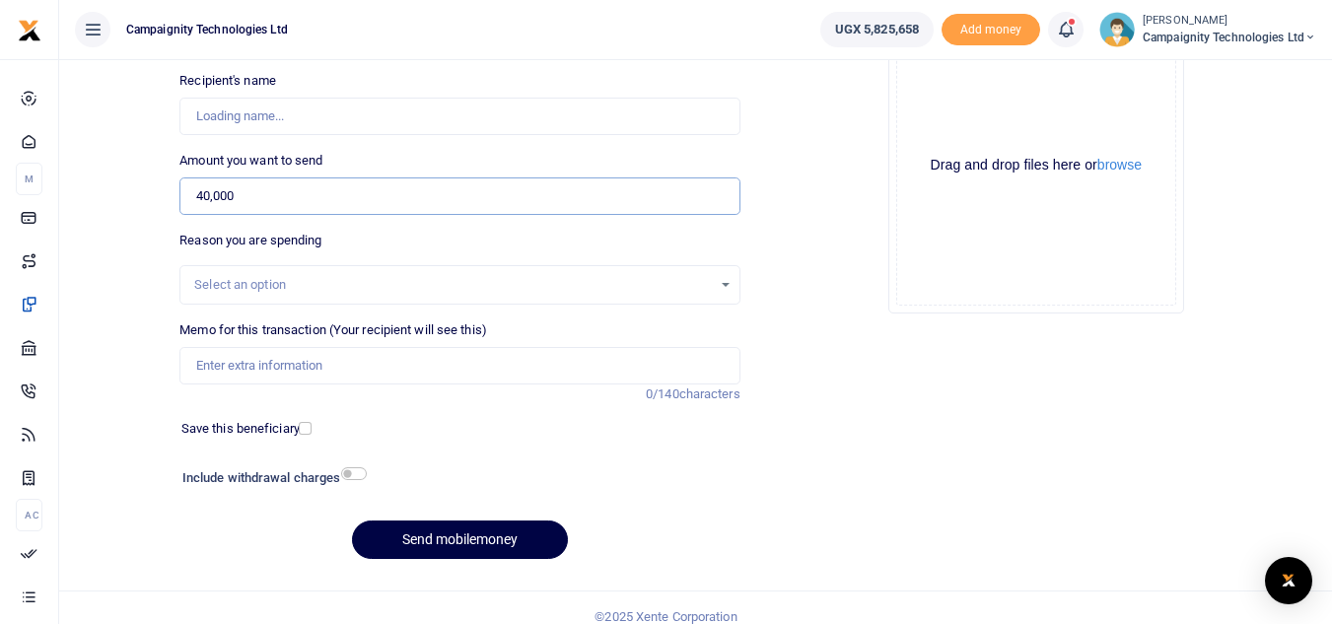
scroll to position [230, 0]
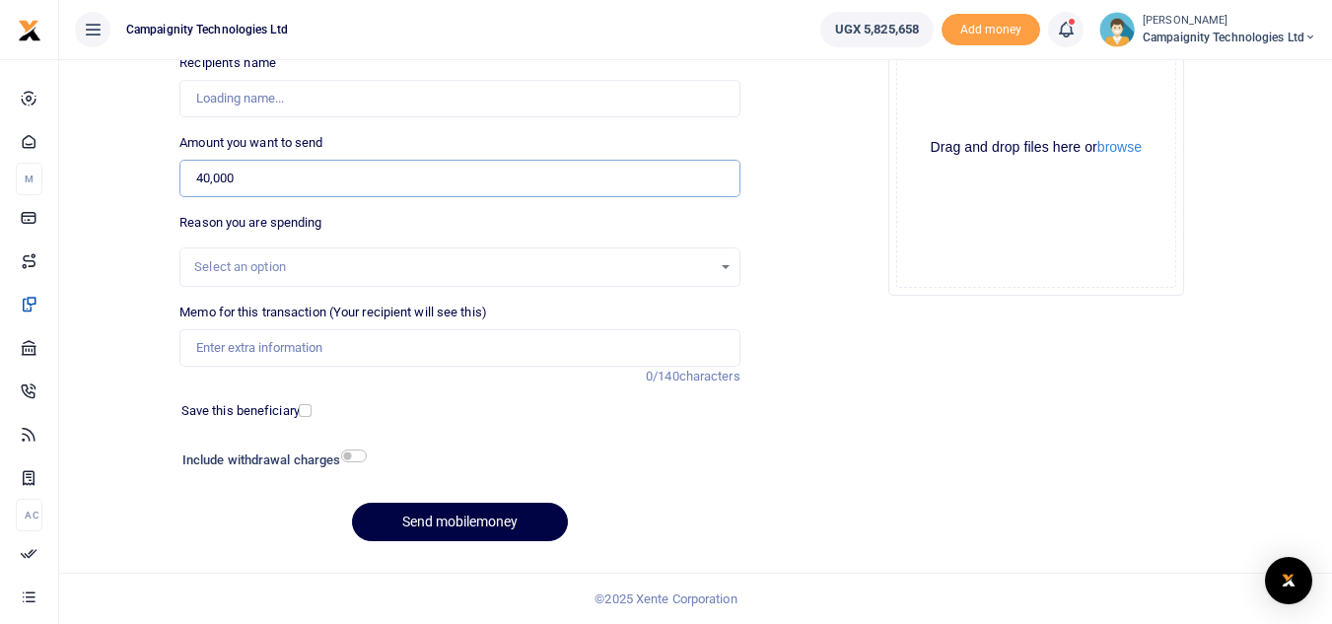
type input "[PERSON_NAME]"
type input "40,000"
click at [342, 334] on input "Memo for this transaction (Your recipient will see this)" at bounding box center [459, 347] width 560 height 37
type input "Ronnie Weekly Facilitation"
click at [499, 546] on div "Phone number +256 Uganda +256 752648580 Phone is required. Recipient's name Fou…" at bounding box center [460, 265] width 576 height 585
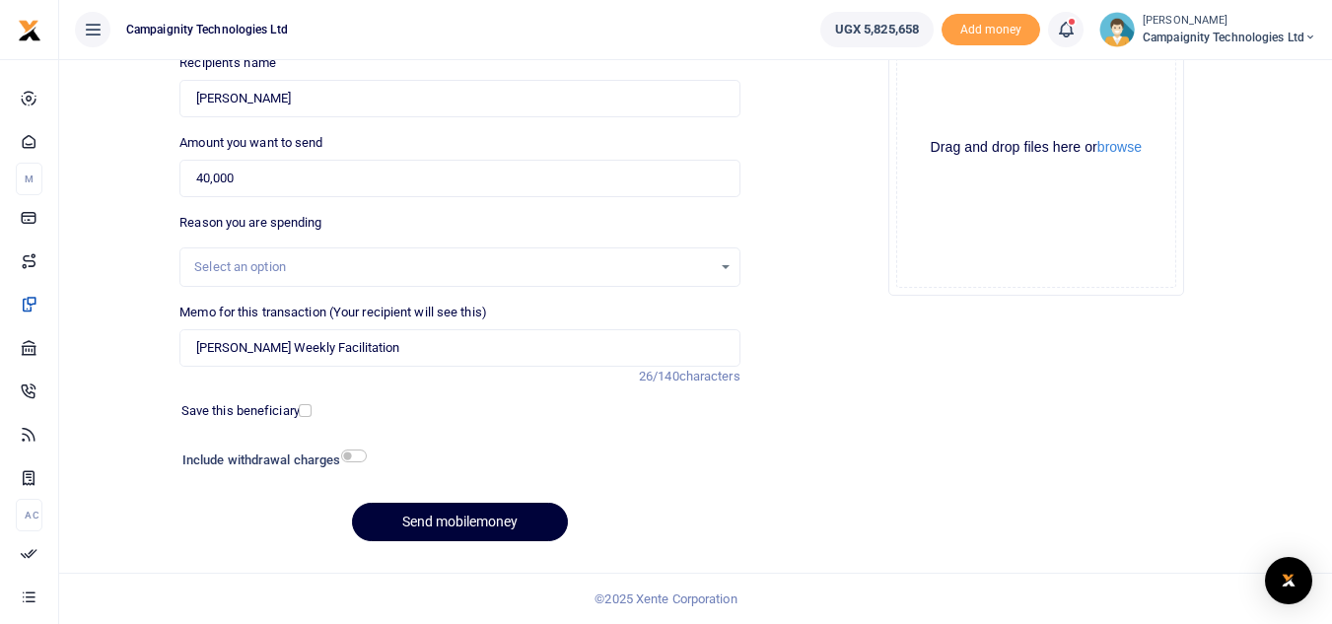
click at [497, 530] on button "Send mobilemoney" at bounding box center [460, 522] width 216 height 38
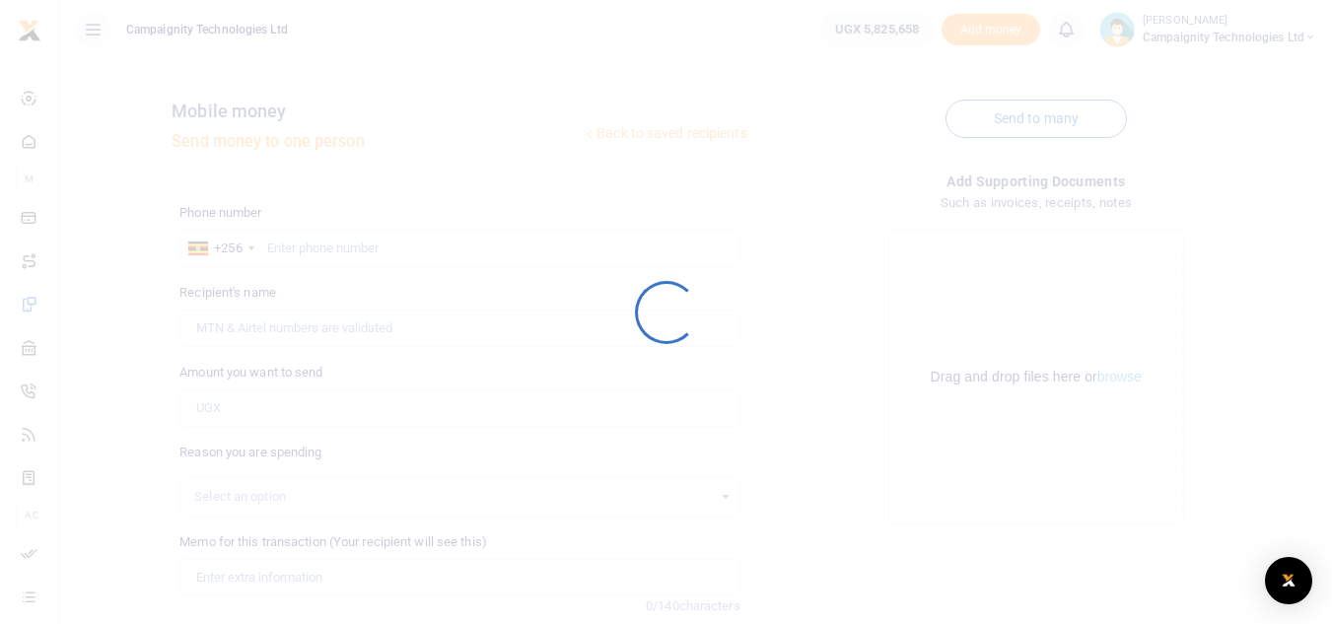
scroll to position [230, 0]
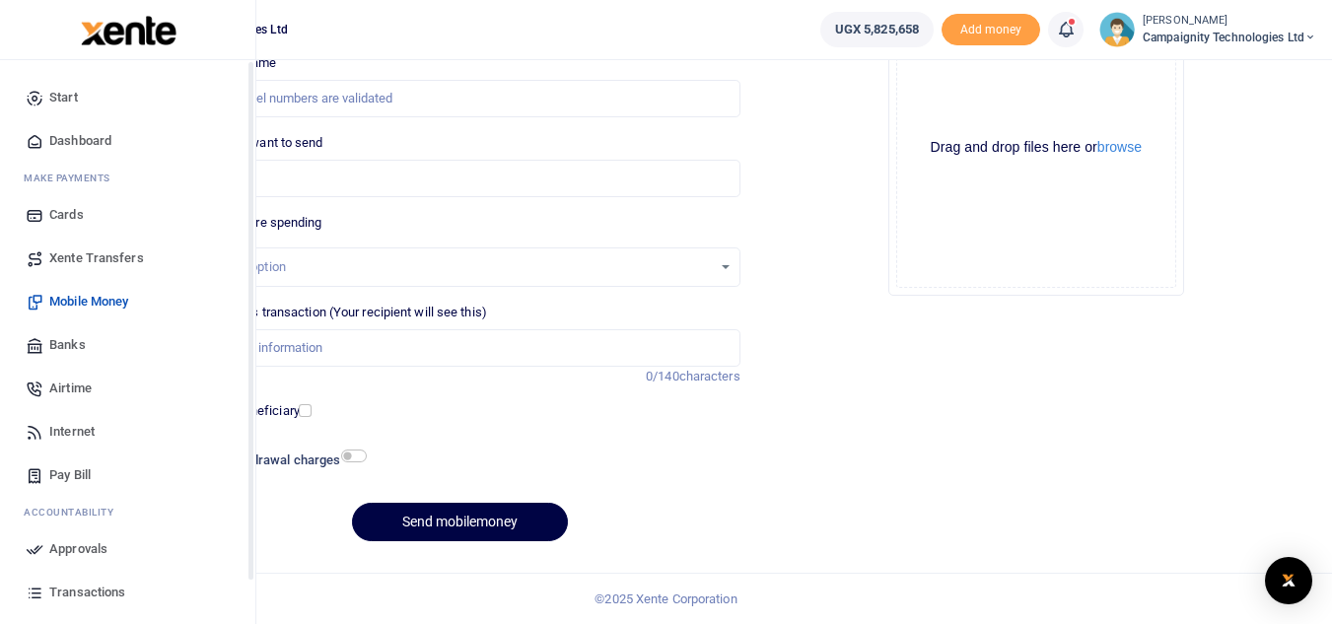
click at [88, 553] on span "Approvals" at bounding box center [78, 549] width 58 height 20
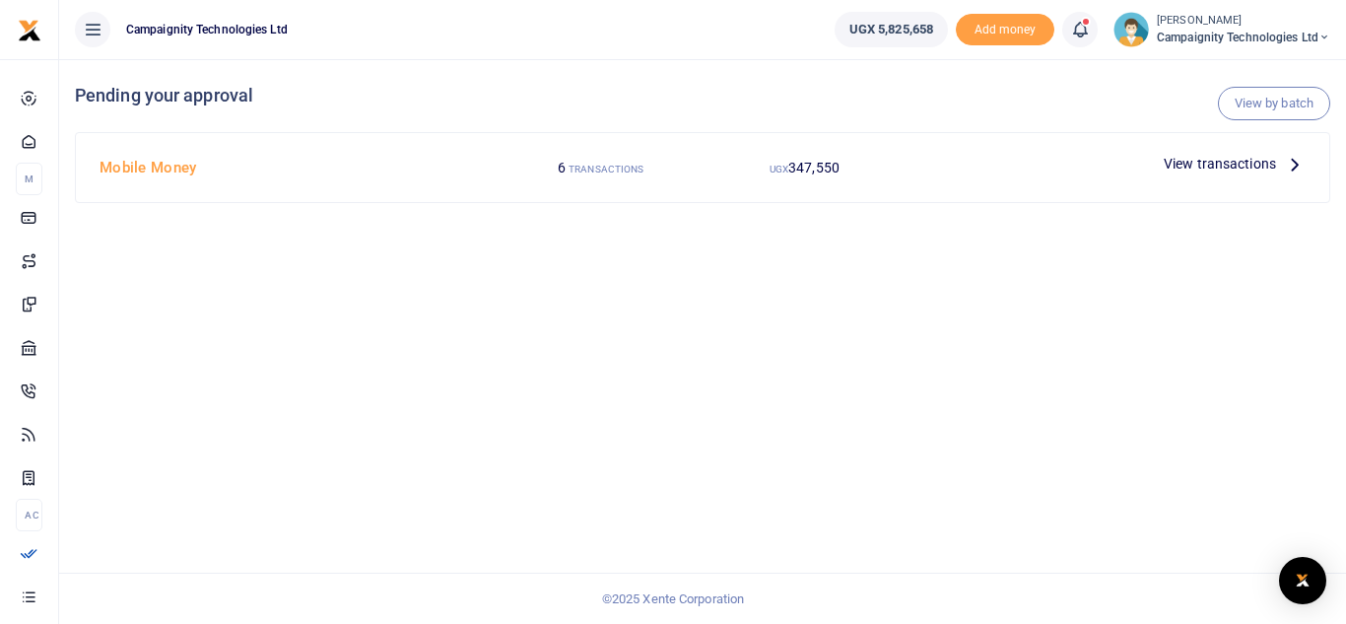
click at [1215, 176] on div "View transactions" at bounding box center [1235, 164] width 158 height 30
click at [1215, 167] on span "View transactions" at bounding box center [1220, 164] width 112 height 22
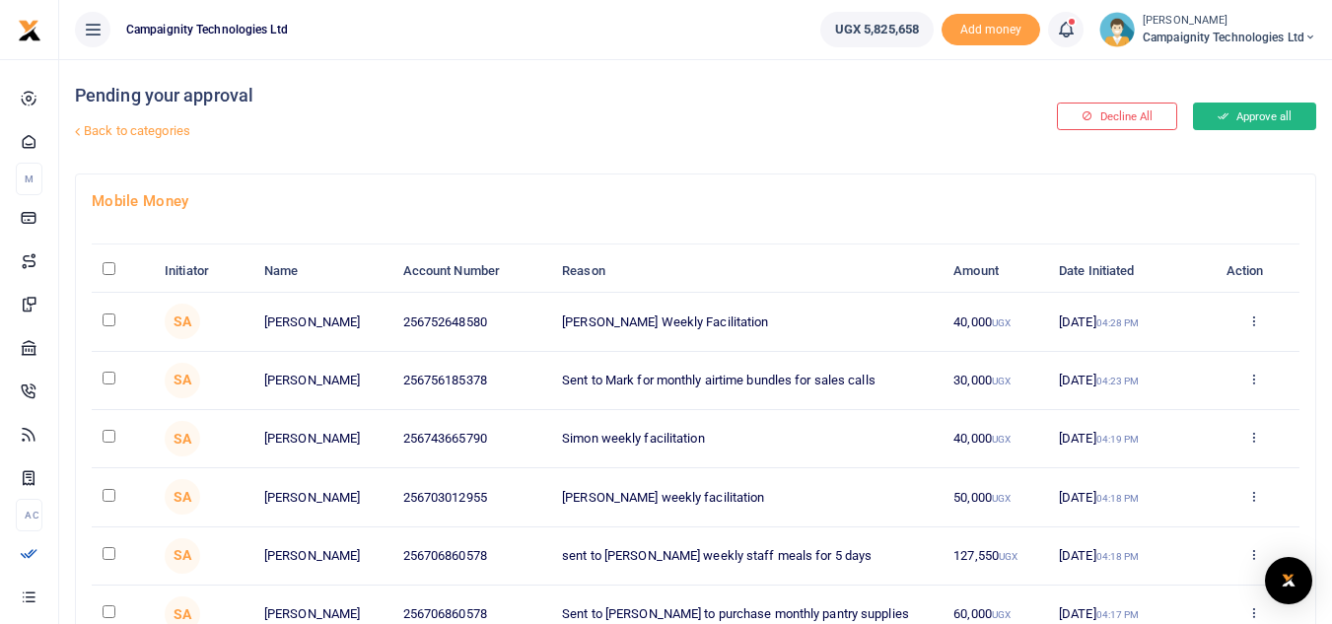
click at [1224, 122] on icon at bounding box center [1222, 116] width 11 height 14
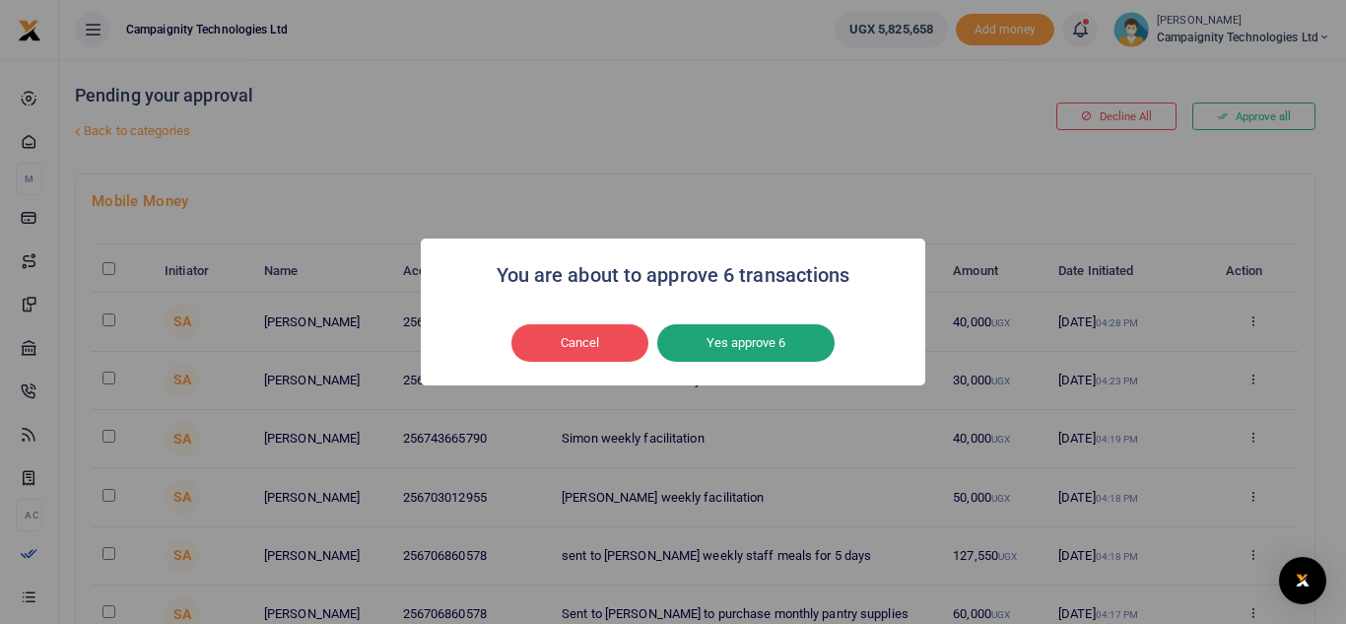
click at [726, 341] on button "Yes approve 6" at bounding box center [745, 342] width 177 height 37
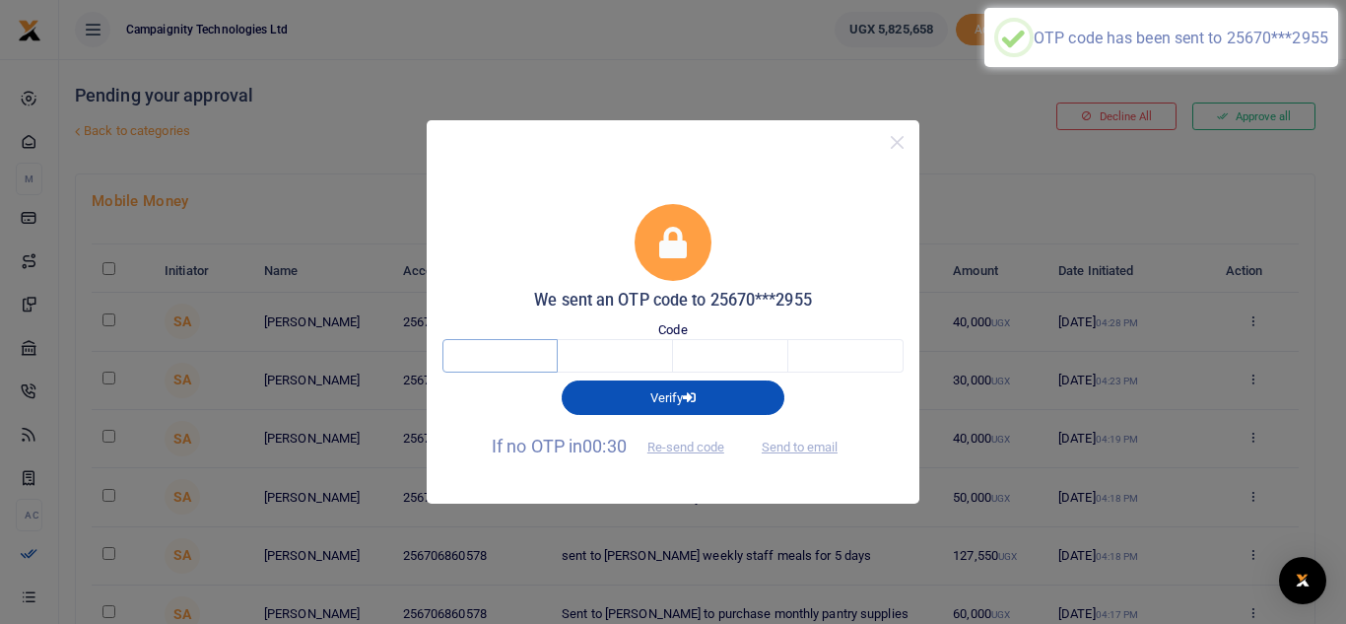
click at [492, 347] on input "text" at bounding box center [500, 356] width 115 height 34
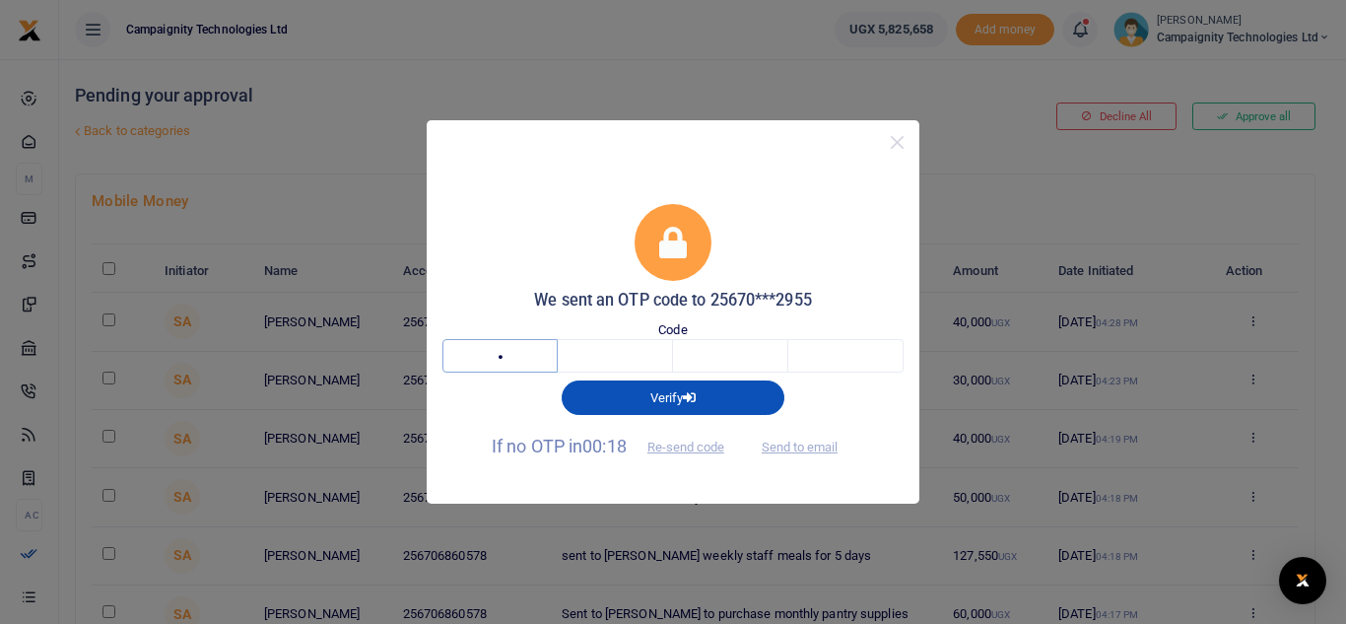
type input "8"
type input "6"
type input "4"
type input "6"
